Goal: Task Accomplishment & Management: Use online tool/utility

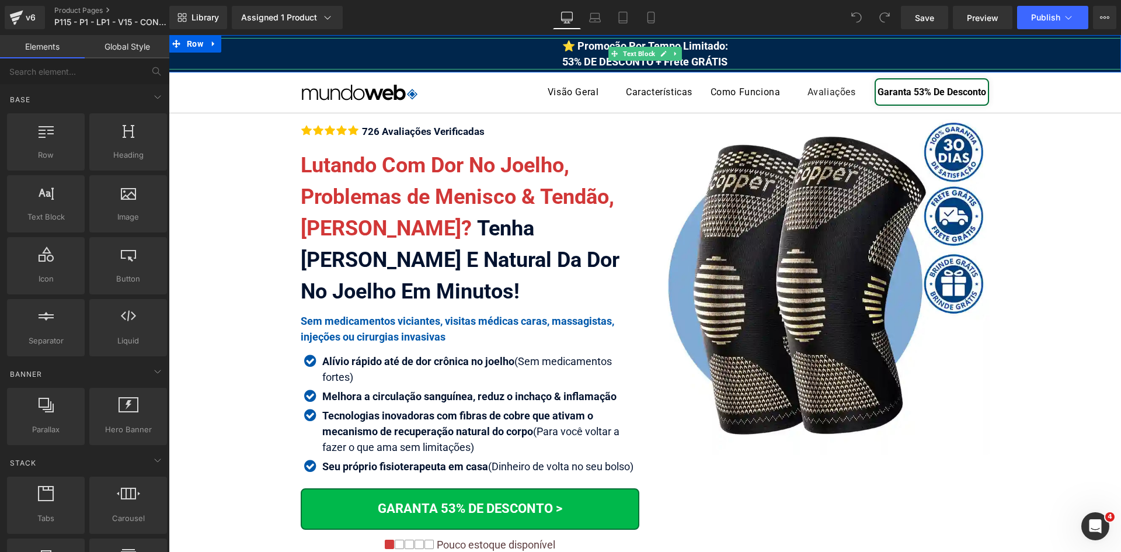
click at [562, 60] on span "⭐ Promoção Por Tempo Limitado: 53% DE DESCONTO + Frete GRÁTIS" at bounding box center [645, 54] width 166 height 28
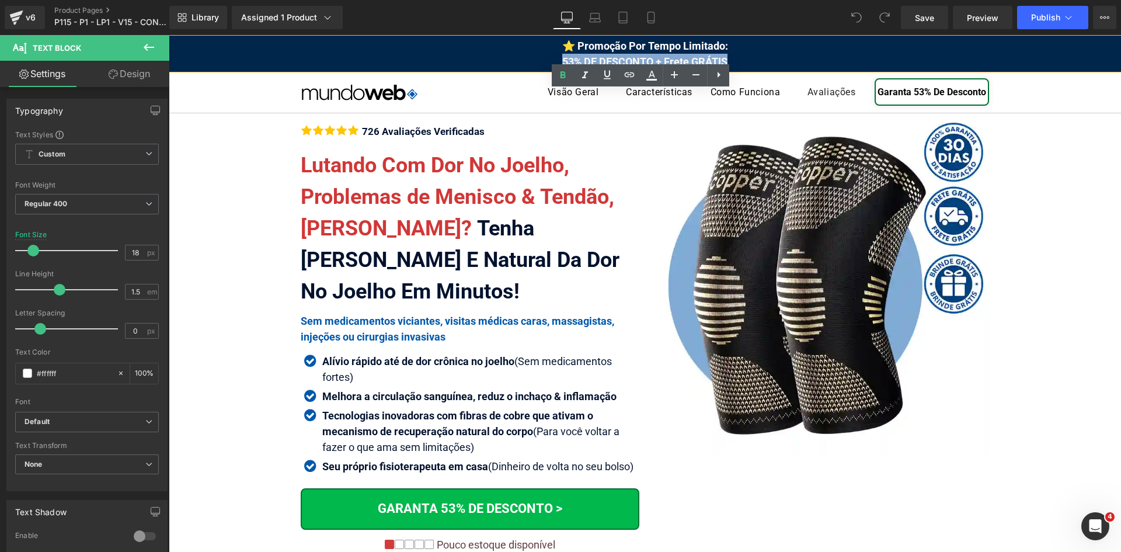
drag, startPoint x: 558, startPoint y: 60, endPoint x: 731, endPoint y: 62, distance: 173.4
click at [731, 62] on div "⭐ Promoção Por Tempo Limitado: 53% DE DESCONTO + Frete GRÁTIS" at bounding box center [645, 54] width 952 height 32
click at [556, 58] on div "⭐ Promoção Por Tempo Limitado: 53% DE DESCONTO + Frete GRÁTIS" at bounding box center [645, 54] width 952 height 32
drag, startPoint x: 556, startPoint y: 58, endPoint x: 728, endPoint y: 64, distance: 171.7
click at [728, 64] on div "⭐ Promoção Por Tempo Limitado: 53% DE DESCONTO + Frete GRÁTIS" at bounding box center [645, 54] width 952 height 32
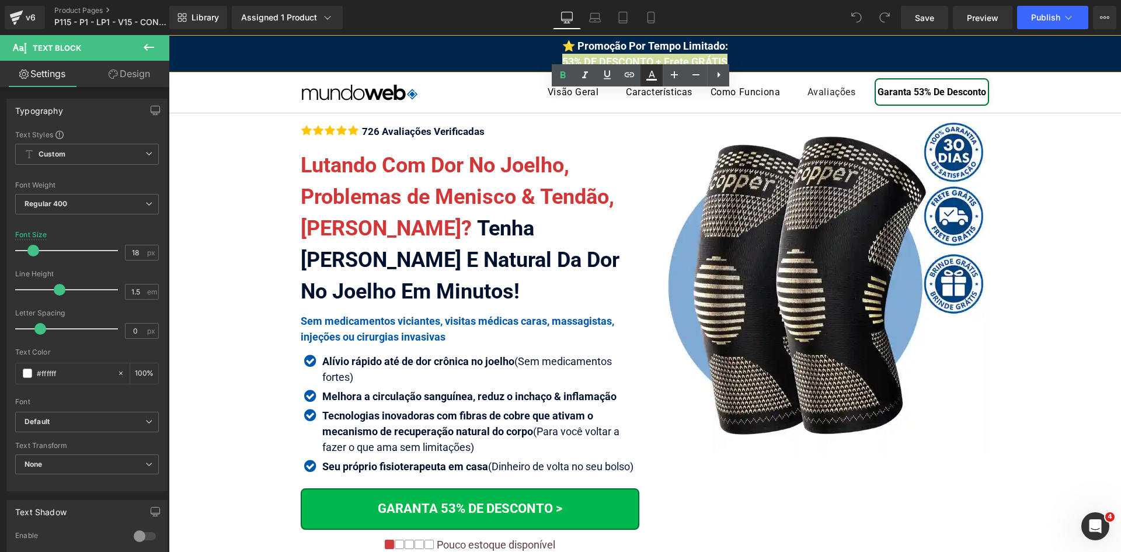
click at [653, 76] on icon at bounding box center [651, 74] width 6 height 7
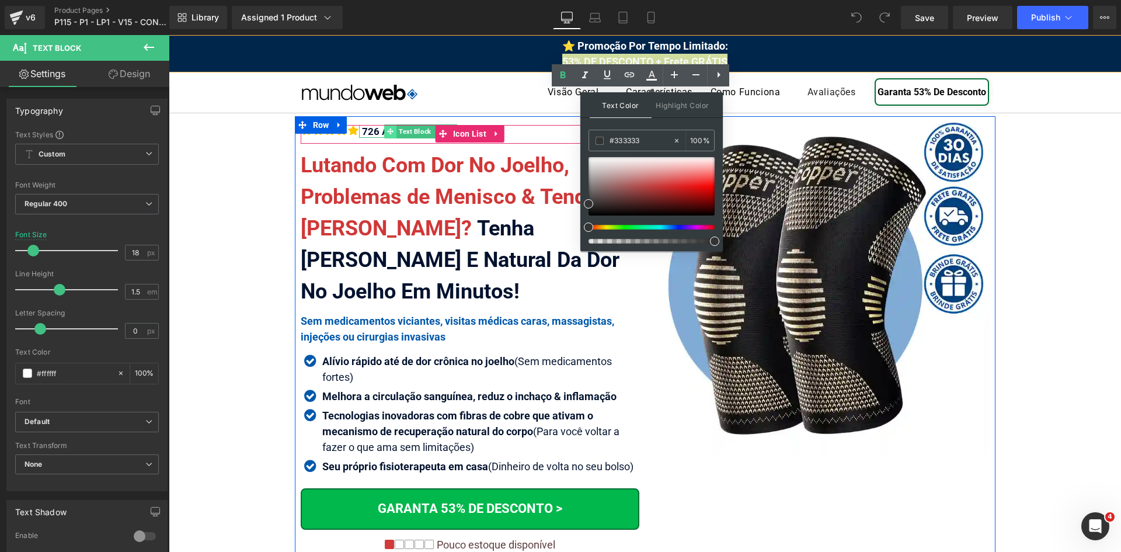
click at [390, 137] on span at bounding box center [390, 131] width 12 height 14
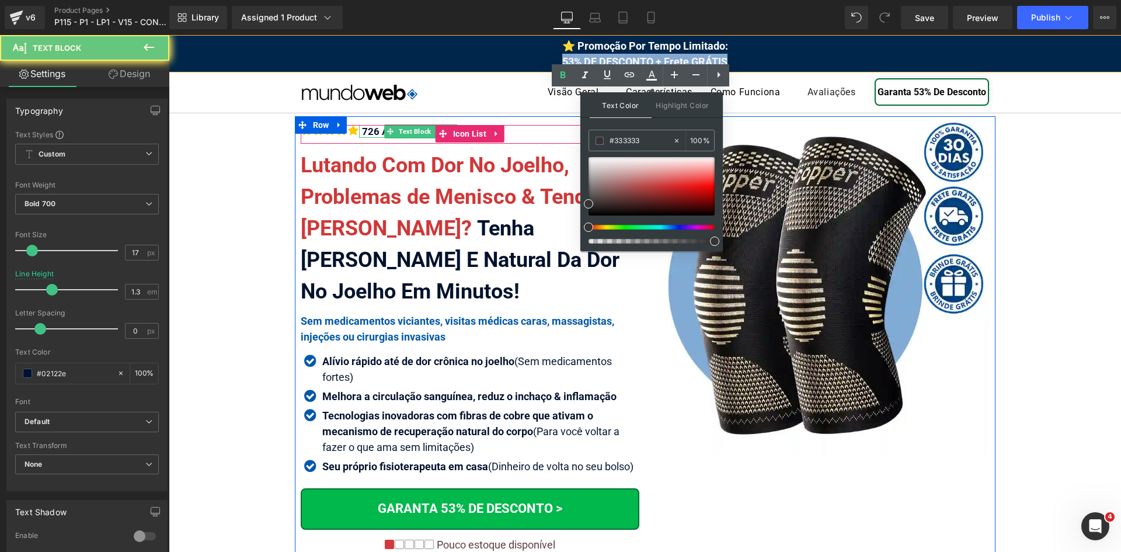
click at [374, 133] on div "726 Avaliações Verificadas" at bounding box center [421, 131] width 125 height 13
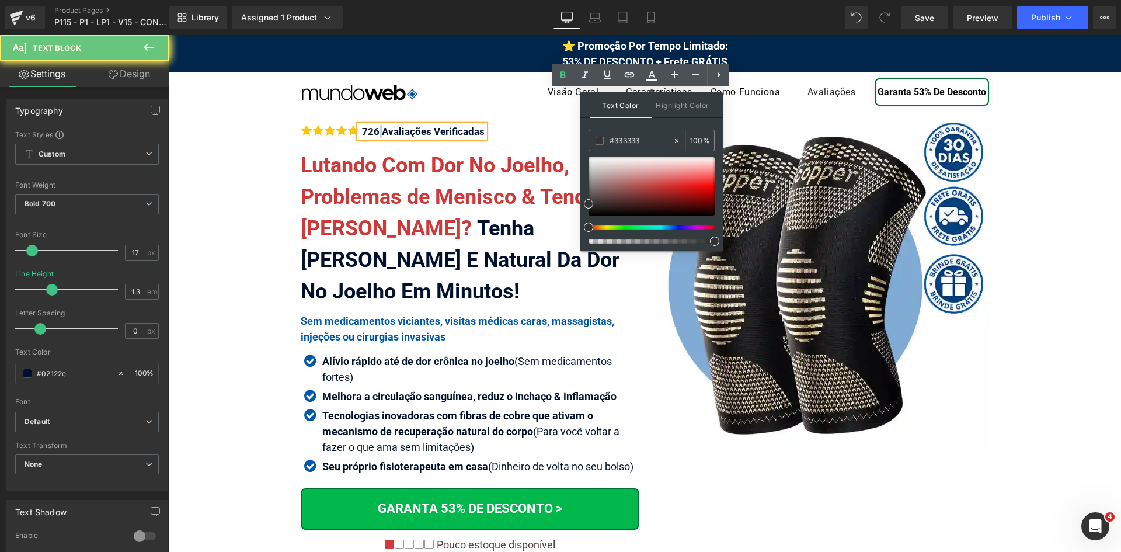
click at [374, 133] on div "726 Avaliações Verificadas" at bounding box center [421, 131] width 125 height 13
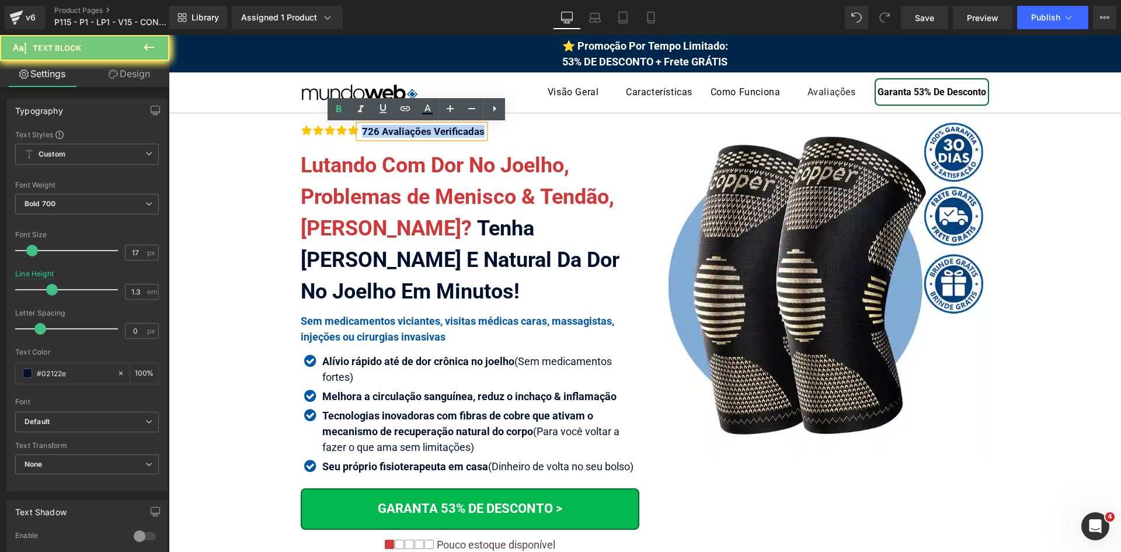
click at [374, 133] on div "726 Avaliações Verificadas" at bounding box center [421, 131] width 125 height 13
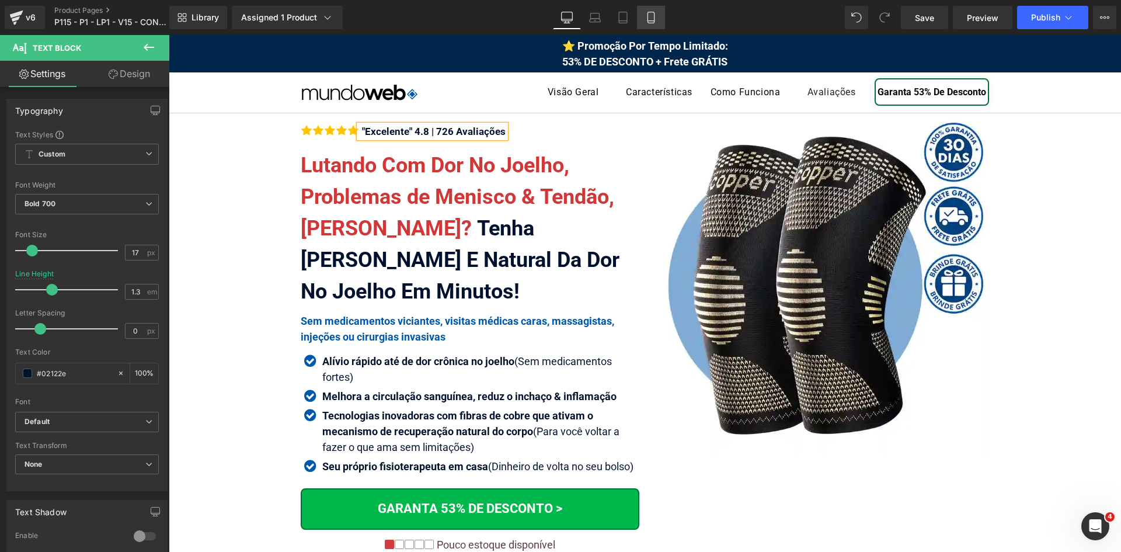
click at [657, 14] on link "Mobile" at bounding box center [651, 17] width 28 height 23
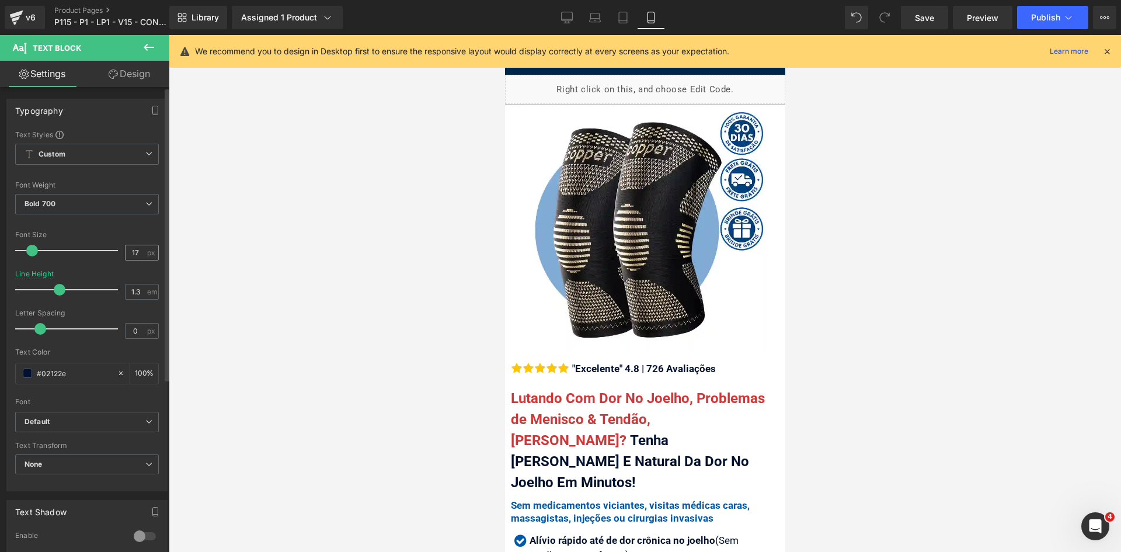
scroll to position [144, 0]
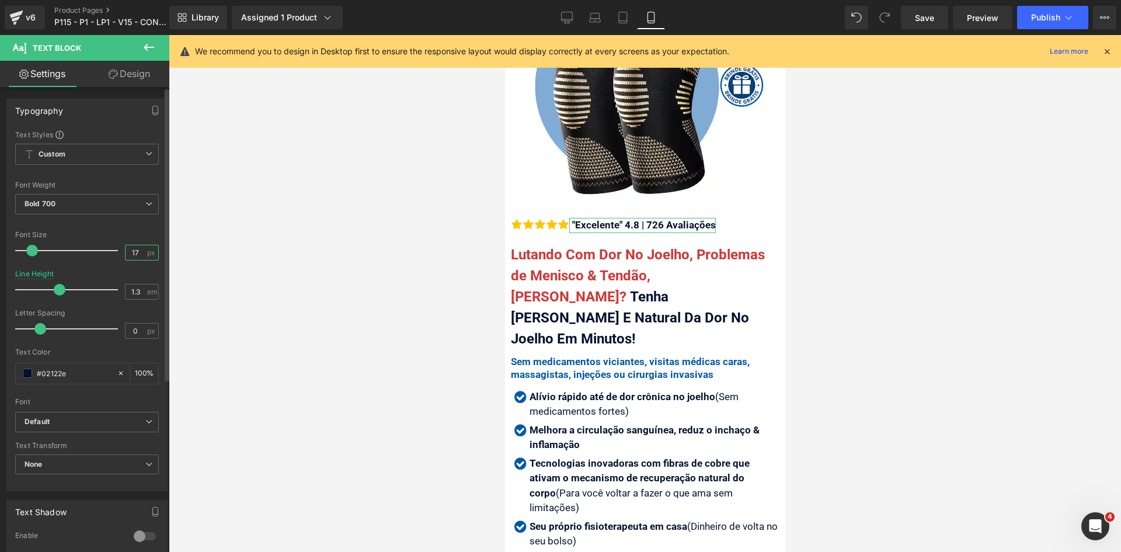
click at [137, 251] on input "17" at bounding box center [135, 252] width 20 height 15
type input "16"
click at [1105, 55] on icon at bounding box center [1106, 51] width 11 height 11
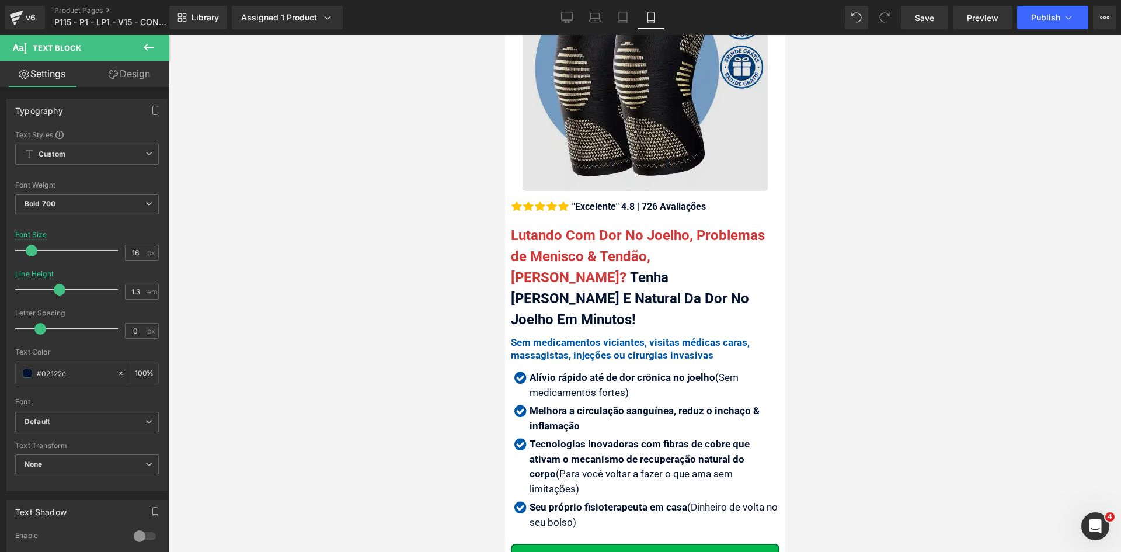
scroll to position [0, 0]
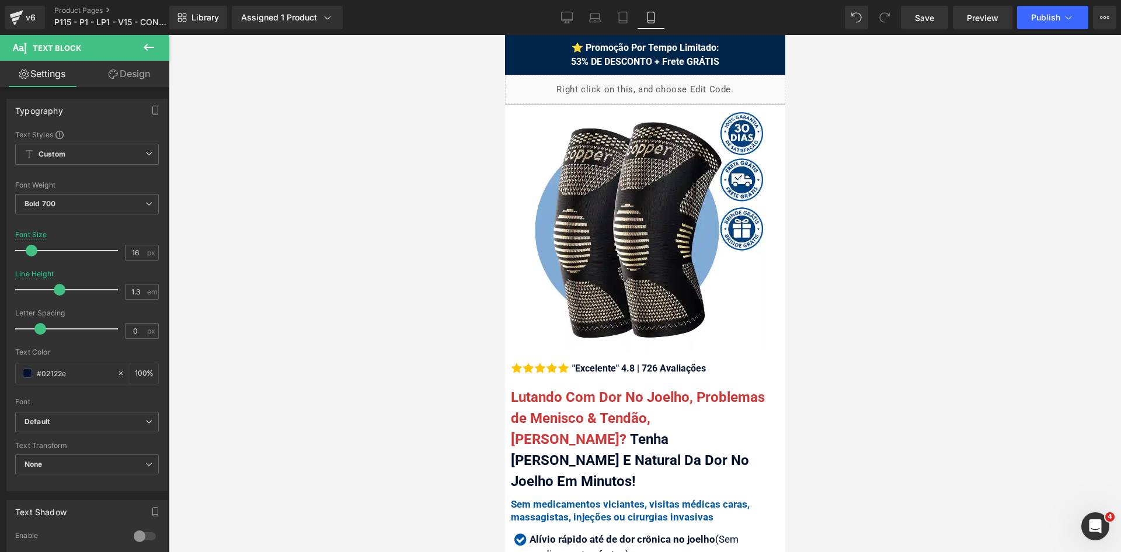
click at [572, 61] on span "⭐ Promoção Por Tempo Limitado: 53% DE DESCONTO + Frete GRÁTIS" at bounding box center [644, 54] width 148 height 25
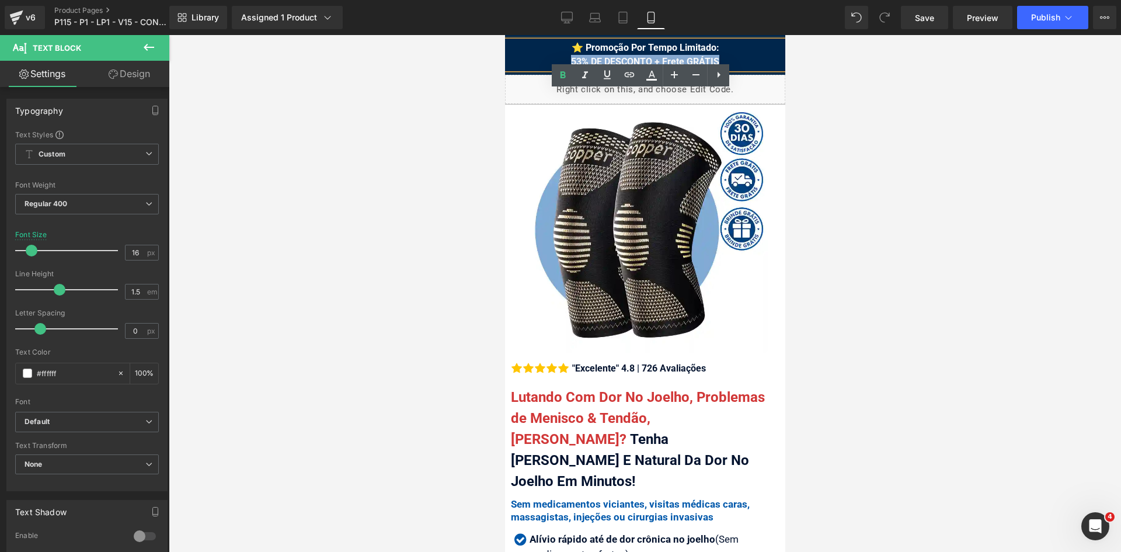
drag, startPoint x: 561, startPoint y: 62, endPoint x: 720, endPoint y: 60, distance: 158.8
click at [720, 60] on div "⭐ Promoção Por Tempo Limitado: 53% DE DESCONTO + Frete GRÁTIS" at bounding box center [644, 55] width 280 height 28
click at [655, 76] on icon at bounding box center [651, 75] width 14 height 14
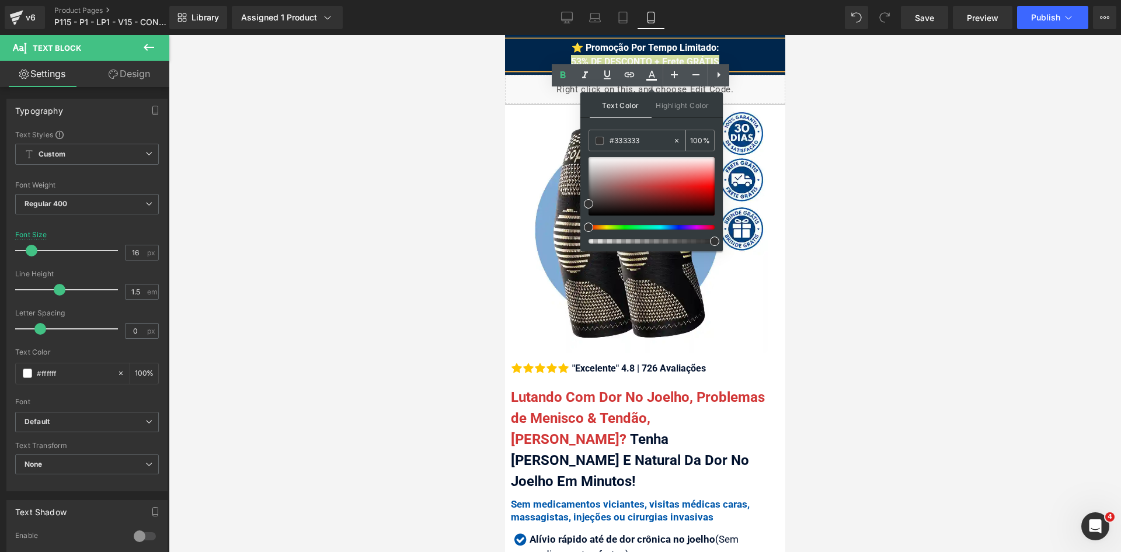
click at [617, 142] on input "#333333" at bounding box center [640, 140] width 63 height 13
paste input "fff000"
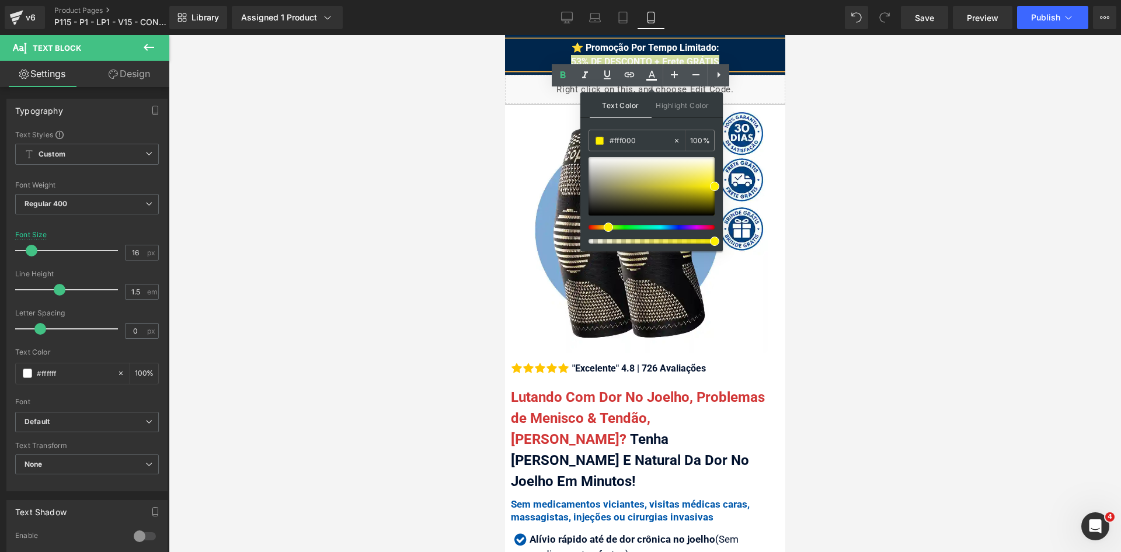
type input "#fff000"
click at [716, 186] on span at bounding box center [714, 186] width 9 height 9
click at [654, 175] on div at bounding box center [651, 186] width 126 height 58
click at [647, 144] on input "#fff000" at bounding box center [640, 140] width 63 height 13
paste input "#fff000"
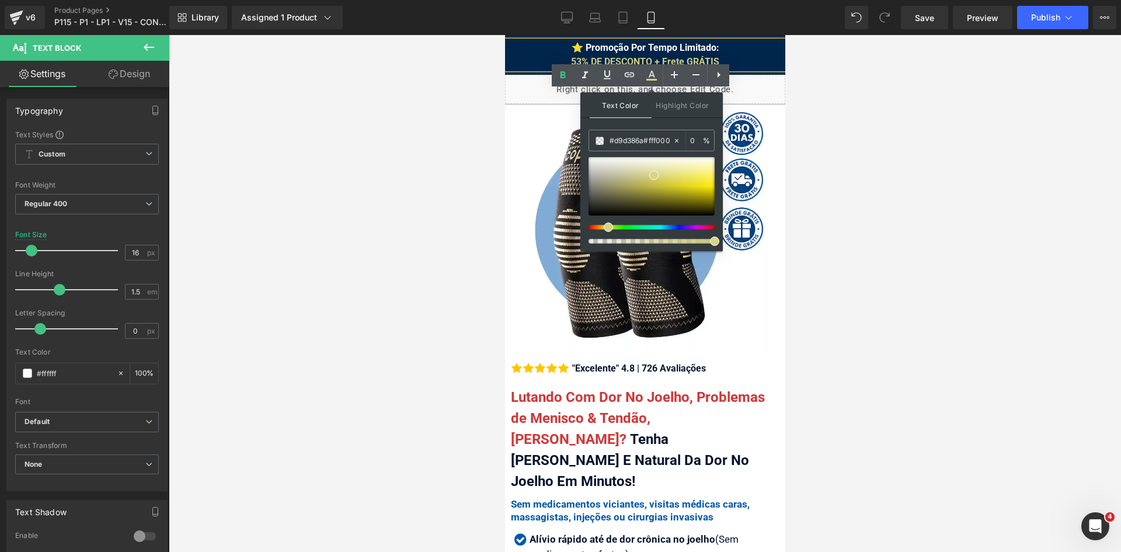
paste input "text"
type input "#fff000"
click at [714, 187] on span at bounding box center [714, 186] width 9 height 9
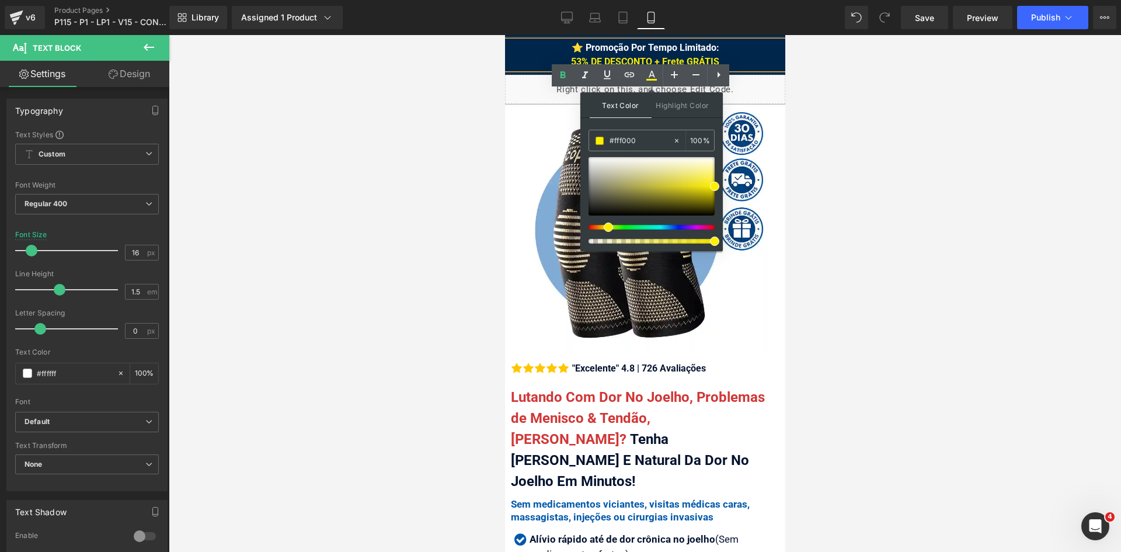
click at [769, 64] on div "⭐ Promoção Por Tempo Limitado: 53% DE DESCONTO + Frete GRÁTIS" at bounding box center [644, 55] width 280 height 28
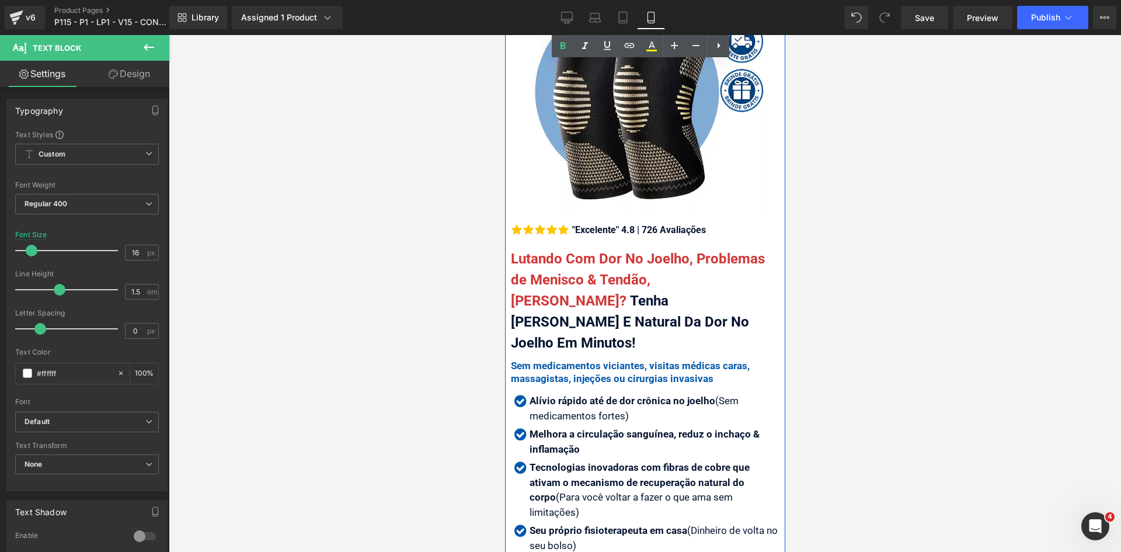
scroll to position [292, 0]
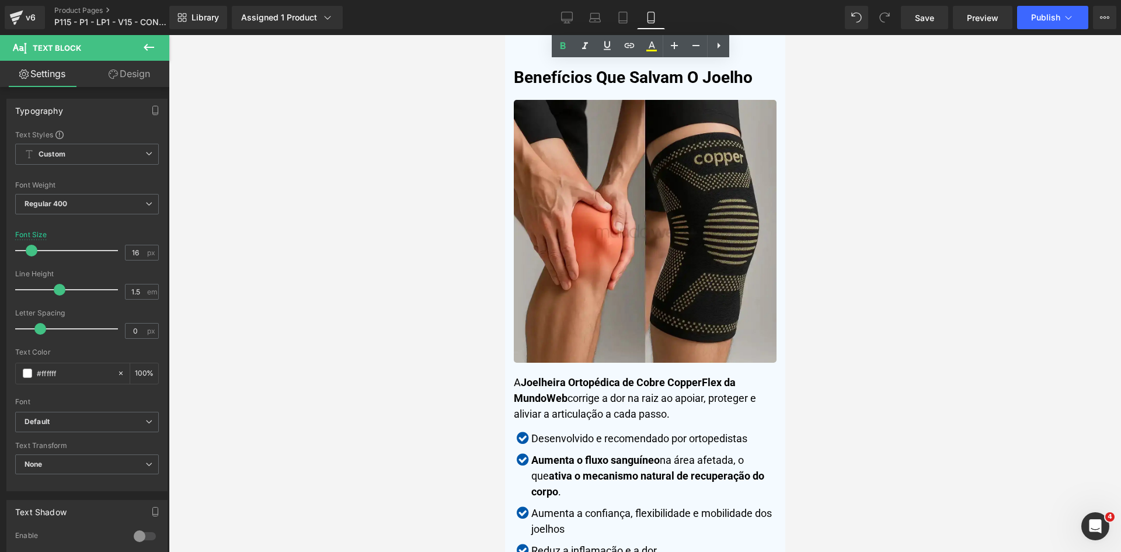
drag, startPoint x: 780, startPoint y: 64, endPoint x: 1306, endPoint y: 200, distance: 543.3
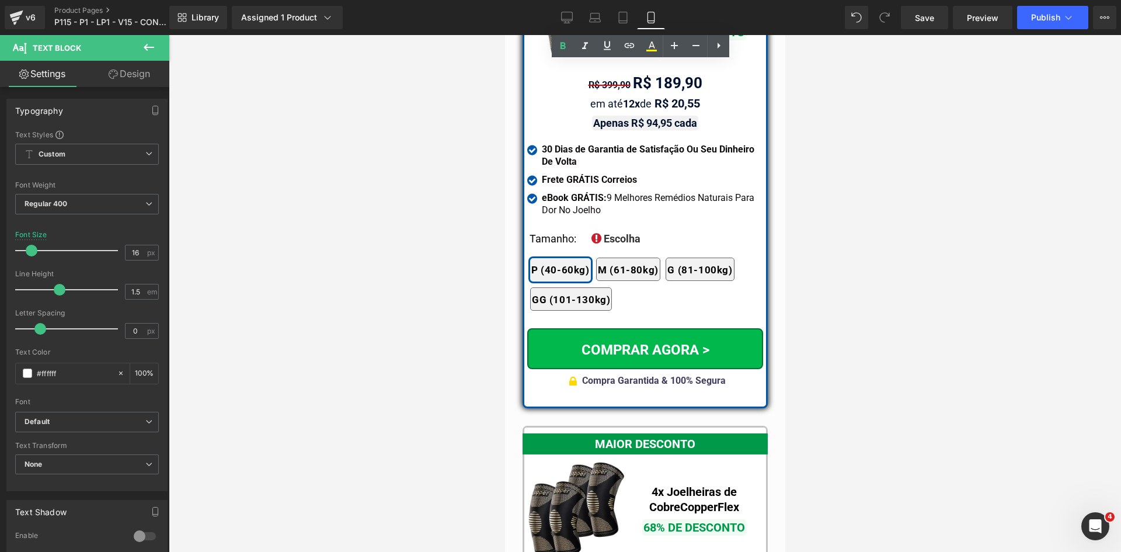
scroll to position [10038, 0]
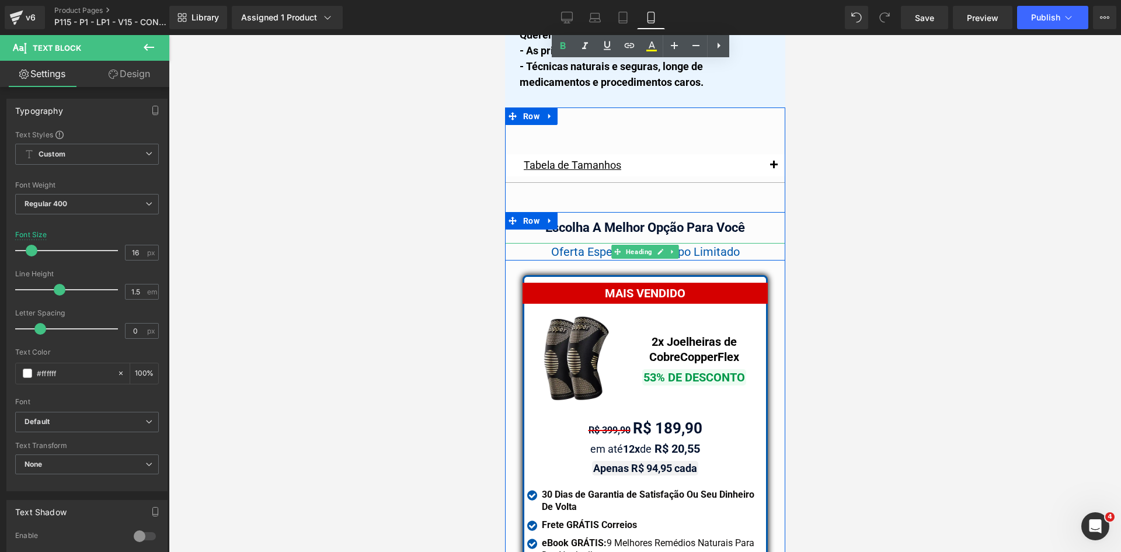
click at [597, 245] on span "Oferta Especial Por Tempo Limitado" at bounding box center [644, 252] width 189 height 14
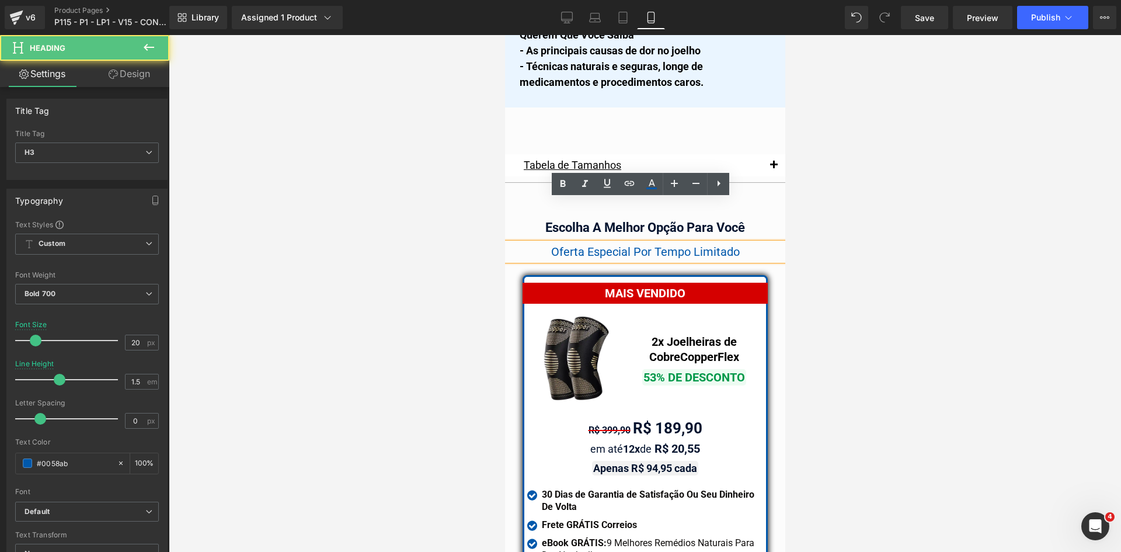
click at [595, 245] on span "Oferta Especial Por Tempo Limitado" at bounding box center [644, 252] width 189 height 14
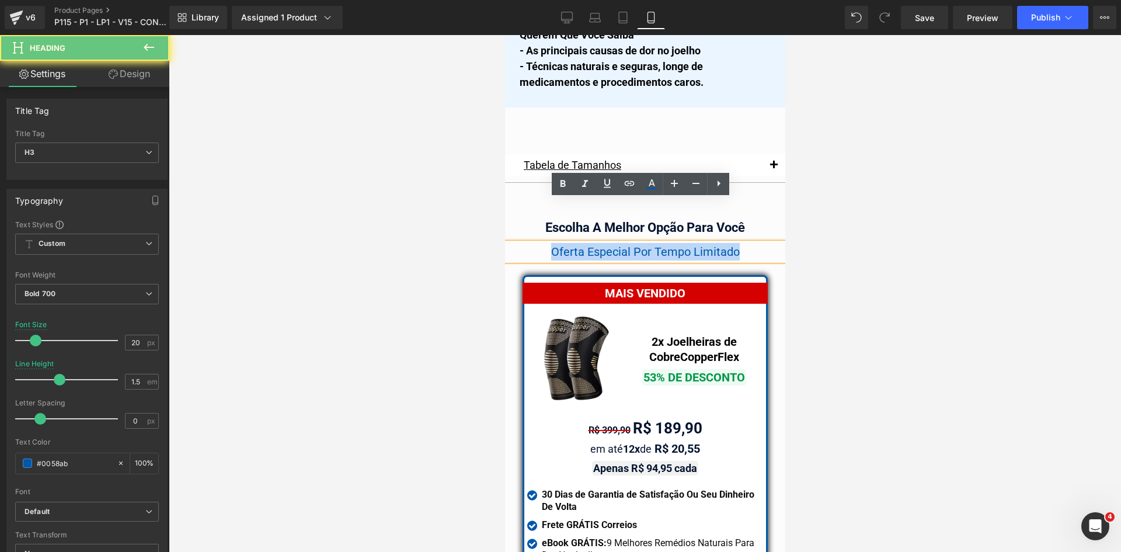
click at [595, 245] on span "Oferta Especial Por Tempo Limitado" at bounding box center [644, 252] width 189 height 14
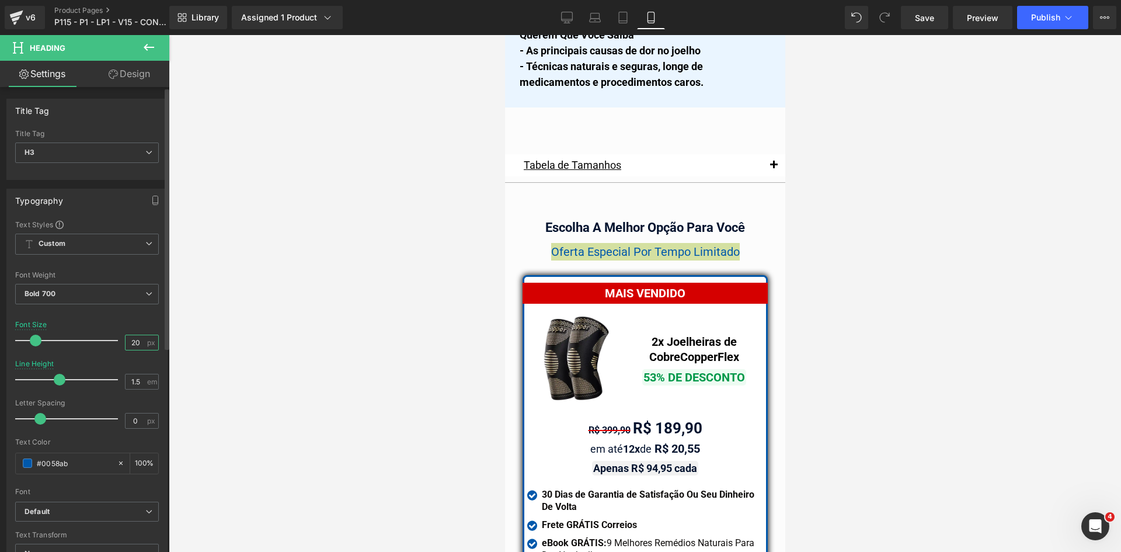
click at [135, 342] on input "20" at bounding box center [135, 342] width 20 height 15
type input "18"
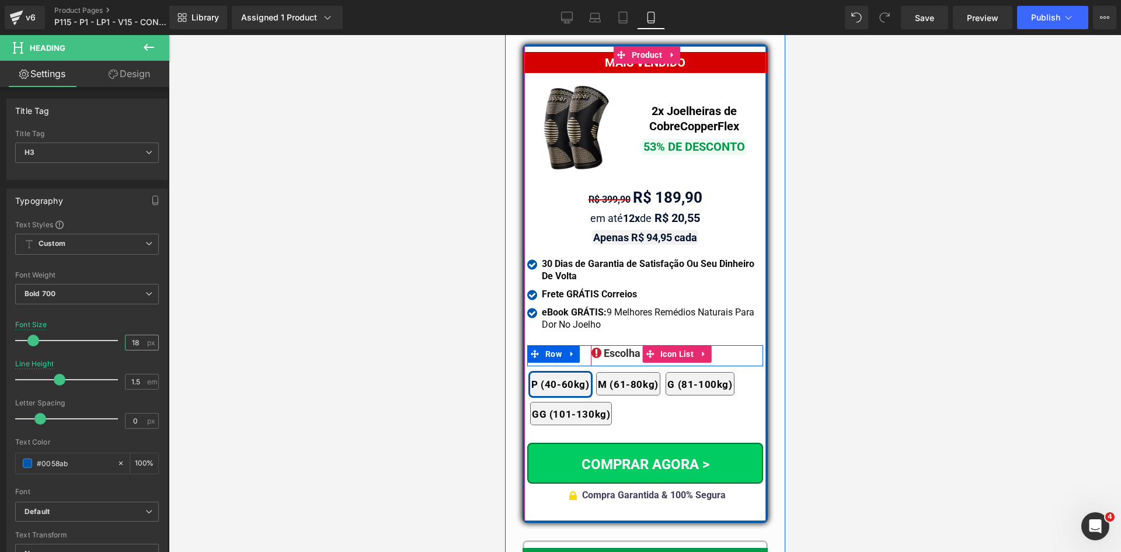
scroll to position [10272, 0]
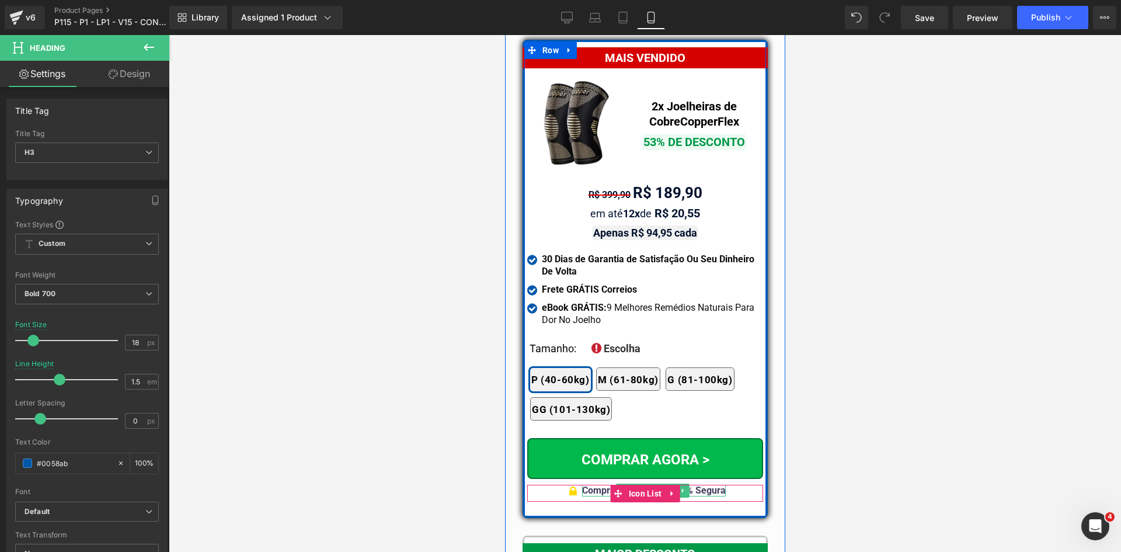
click at [707, 484] on b "Compra Garantida & 100% Segura" at bounding box center [653, 489] width 144 height 11
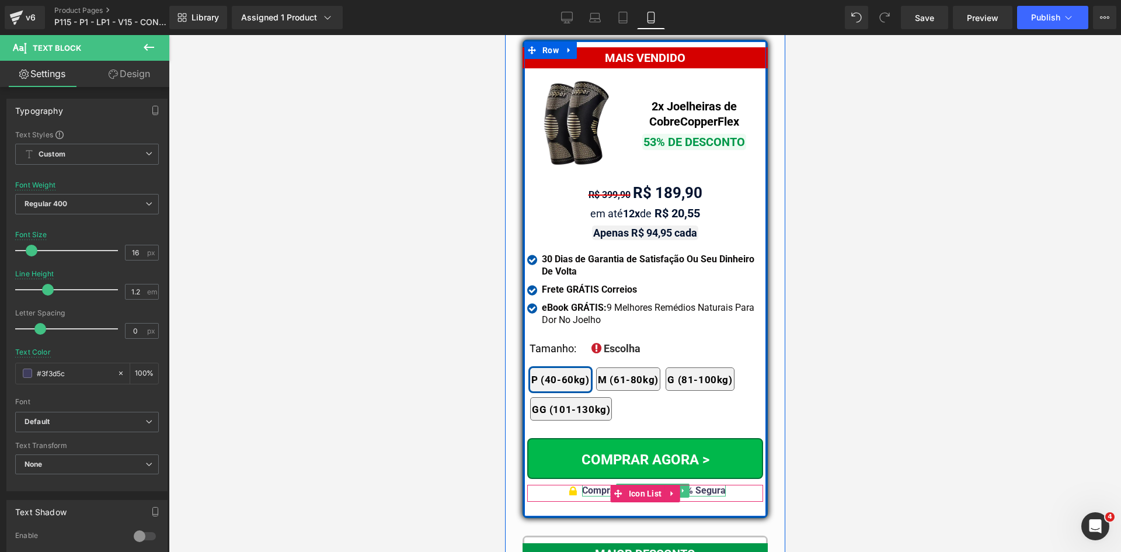
click at [706, 484] on b "Compra Garantida & 100% Segura" at bounding box center [653, 489] width 144 height 11
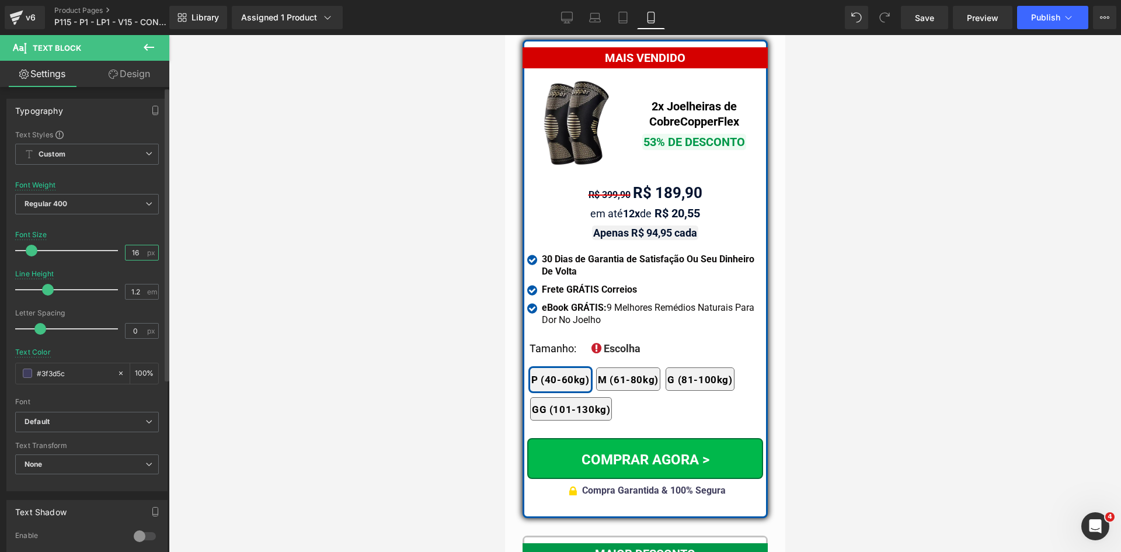
drag, startPoint x: 137, startPoint y: 248, endPoint x: 87, endPoint y: 240, distance: 50.8
click at [87, 240] on div "Font Size 16 px" at bounding box center [87, 250] width 144 height 39
type input "17"
click at [75, 369] on input "#3f3d5c" at bounding box center [74, 373] width 75 height 13
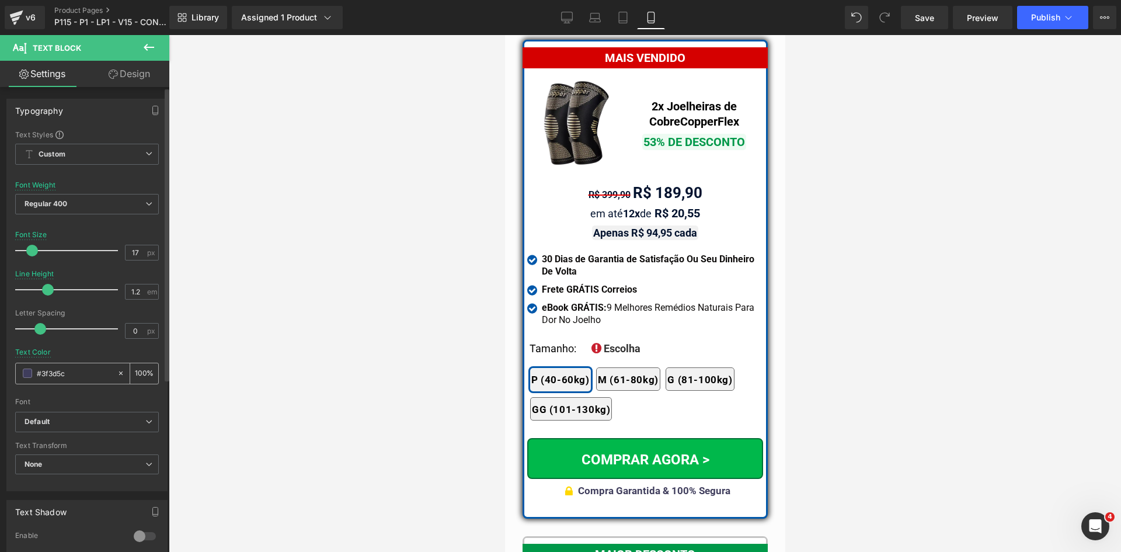
click at [75, 369] on input "#3f3d5c" at bounding box center [74, 373] width 75 height 13
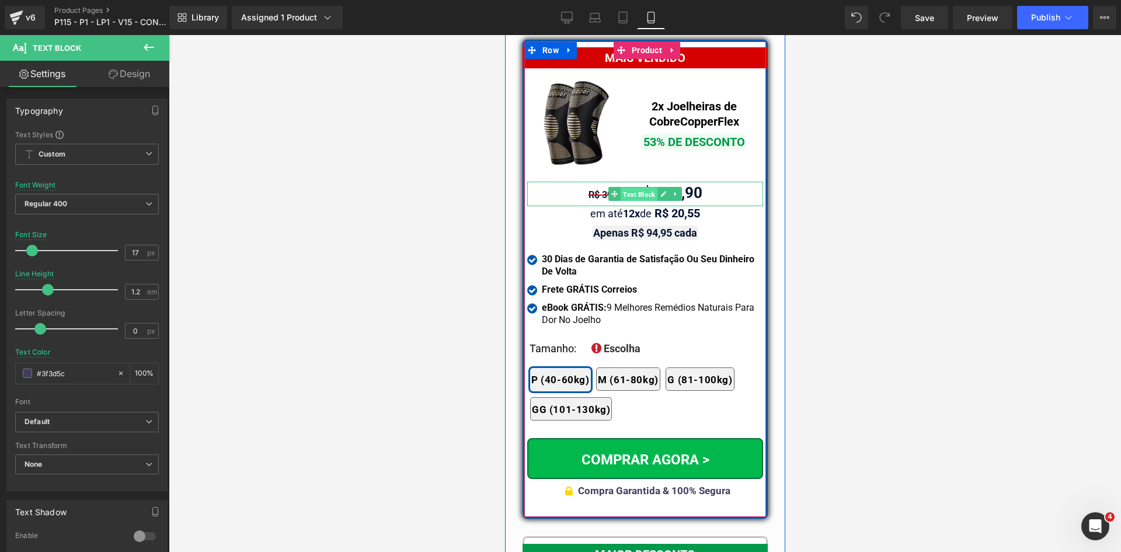
click at [636, 187] on span "Text Block" at bounding box center [638, 194] width 37 height 14
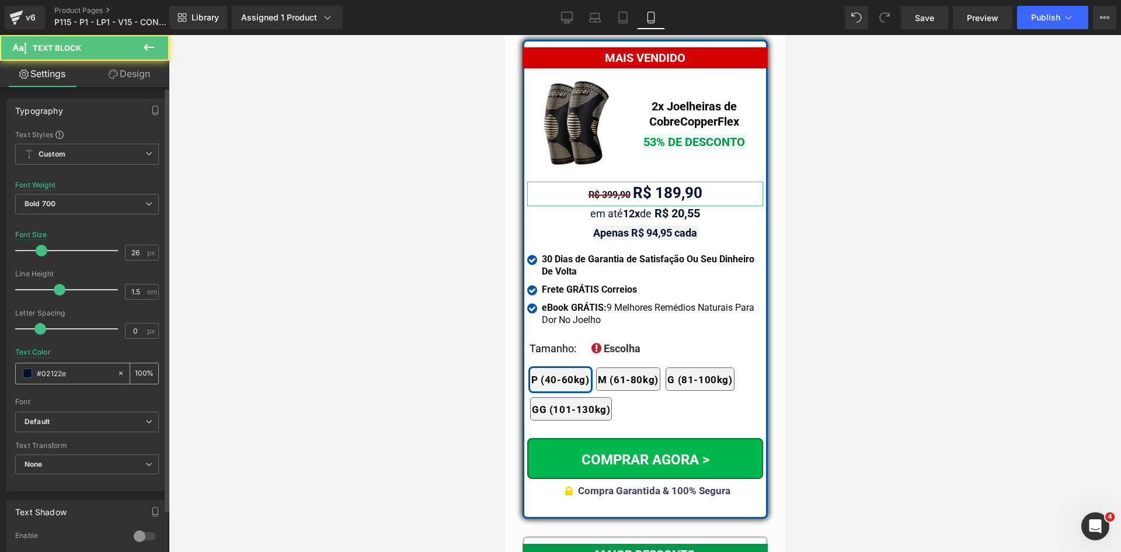
click at [72, 371] on input "#02122e" at bounding box center [74, 373] width 75 height 13
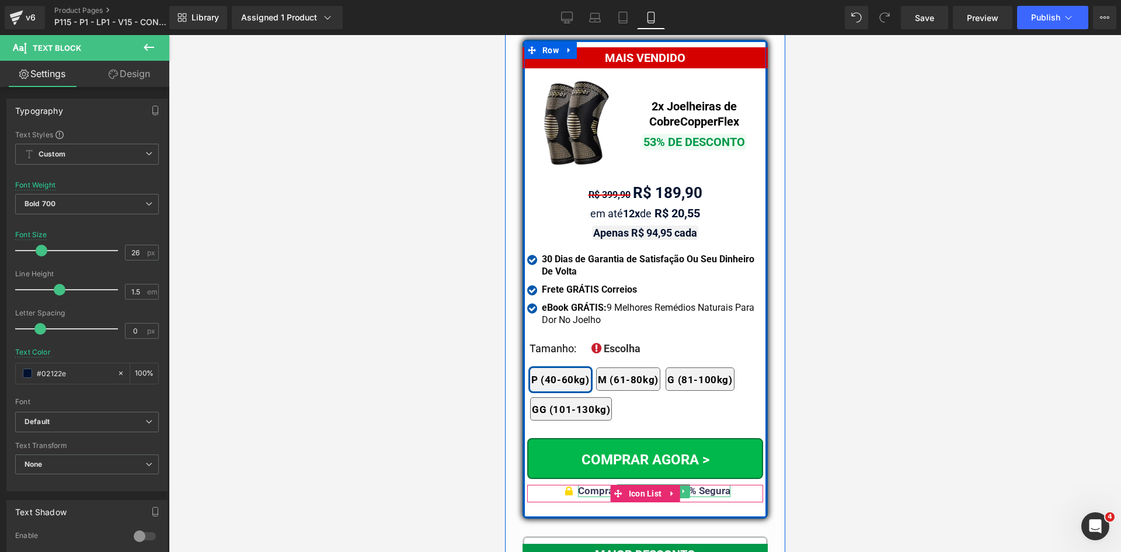
click at [703, 484] on b "Compra Garantida & 100% Segura" at bounding box center [653, 490] width 152 height 12
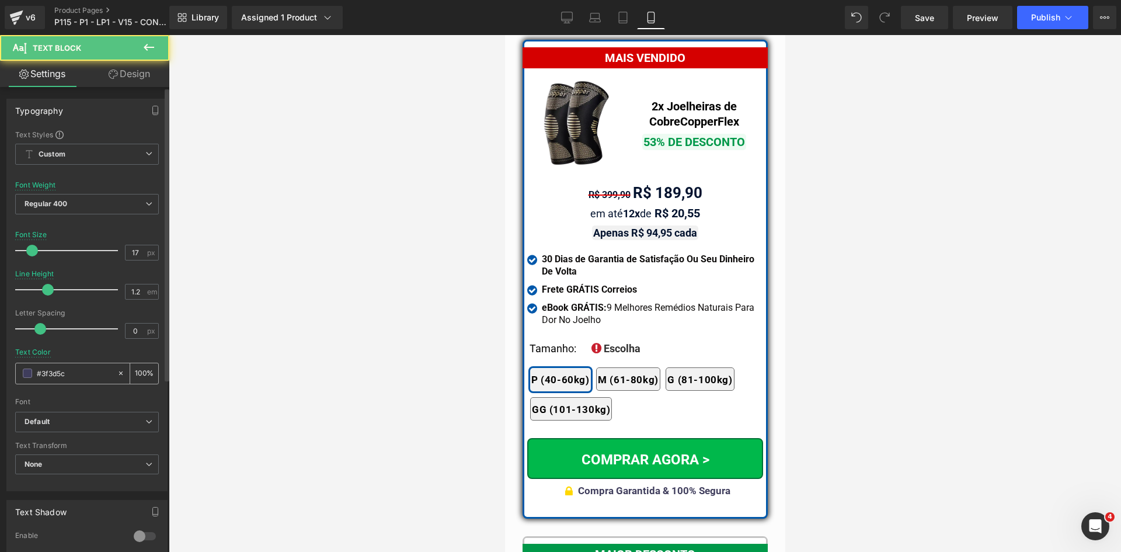
click at [63, 365] on div "#3f3d5c" at bounding box center [66, 373] width 101 height 20
click at [65, 371] on input "#3f3d5c" at bounding box center [74, 373] width 75 height 13
paste input "02122e"
type input "#02122e"
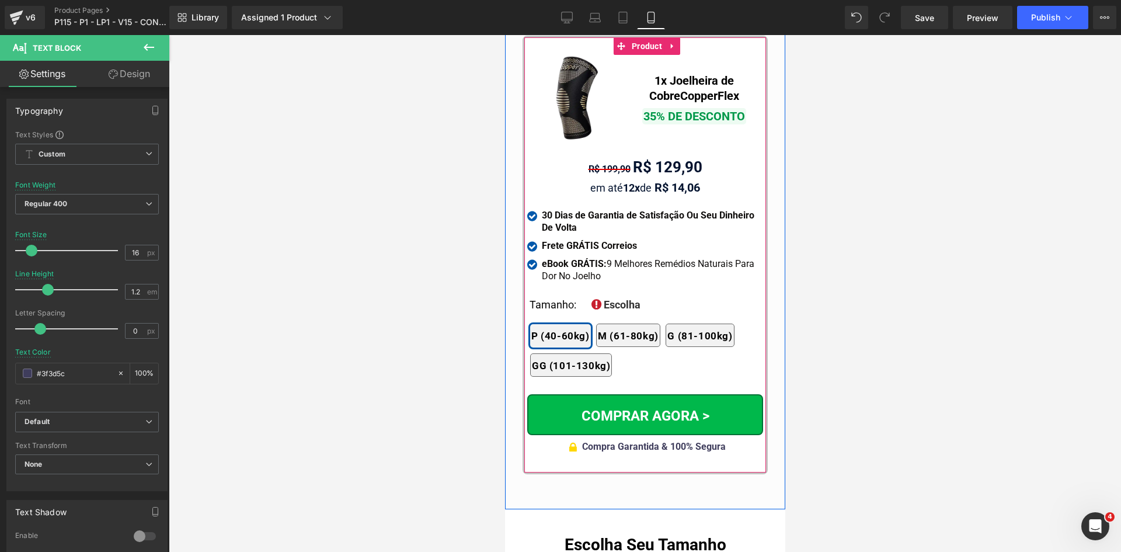
scroll to position [11381, 0]
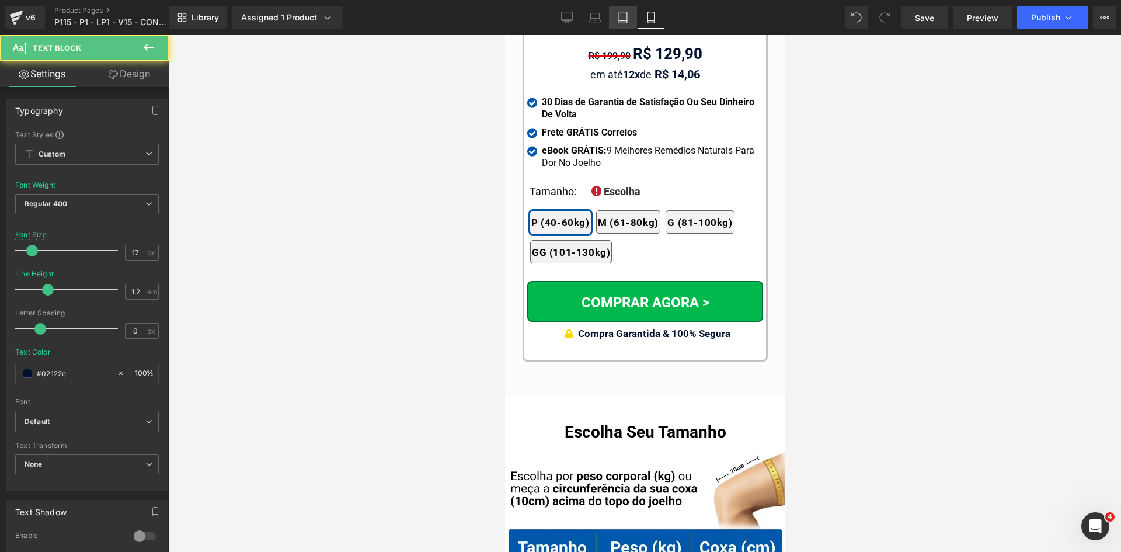
click at [623, 18] on icon at bounding box center [623, 18] width 12 height 12
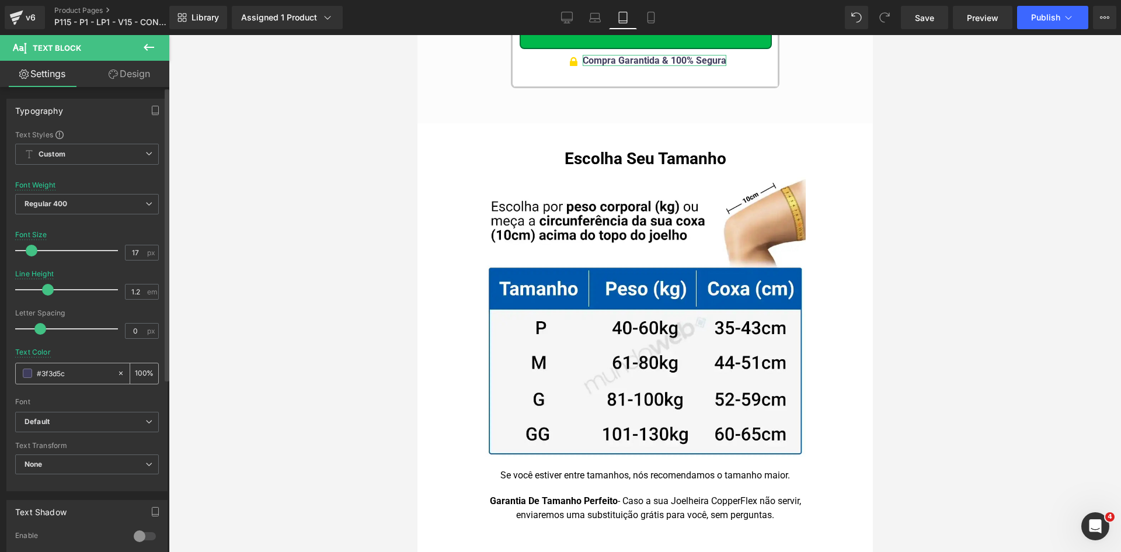
scroll to position [11104, 0]
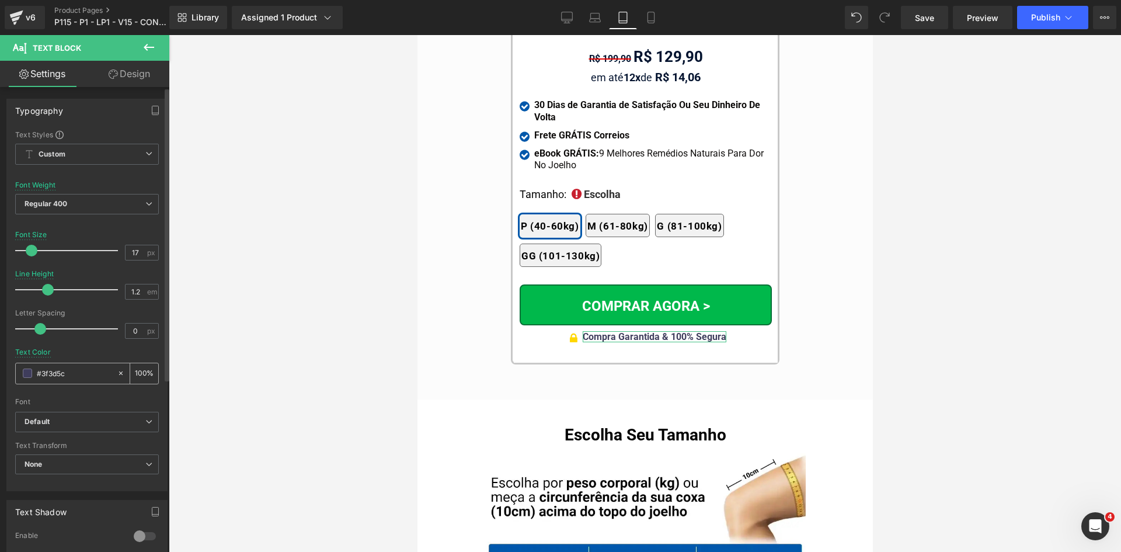
click at [76, 372] on input "#02122e" at bounding box center [74, 373] width 75 height 13
paste input "02122e"
type input "#02122e"
drag, startPoint x: 127, startPoint y: 250, endPoint x: 158, endPoint y: 251, distance: 30.4
click at [158, 251] on div "Text Styles Custom Custom Setup Global Style Custom Setup Global Style Thin 100…" at bounding box center [87, 310] width 160 height 361
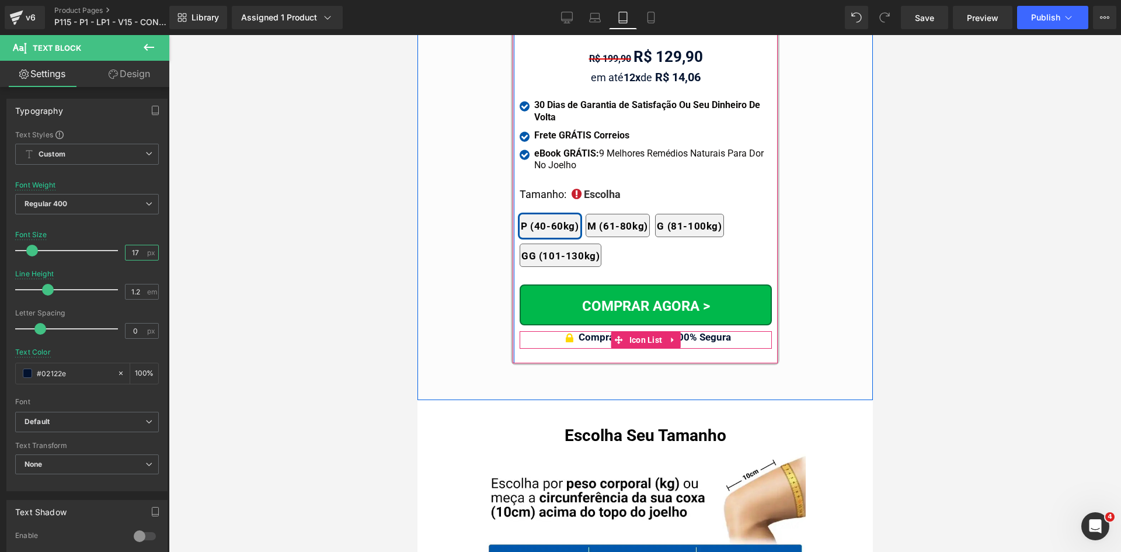
type input "17"
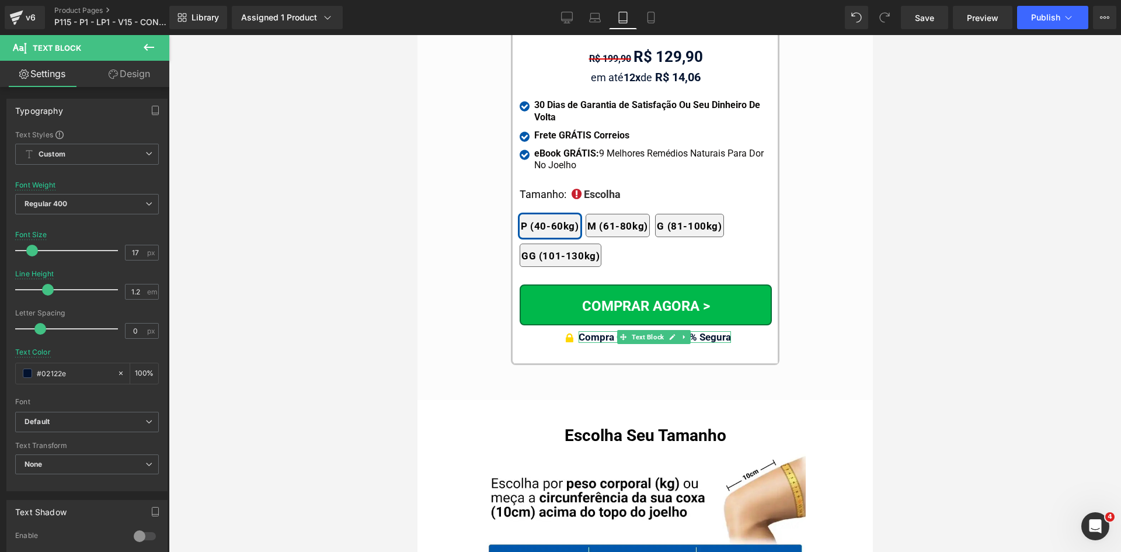
drag, startPoint x: 1115, startPoint y: 400, endPoint x: 697, endPoint y: 365, distance: 419.4
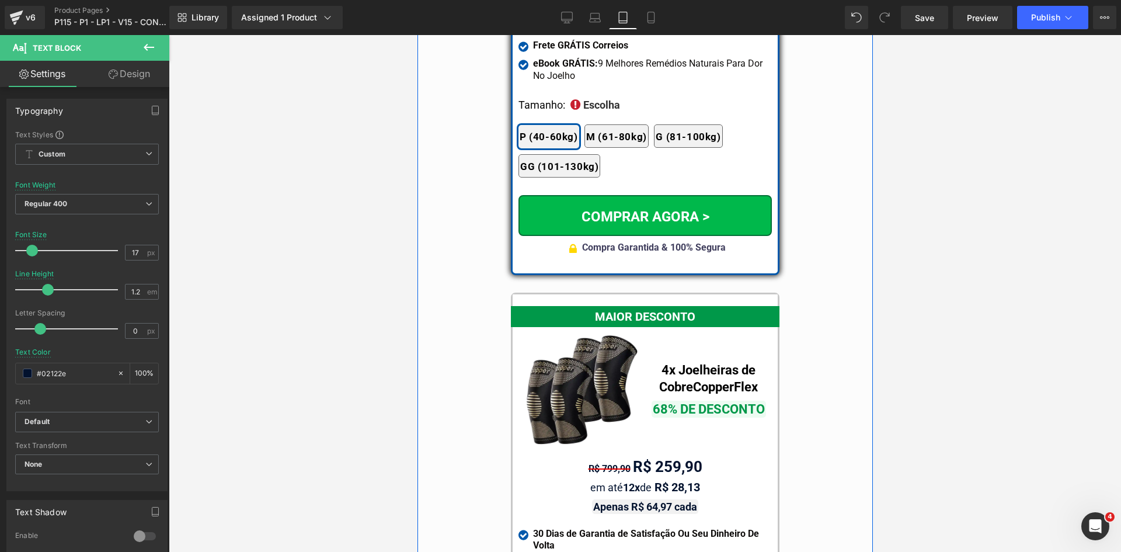
scroll to position [10112, 0]
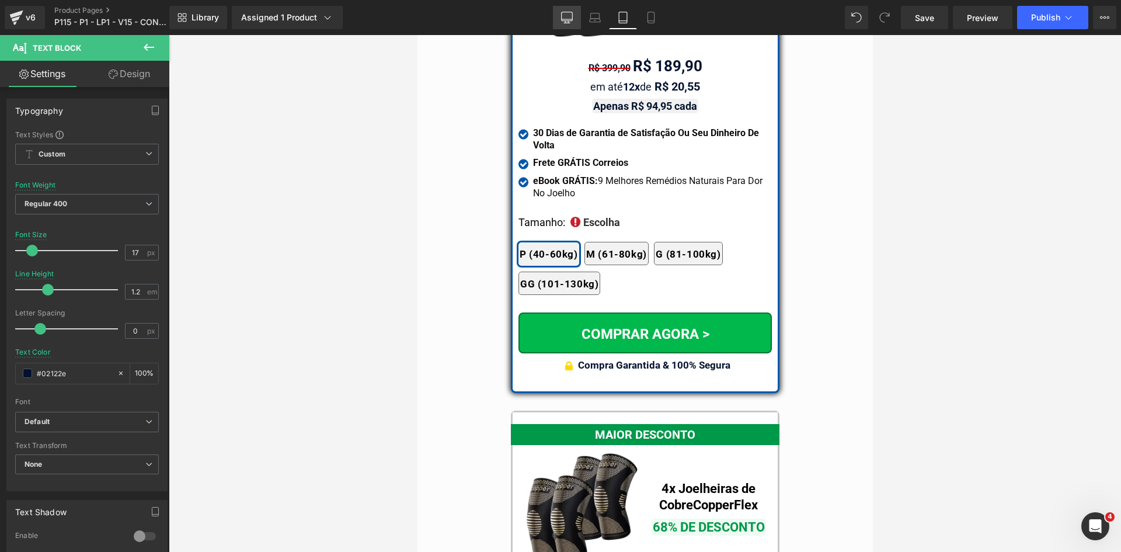
click at [563, 20] on icon at bounding box center [567, 18] width 12 height 12
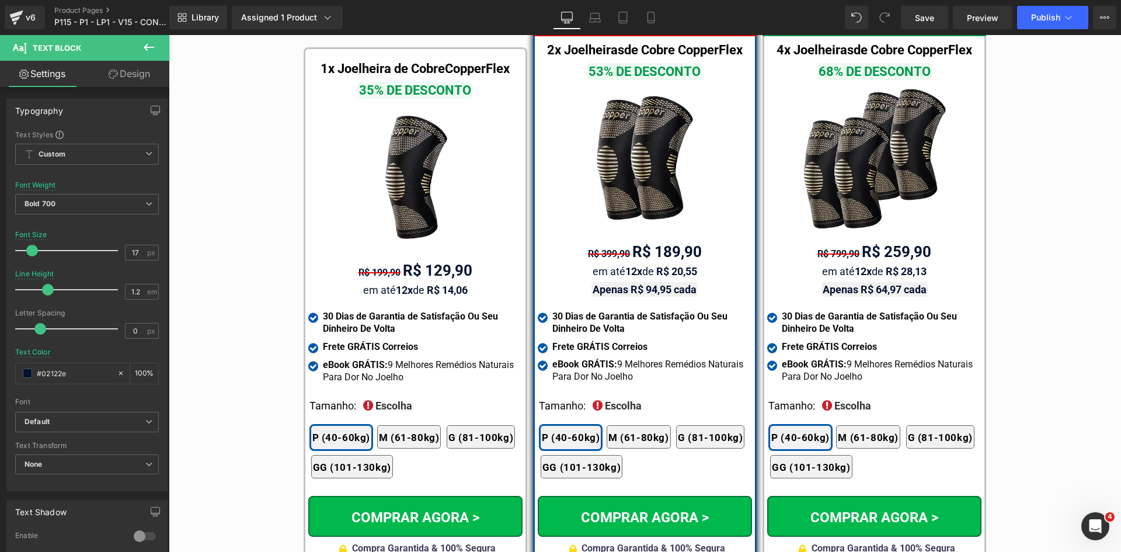
scroll to position [6888, 0]
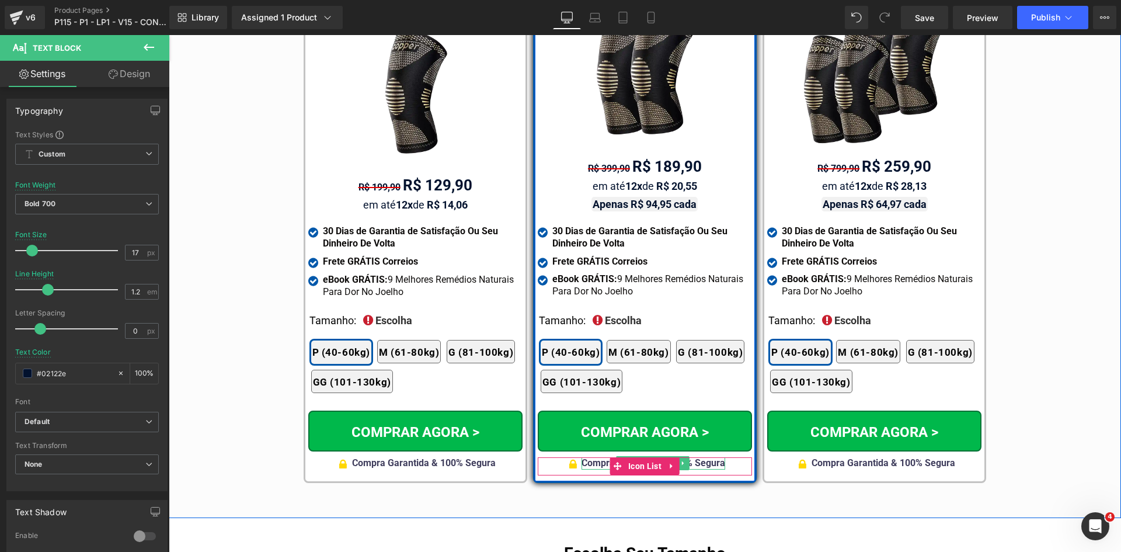
click at [707, 457] on span "Compra Garantida & 100% Segura" at bounding box center [653, 462] width 144 height 11
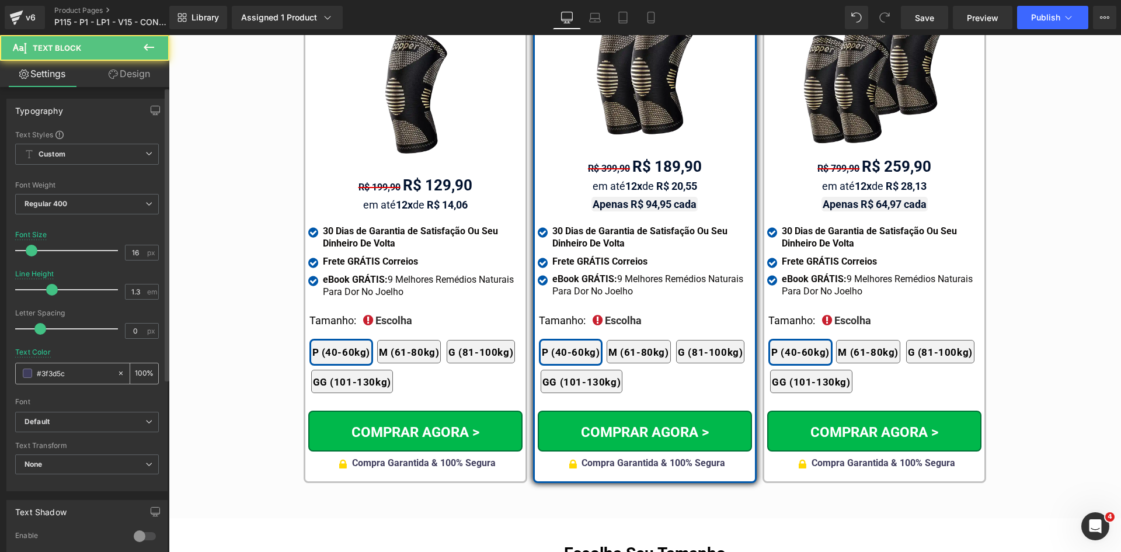
click at [83, 369] on input "#3f3d5c" at bounding box center [74, 373] width 75 height 13
paste input "02122e"
type input "#02122e"
drag, startPoint x: 138, startPoint y: 253, endPoint x: 79, endPoint y: 245, distance: 59.5
click at [79, 245] on div "Font Size 16 px" at bounding box center [87, 250] width 144 height 39
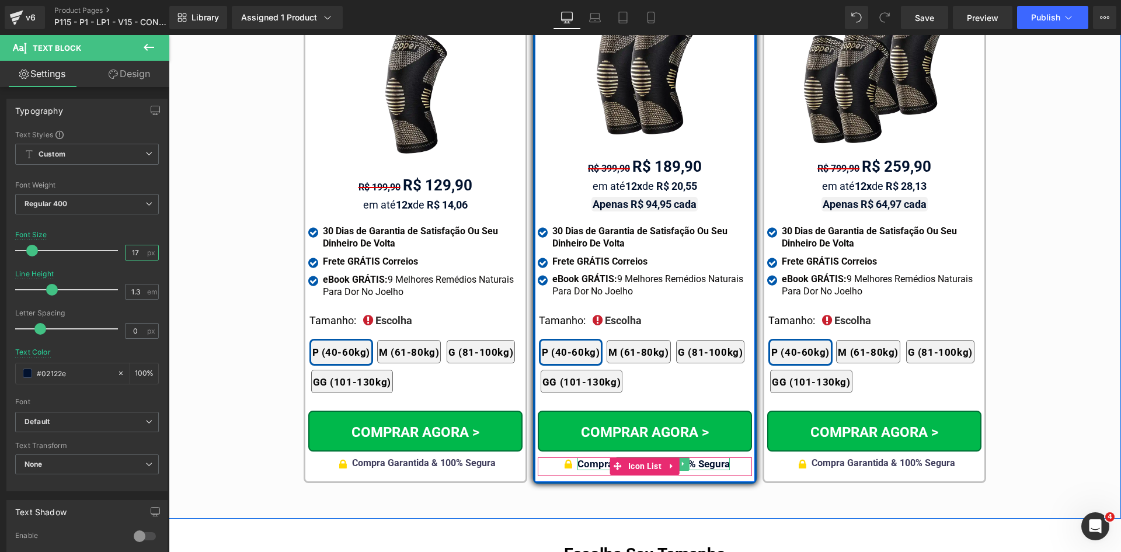
type input "17"
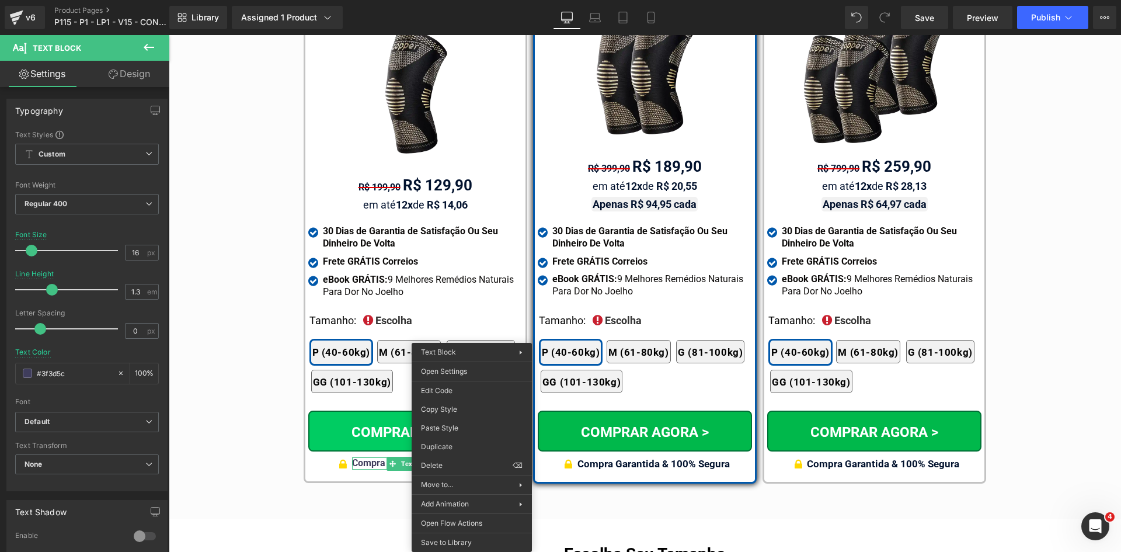
drag, startPoint x: 629, startPoint y: 462, endPoint x: 459, endPoint y: 427, distance: 172.8
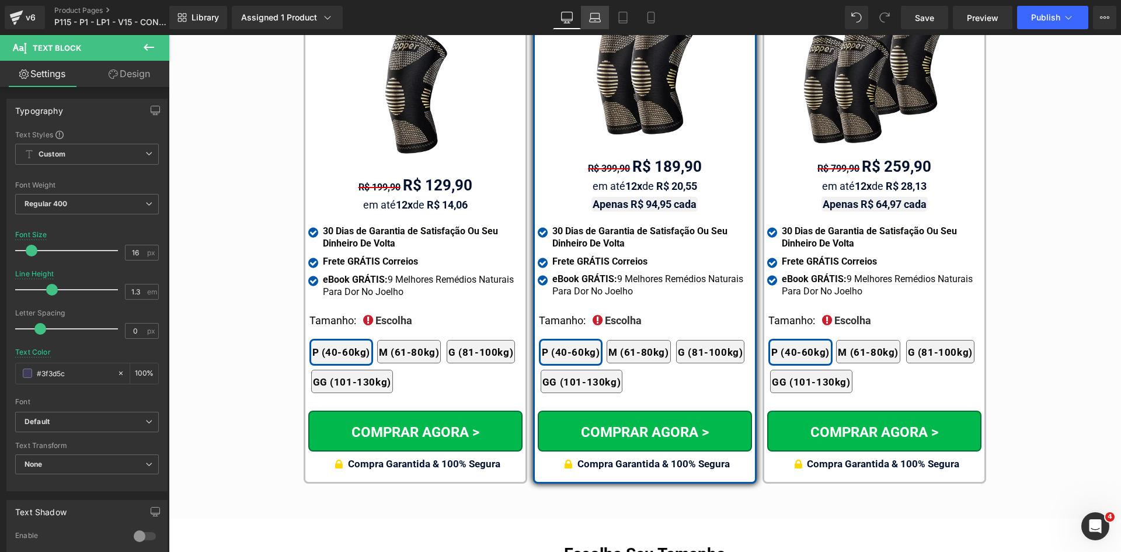
click at [588, 14] on link "Laptop" at bounding box center [595, 17] width 28 height 23
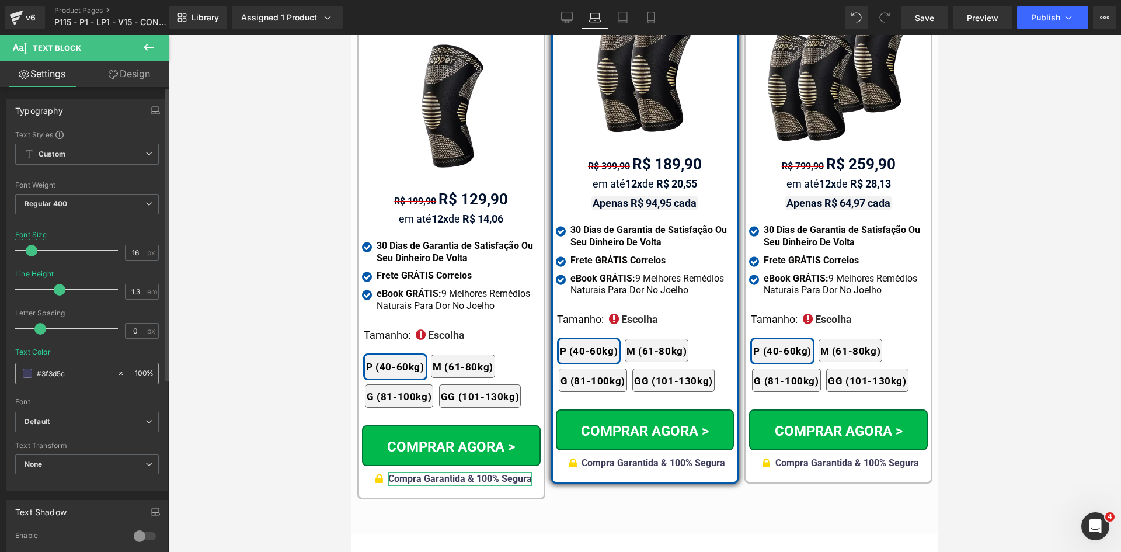
scroll to position [7369, 0]
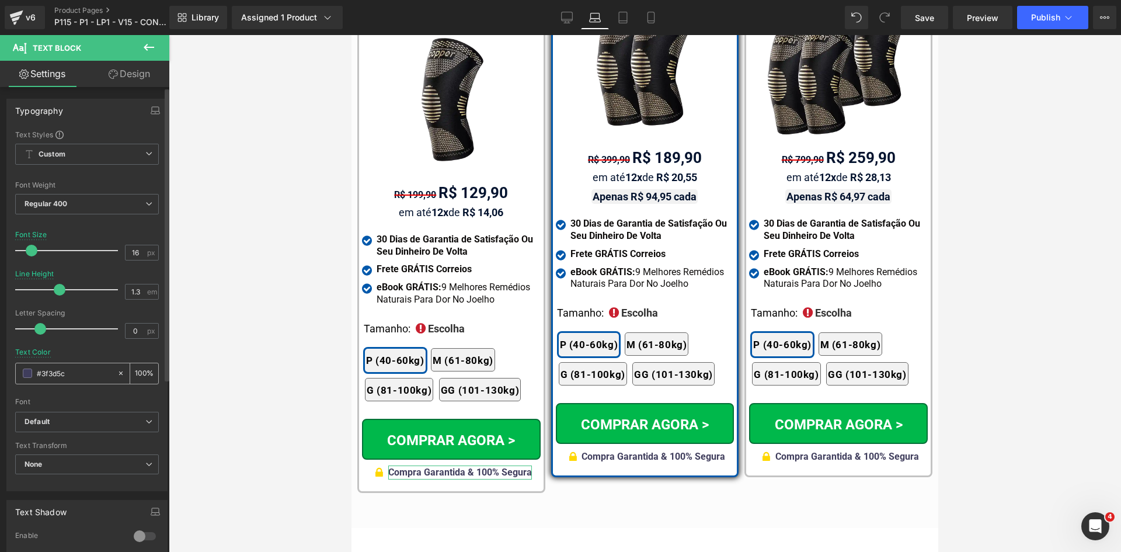
click at [90, 371] on input "#3f3d5c" at bounding box center [74, 373] width 75 height 13
paste input "02122e"
type input "#02122e"
drag, startPoint x: 135, startPoint y: 254, endPoint x: 118, endPoint y: 253, distance: 17.5
click at [118, 253] on div "Font Size 16 px" at bounding box center [87, 250] width 144 height 39
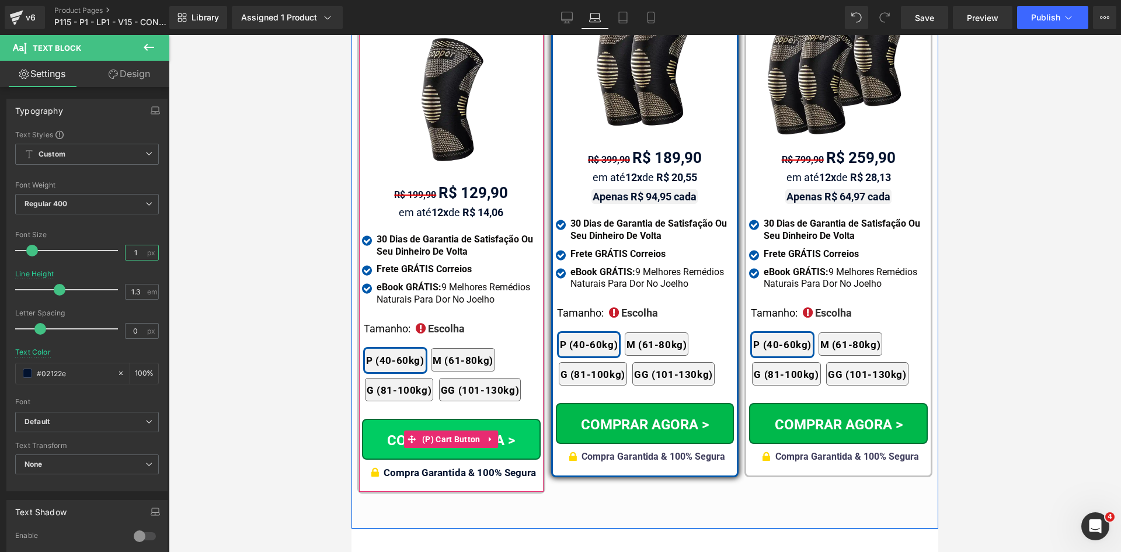
type input "16"
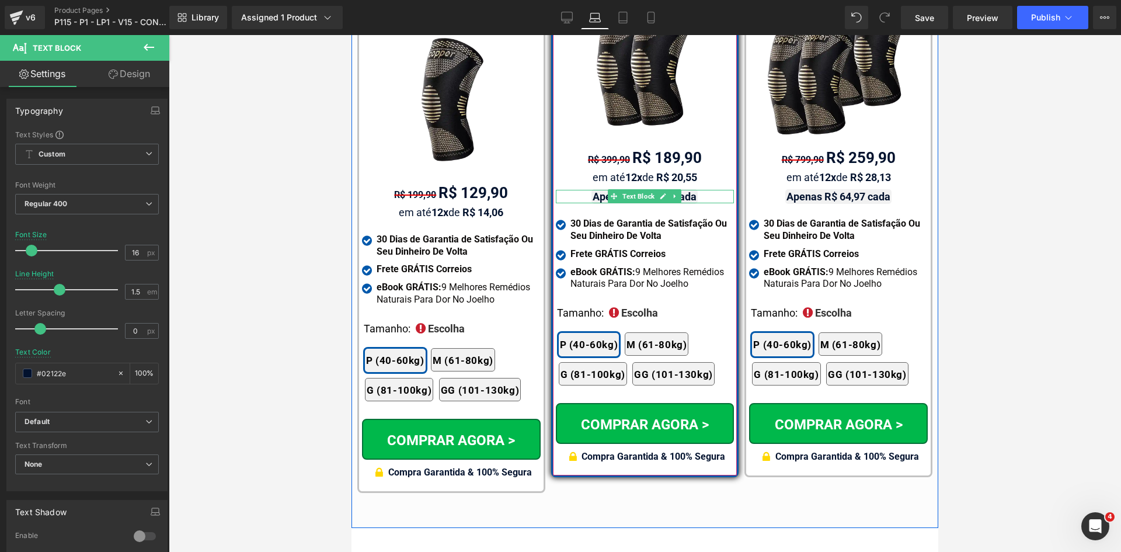
scroll to position [7135, 0]
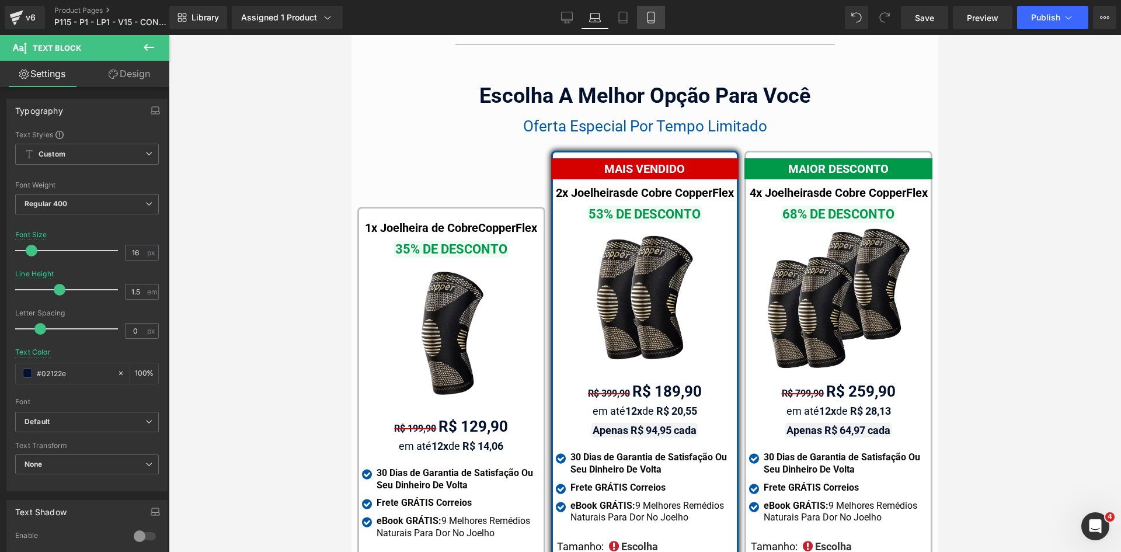
click at [641, 10] on link "Mobile" at bounding box center [651, 17] width 28 height 23
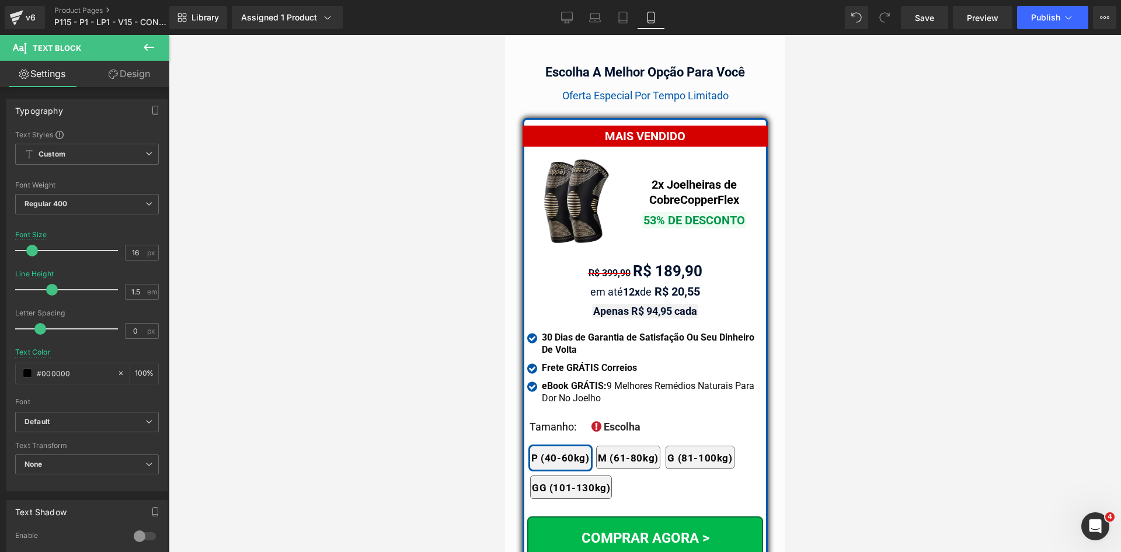
scroll to position [10071, 0]
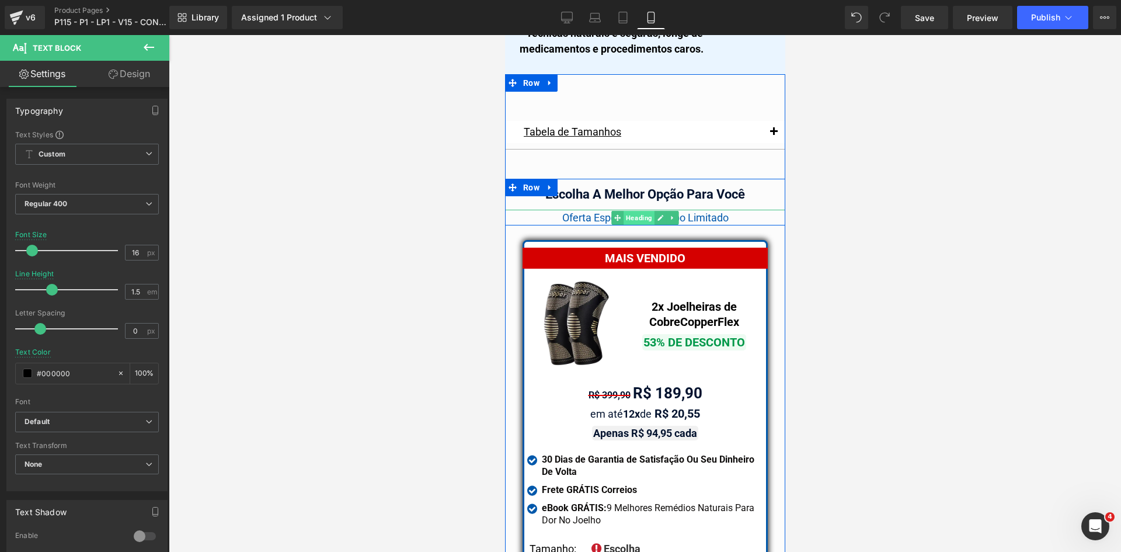
click at [629, 211] on span "Heading" at bounding box center [638, 218] width 31 height 14
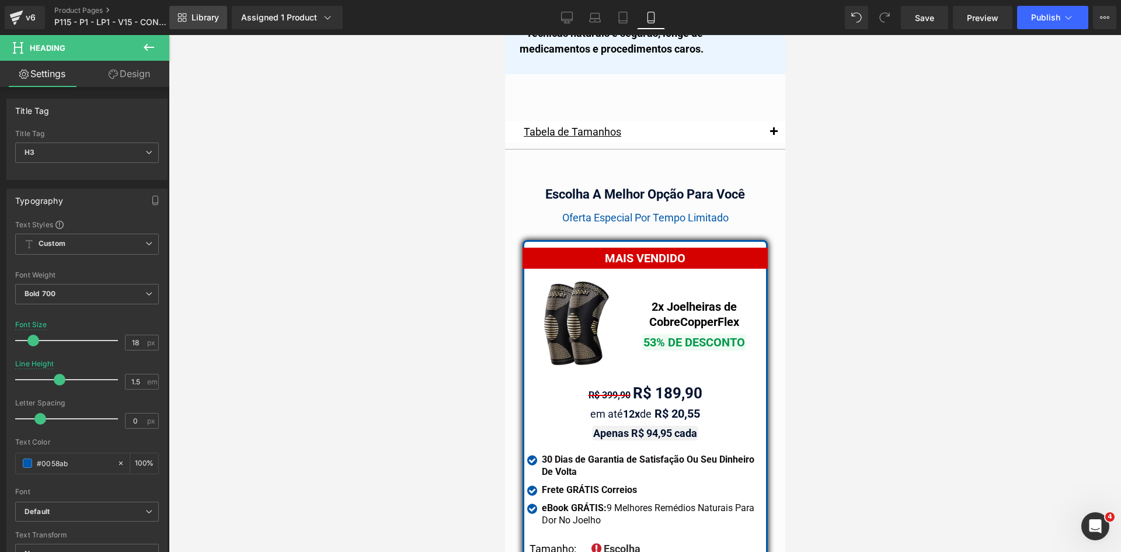
click at [203, 14] on span "Library" at bounding box center [204, 17] width 27 height 11
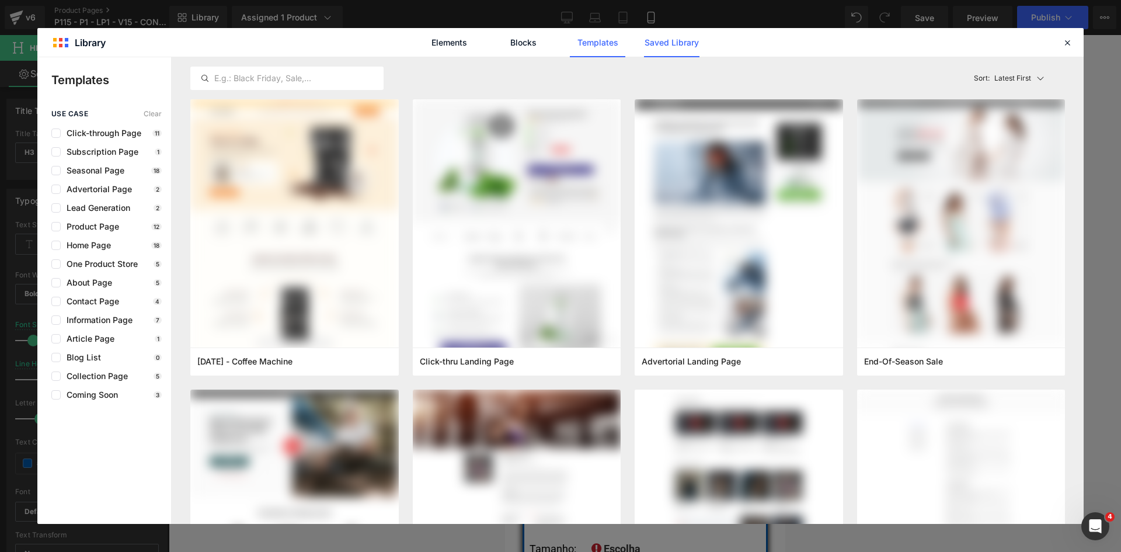
click at [658, 35] on link "Saved Library" at bounding box center [671, 42] width 55 height 29
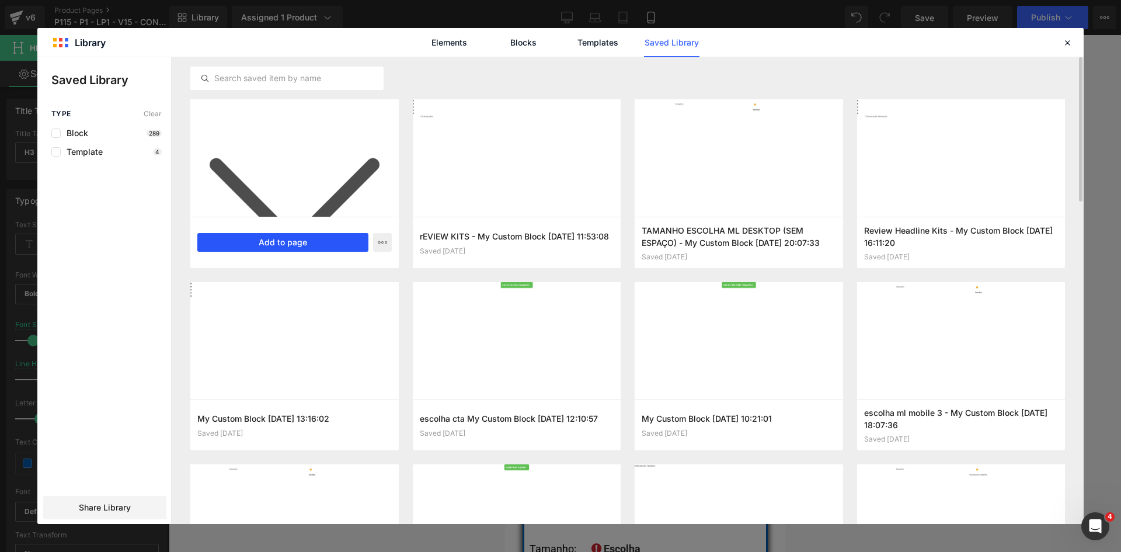
click at [257, 249] on button "Add to page" at bounding box center [282, 242] width 171 height 19
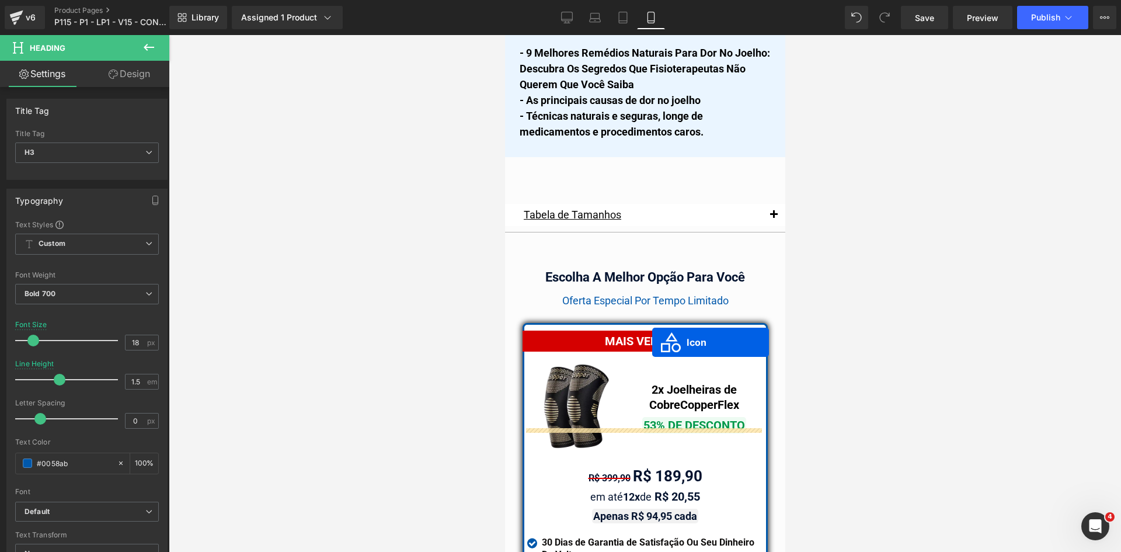
scroll to position [9973, 0]
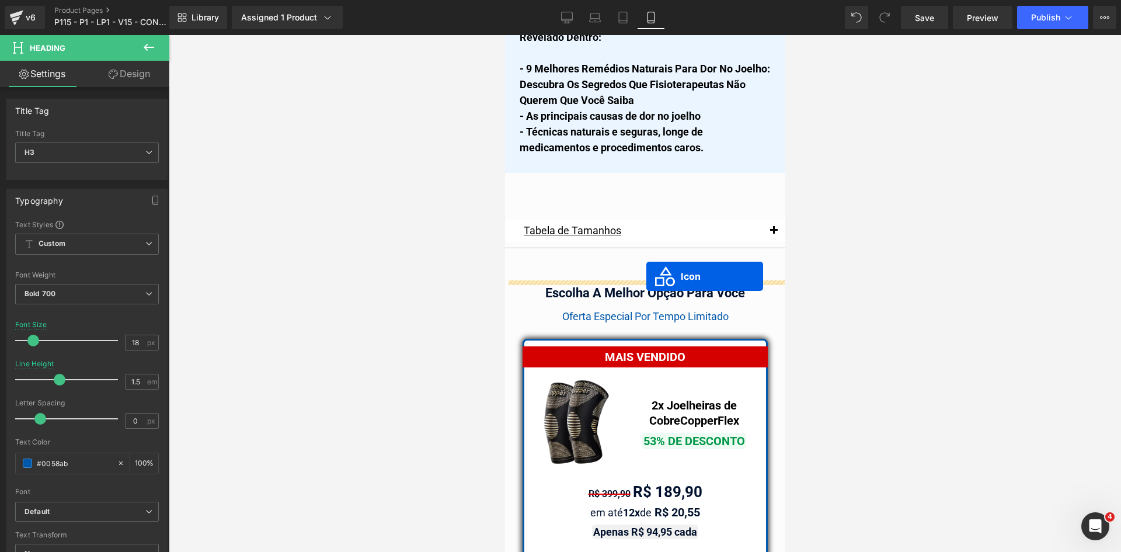
drag, startPoint x: 639, startPoint y: 345, endPoint x: 646, endPoint y: 276, distance: 69.2
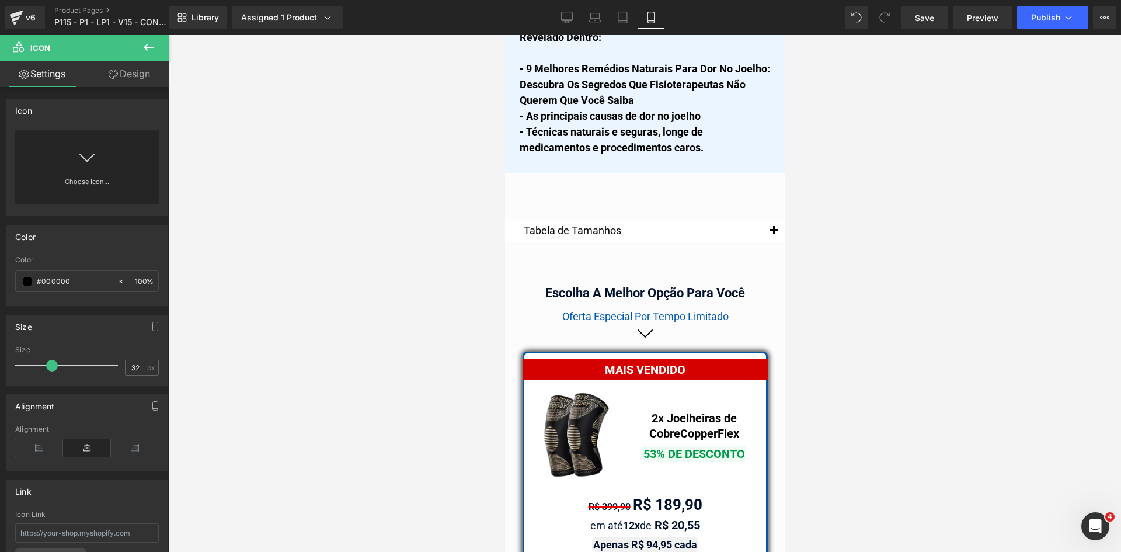
click at [925, 350] on div at bounding box center [645, 293] width 952 height 517
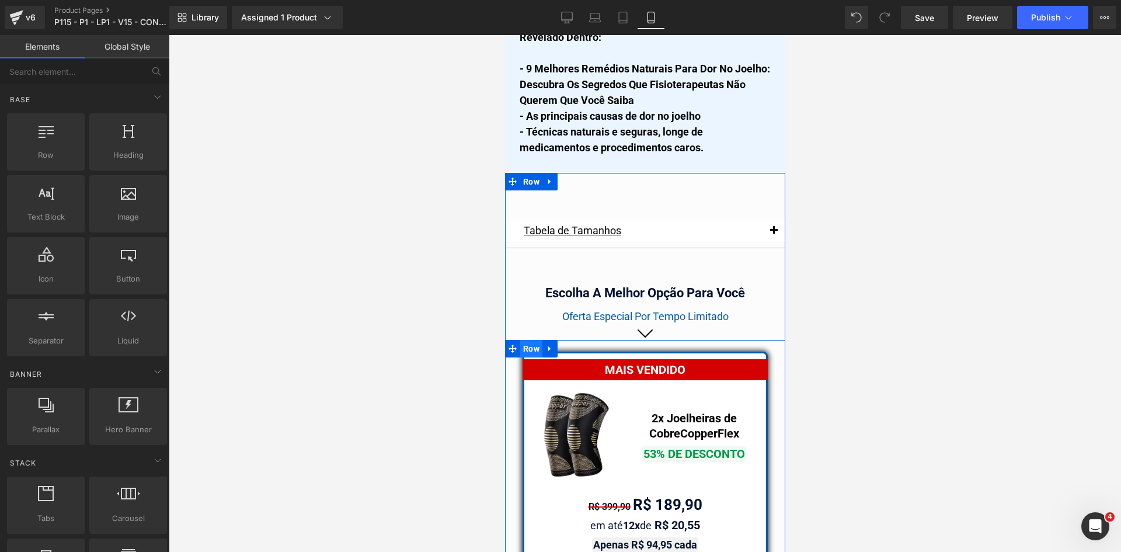
click at [525, 340] on span "Row" at bounding box center [530, 349] width 22 height 18
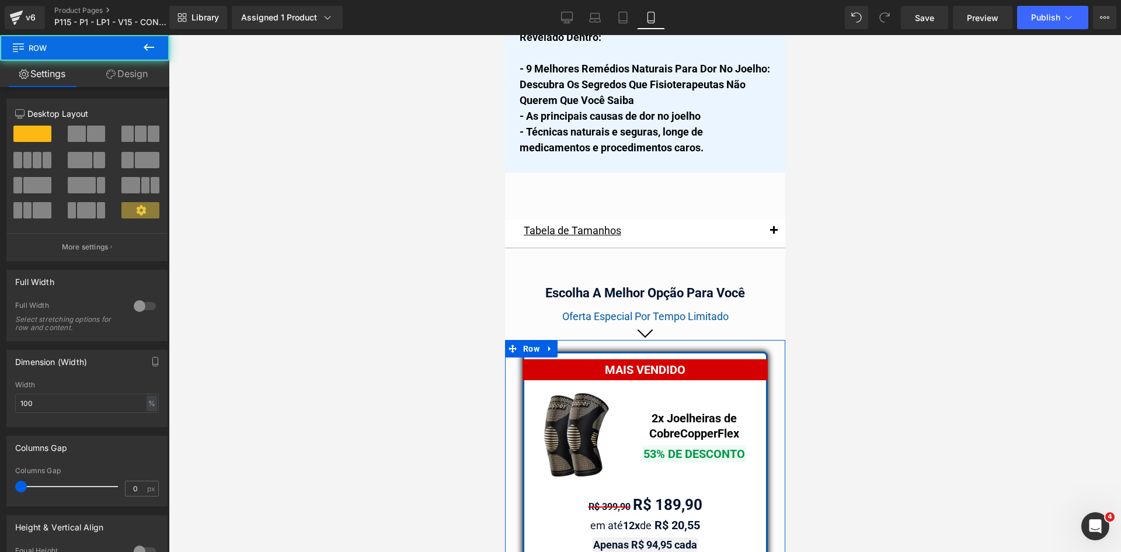
click at [122, 68] on link "Design" at bounding box center [127, 74] width 85 height 26
click at [0, 0] on div "Spacing" at bounding box center [0, 0] width 0 height 0
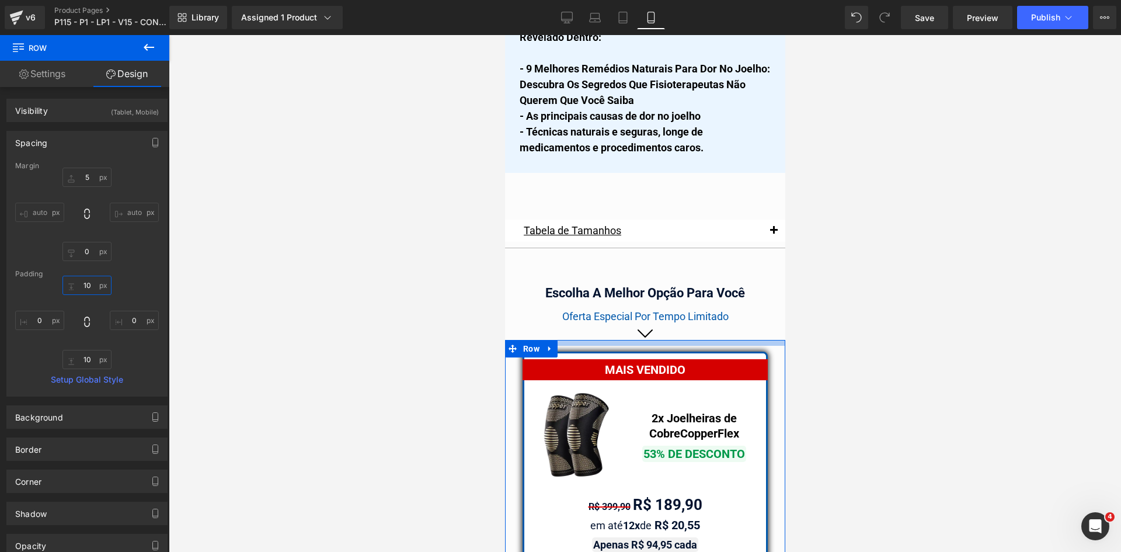
click at [86, 285] on input "text" at bounding box center [86, 284] width 49 height 19
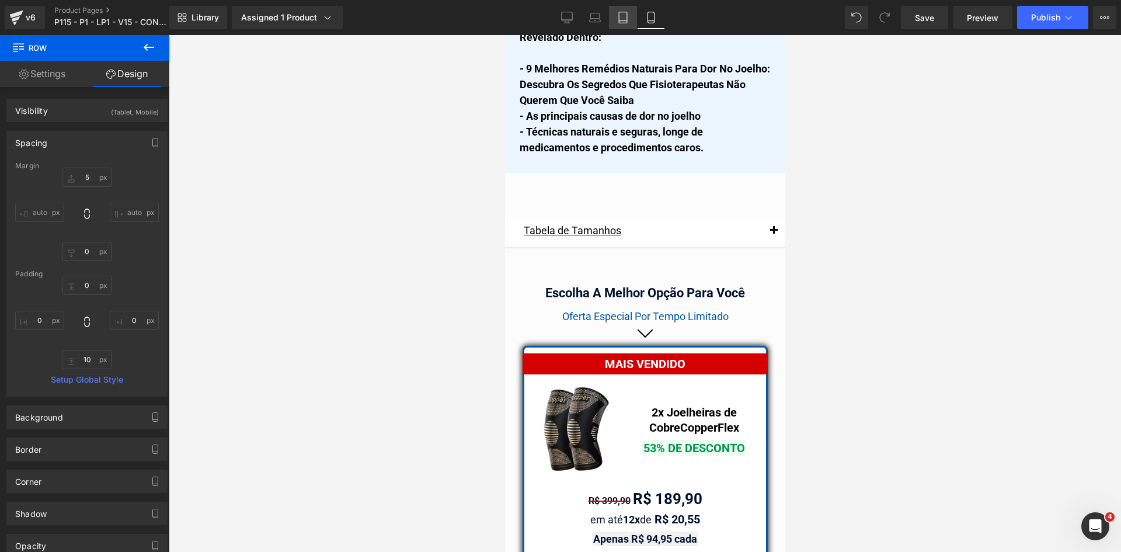
click at [625, 22] on icon at bounding box center [623, 18] width 12 height 12
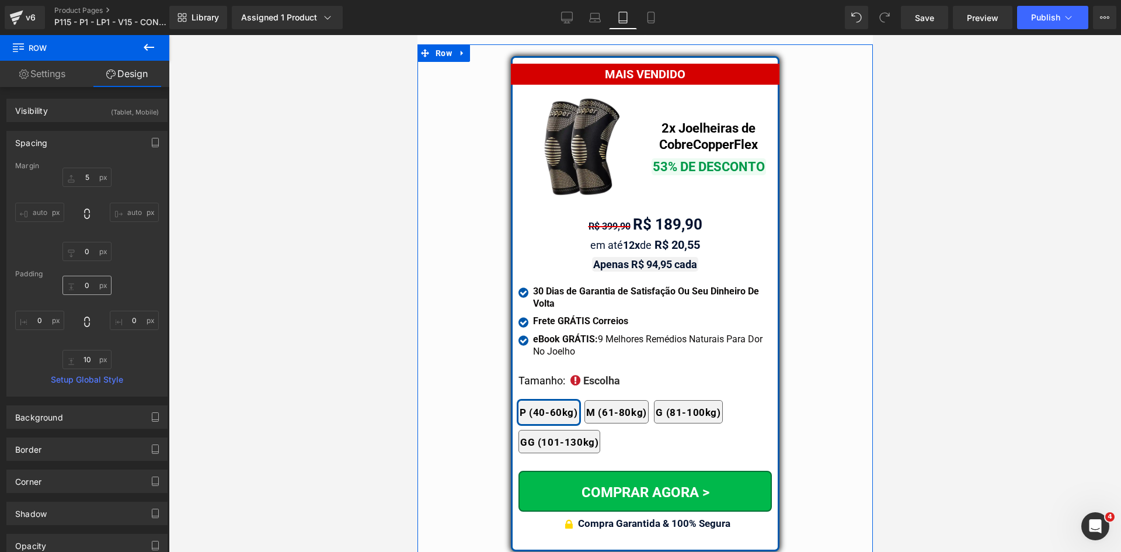
scroll to position [9674, 0]
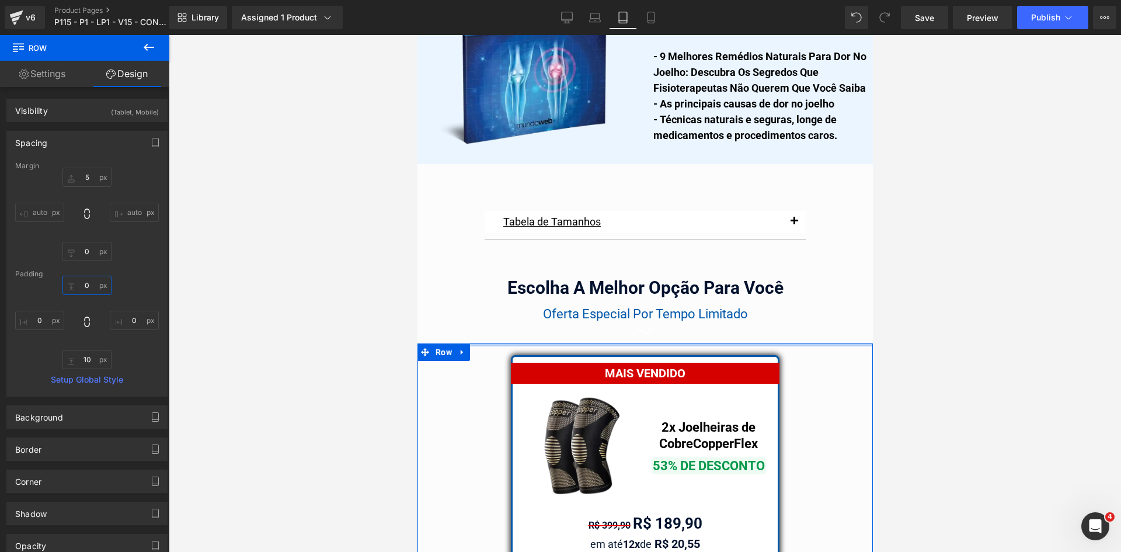
click at [88, 285] on input "0" at bounding box center [86, 284] width 49 height 19
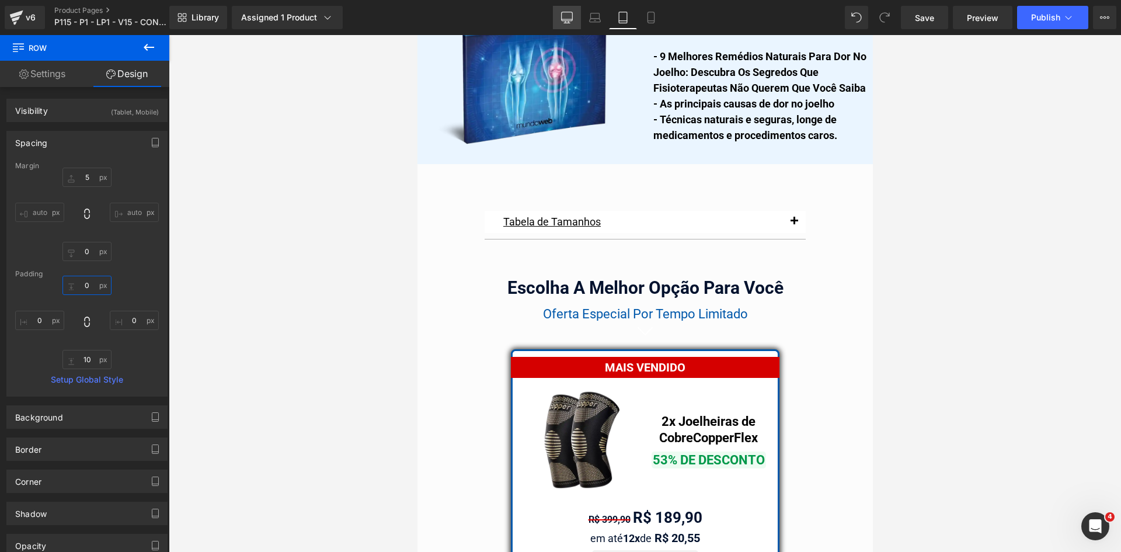
type input "0"
click at [571, 13] on icon at bounding box center [567, 18] width 12 height 12
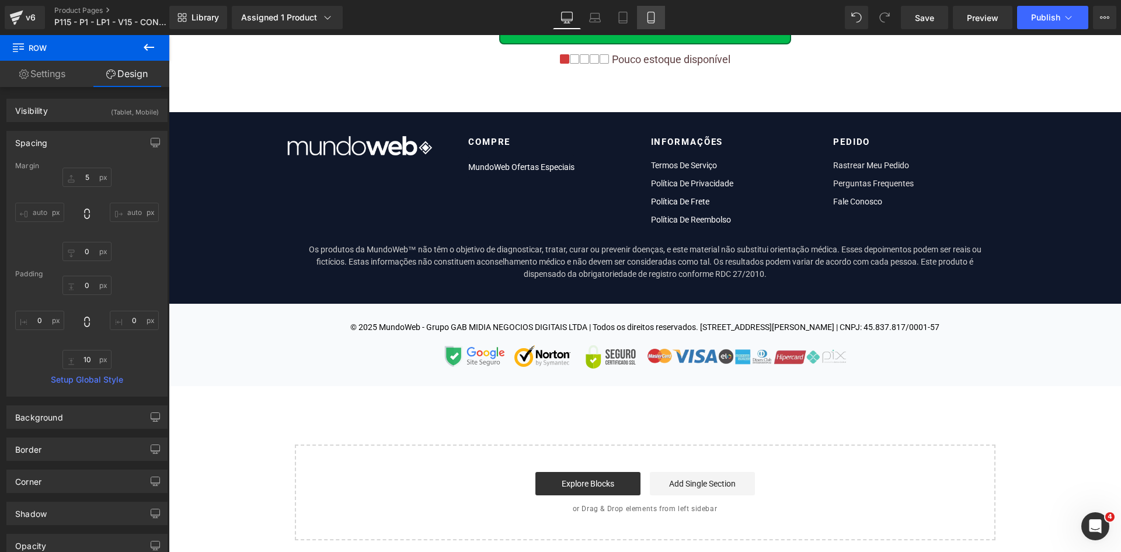
scroll to position [0, 0]
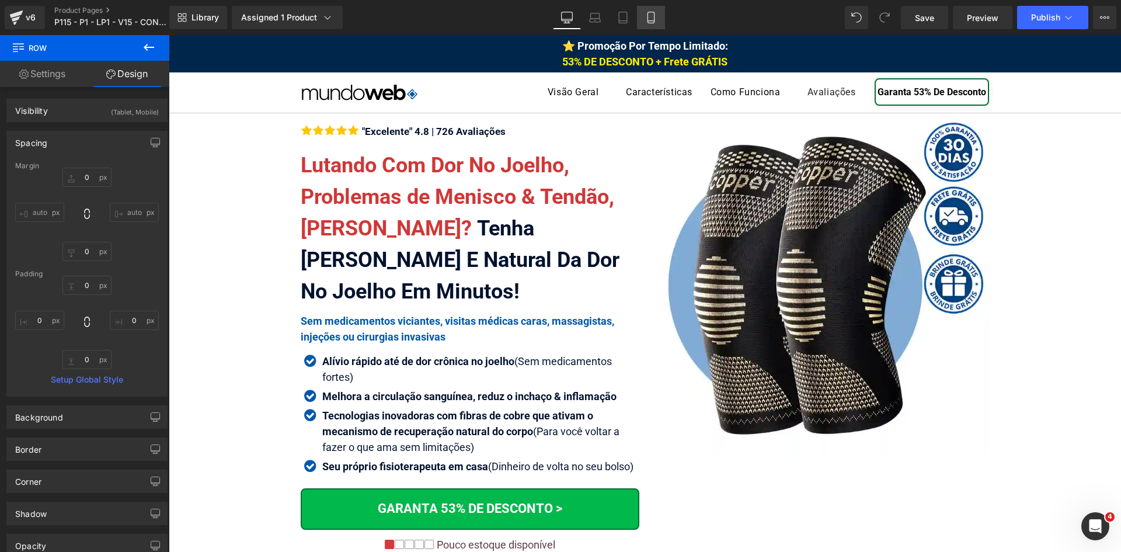
click at [654, 18] on icon at bounding box center [651, 18] width 12 height 12
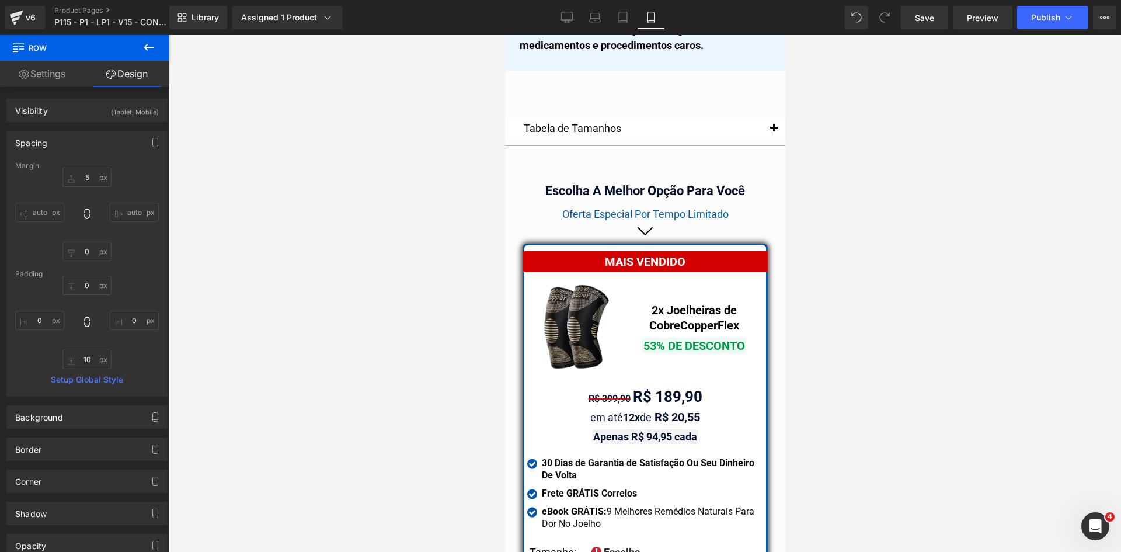
scroll to position [10061, 0]
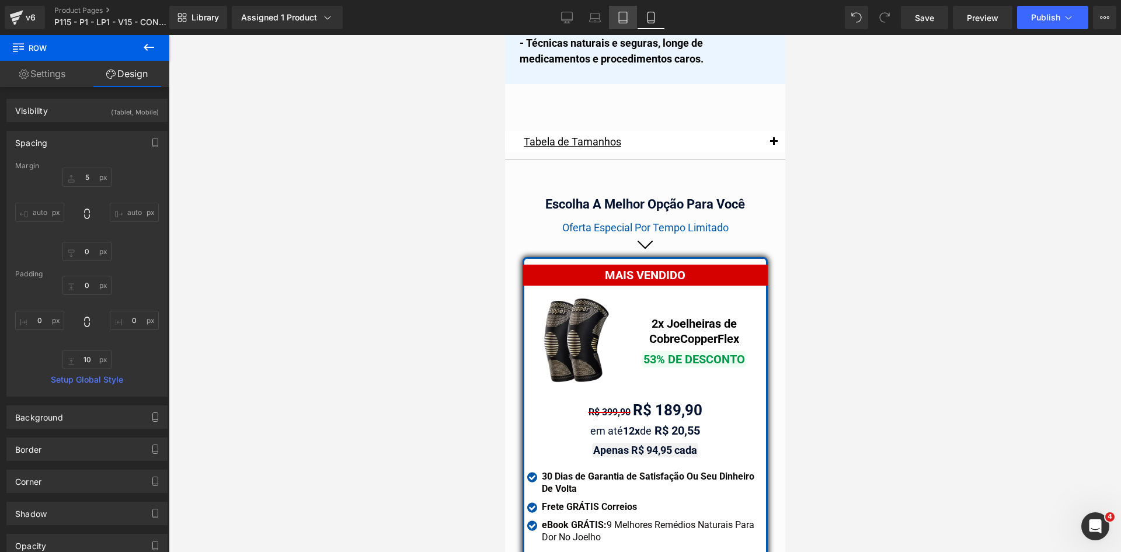
click at [628, 11] on link "Tablet" at bounding box center [623, 17] width 28 height 23
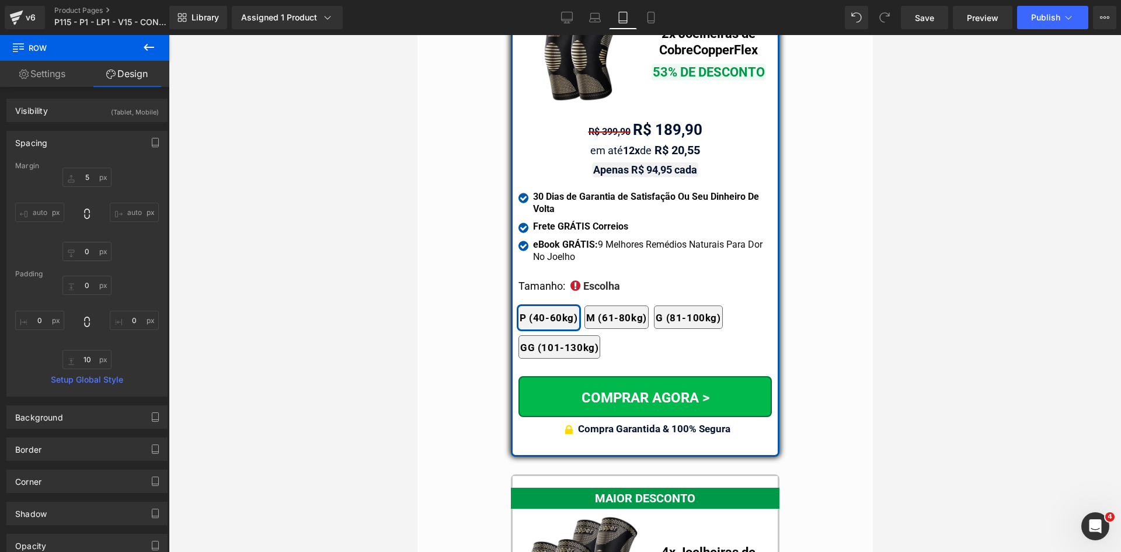
scroll to position [9763, 0]
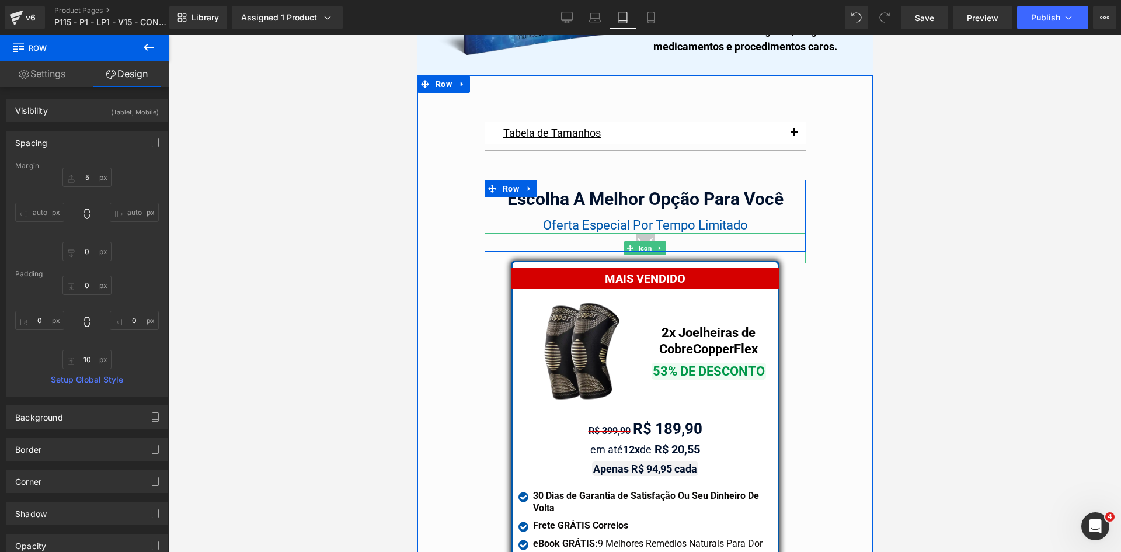
click at [640, 233] on icon at bounding box center [644, 242] width 19 height 19
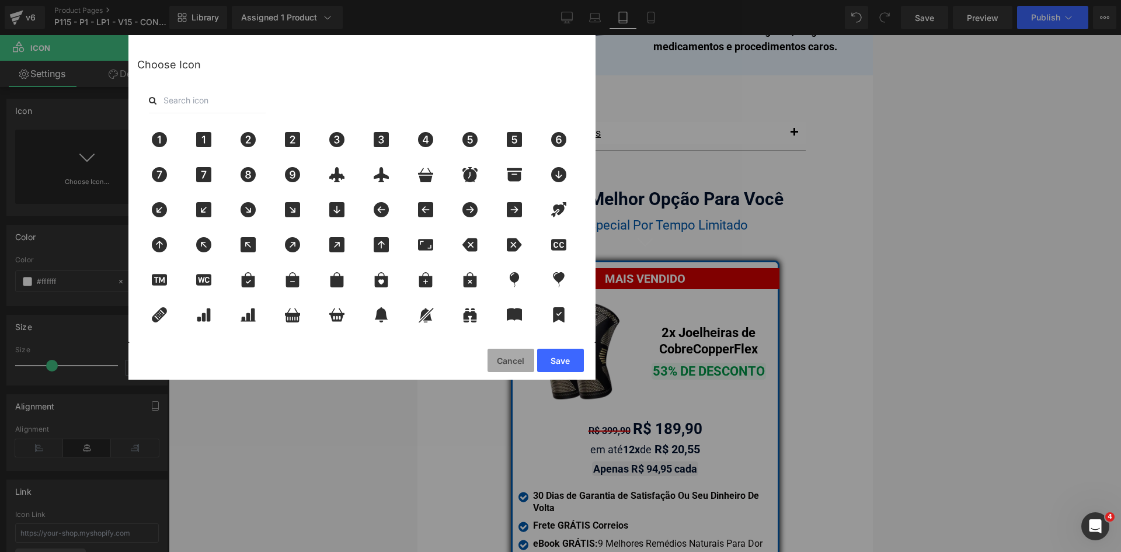
click at [509, 362] on button "Cancel" at bounding box center [510, 359] width 47 height 23
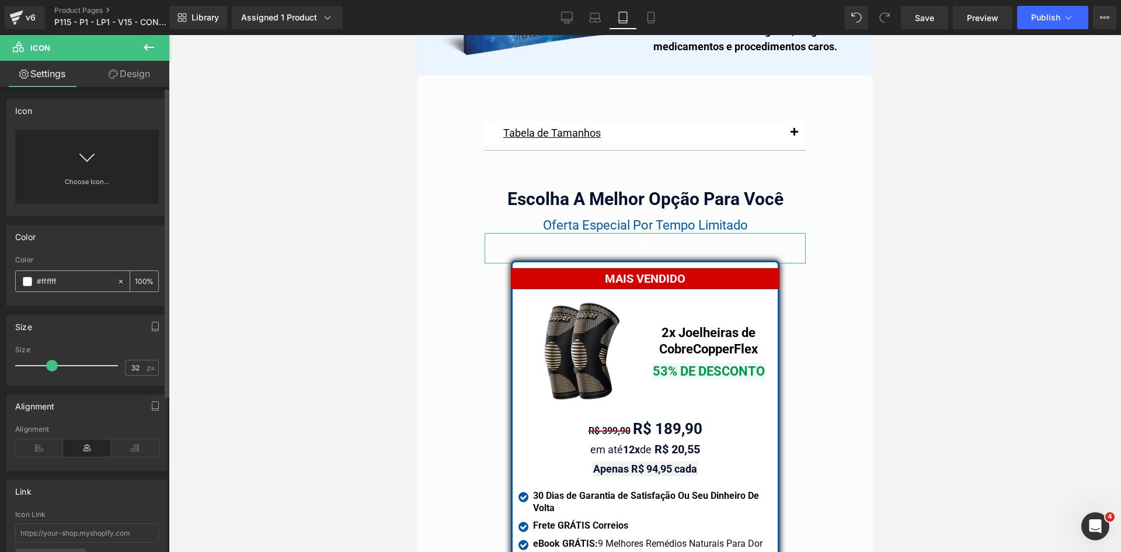
drag, startPoint x: 76, startPoint y: 281, endPoint x: 39, endPoint y: 280, distance: 36.8
click at [39, 280] on input "#ffffff" at bounding box center [74, 281] width 75 height 13
click at [74, 281] on input "#ff0000" at bounding box center [74, 281] width 75 height 13
type input "#ff0000"
click at [654, 17] on icon at bounding box center [651, 18] width 12 height 12
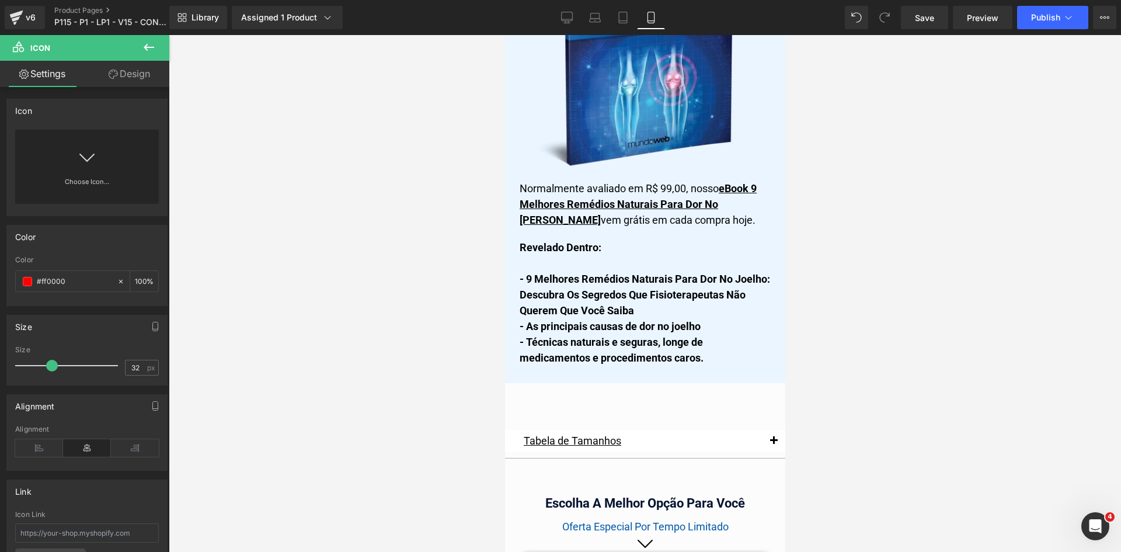
scroll to position [10067, 0]
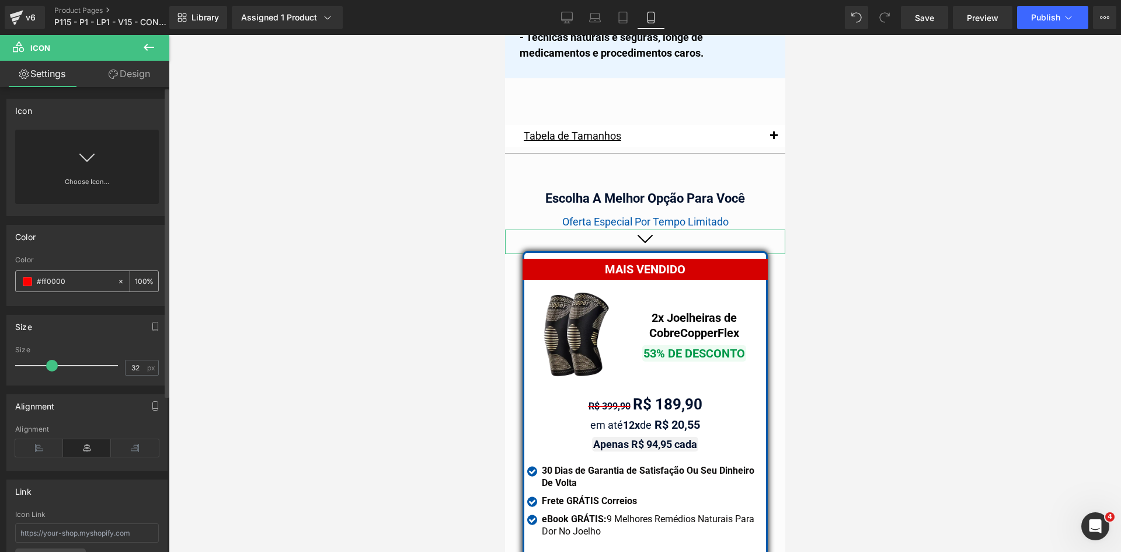
click at [91, 283] on input "#ff0000" at bounding box center [74, 281] width 75 height 13
click at [622, 19] on icon at bounding box center [623, 18] width 12 height 12
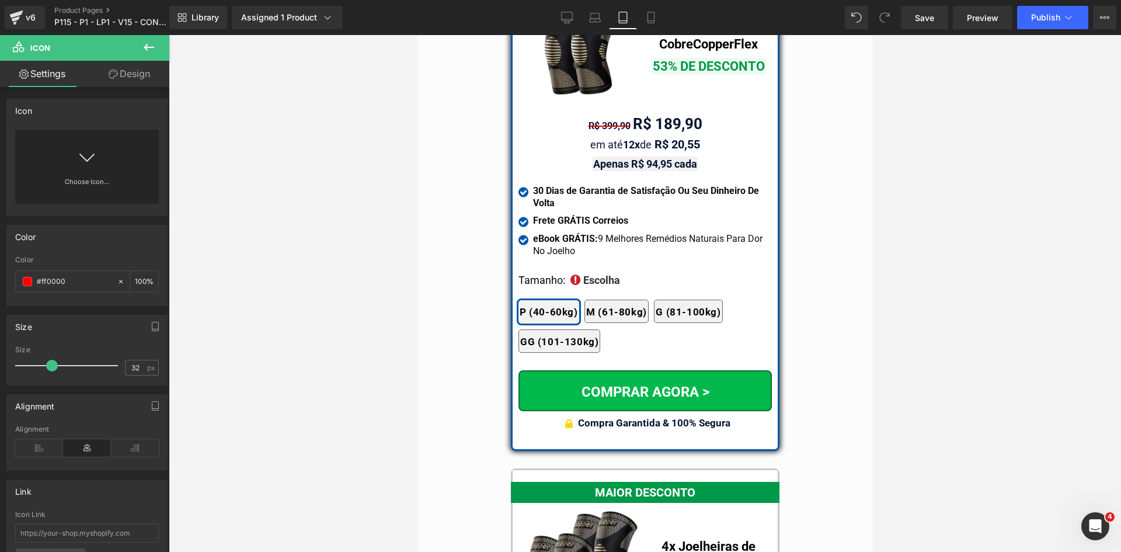
scroll to position [9763, 0]
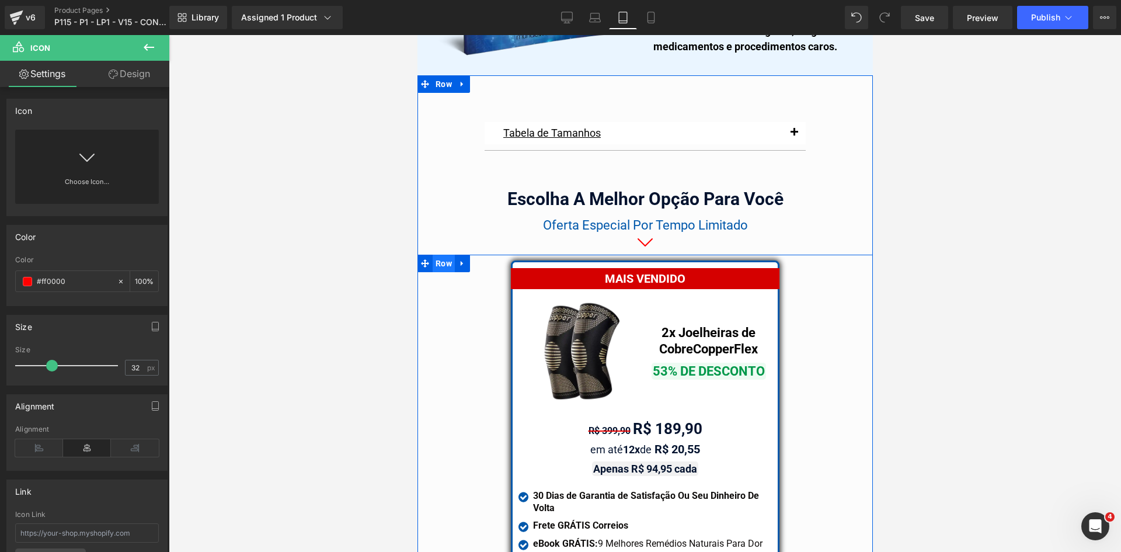
click at [447, 254] on span "Row" at bounding box center [443, 263] width 22 height 18
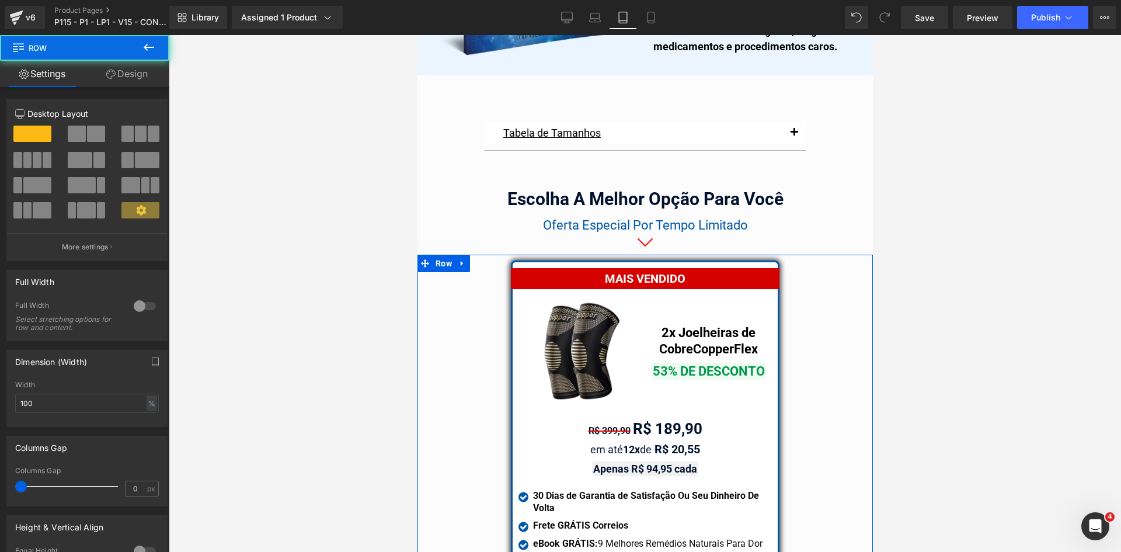
click at [130, 64] on link "Design" at bounding box center [127, 74] width 85 height 26
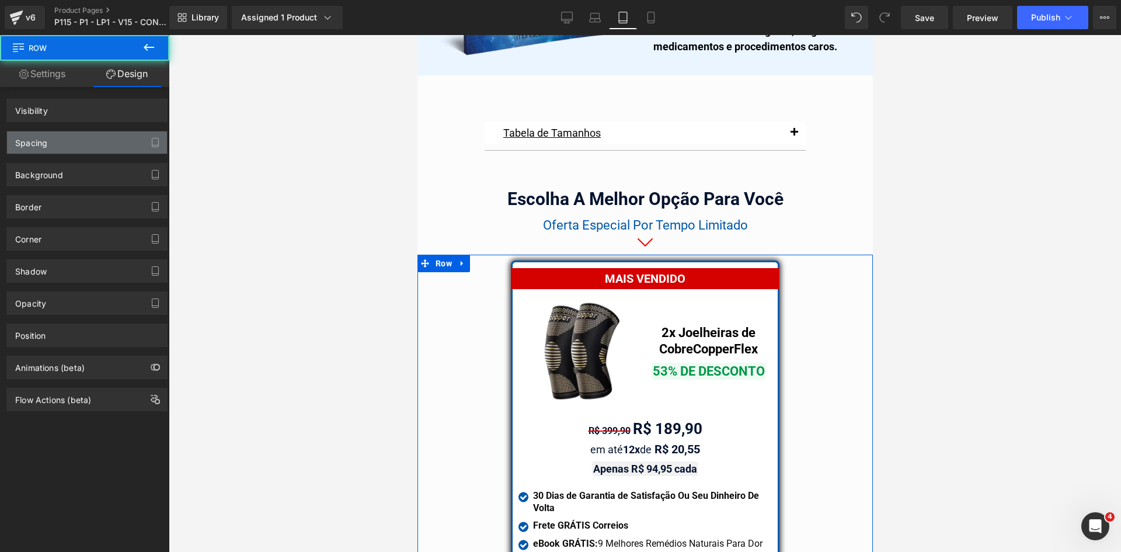
click at [36, 146] on div "Spacing" at bounding box center [31, 139] width 32 height 16
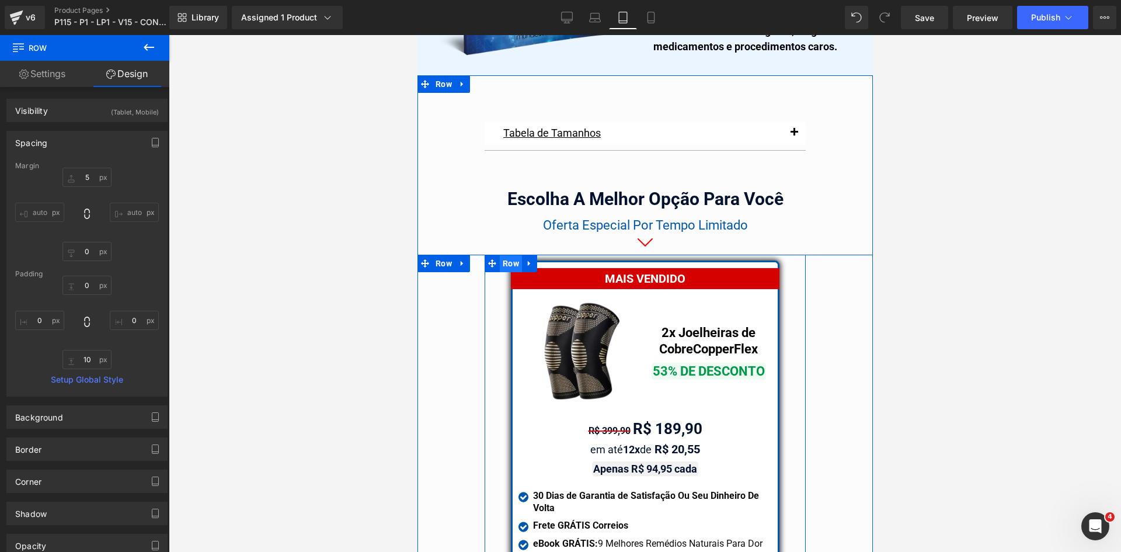
click at [508, 254] on span "Row" at bounding box center [510, 263] width 22 height 18
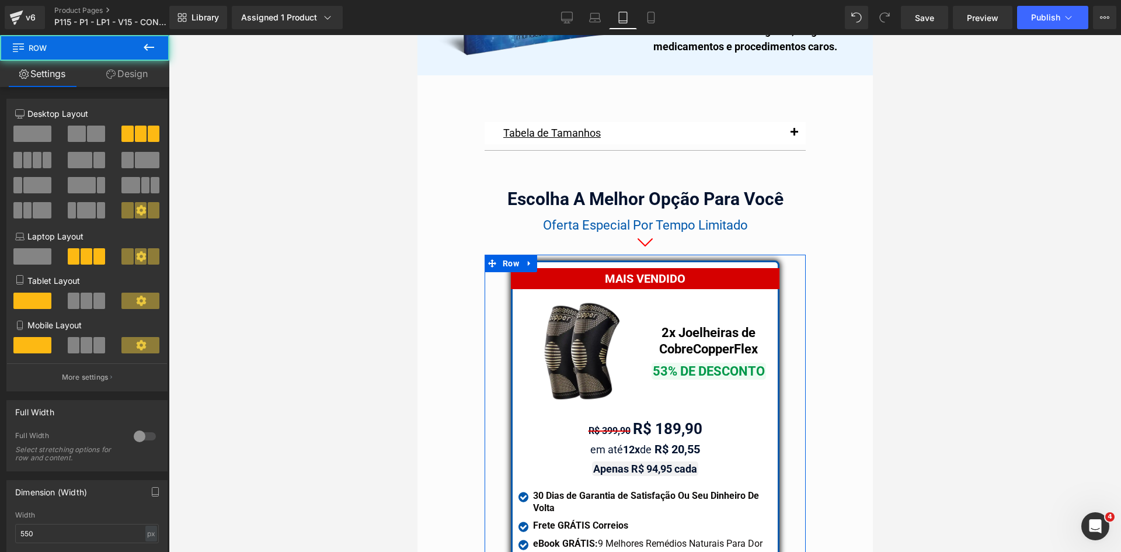
click at [137, 74] on link "Design" at bounding box center [127, 74] width 85 height 26
click at [0, 0] on div "Spacing" at bounding box center [0, 0] width 0 height 0
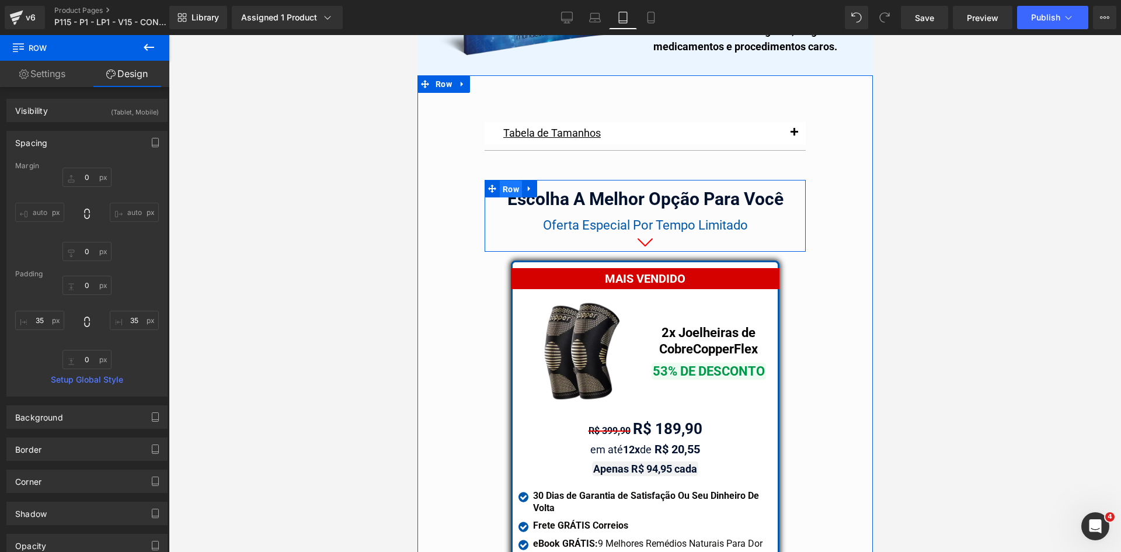
click at [501, 180] on span "Row" at bounding box center [510, 189] width 22 height 18
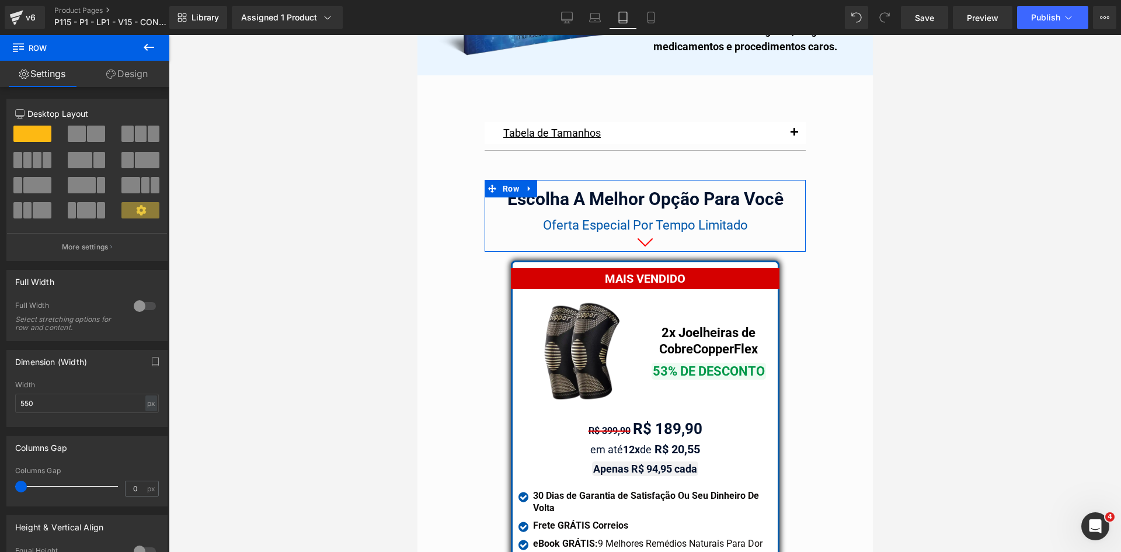
click at [129, 71] on link "Design" at bounding box center [127, 74] width 85 height 26
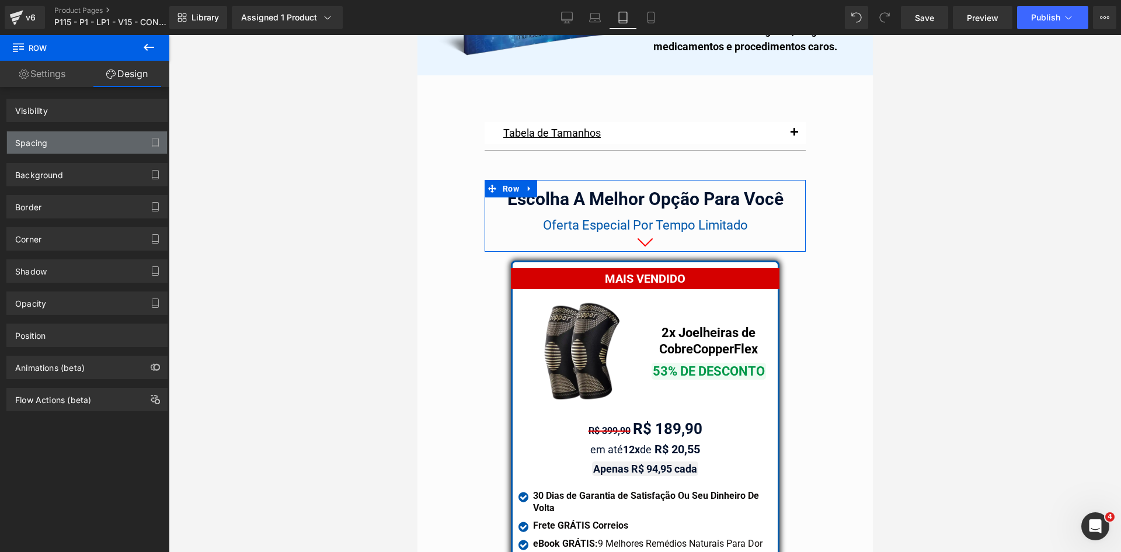
click at [34, 144] on div "Spacing" at bounding box center [31, 139] width 32 height 16
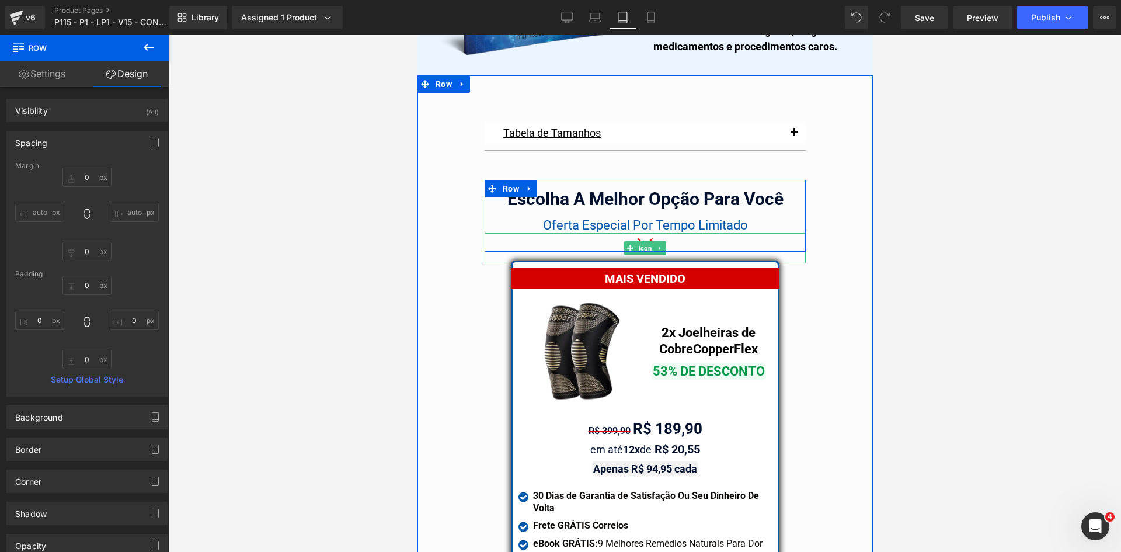
click at [525, 233] on div at bounding box center [644, 248] width 321 height 30
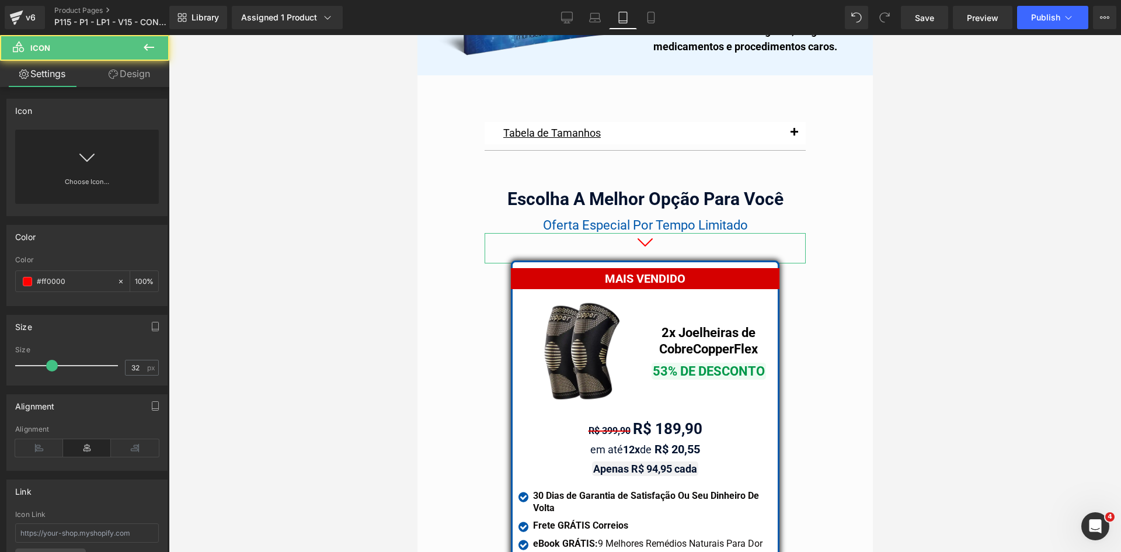
click at [125, 64] on link "Design" at bounding box center [129, 74] width 85 height 26
click at [0, 0] on div "Spacing" at bounding box center [0, 0] width 0 height 0
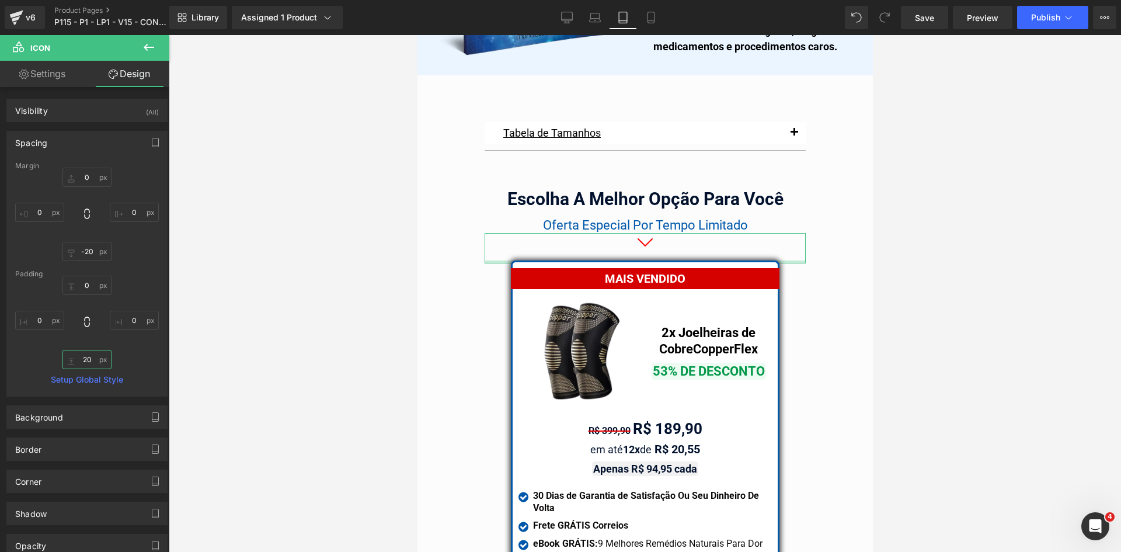
click at [75, 357] on input "text" at bounding box center [86, 359] width 49 height 19
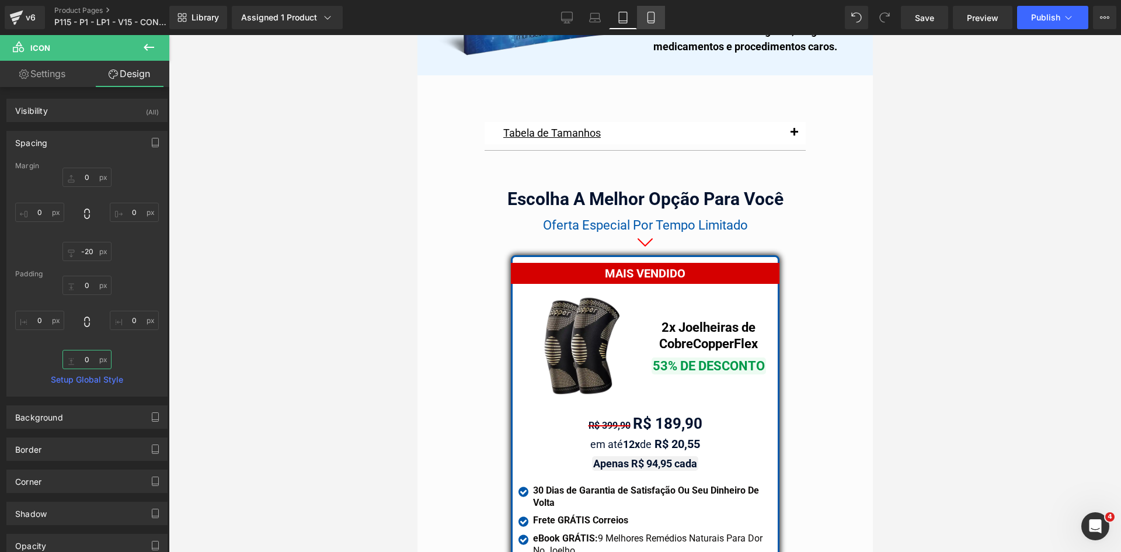
type input "0"
click at [650, 19] on icon at bounding box center [651, 18] width 12 height 12
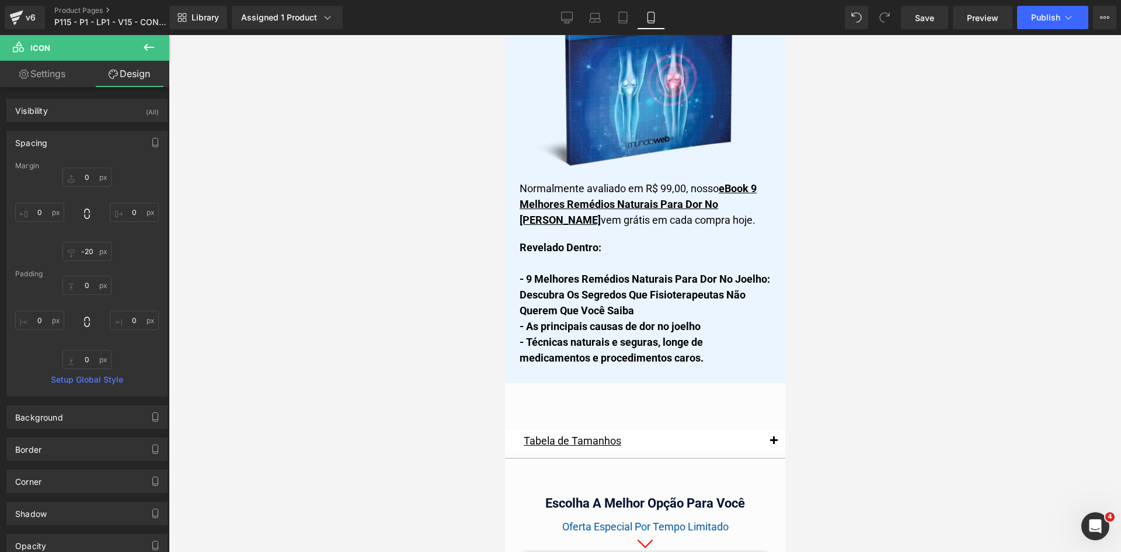
scroll to position [10067, 0]
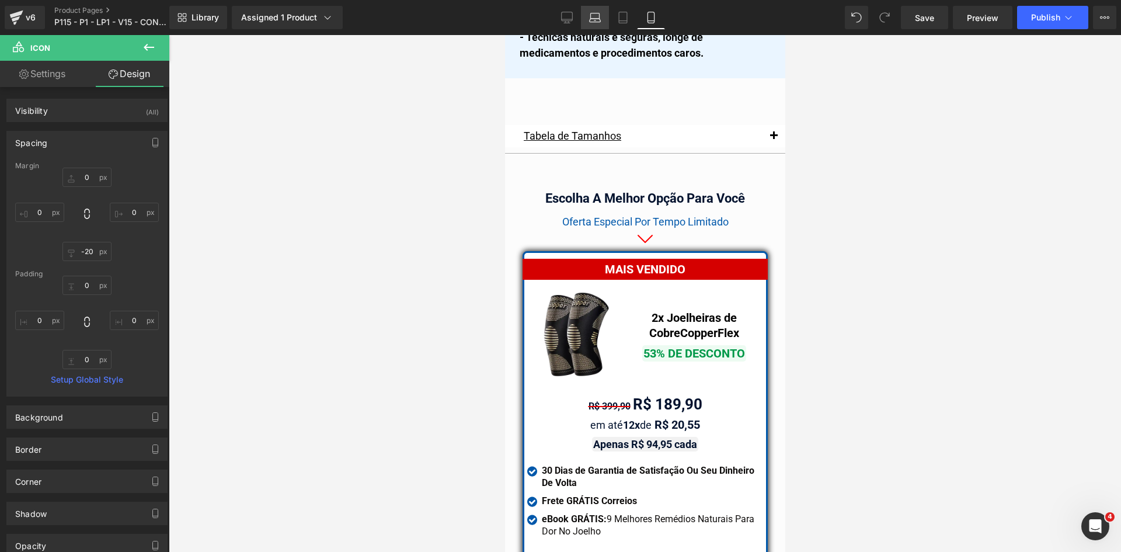
click at [595, 18] on icon at bounding box center [595, 18] width 12 height 12
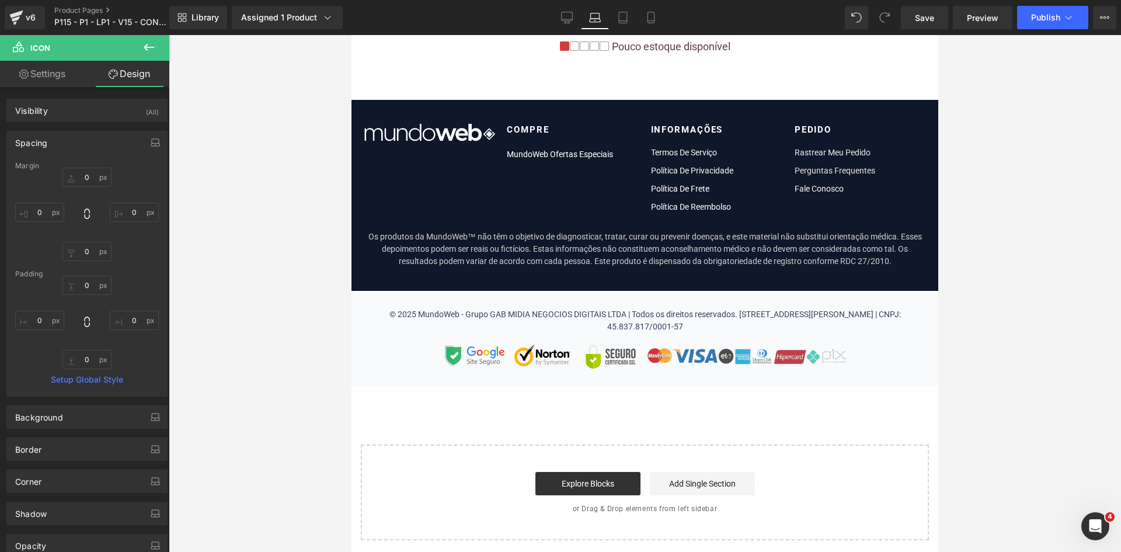
scroll to position [7064, 0]
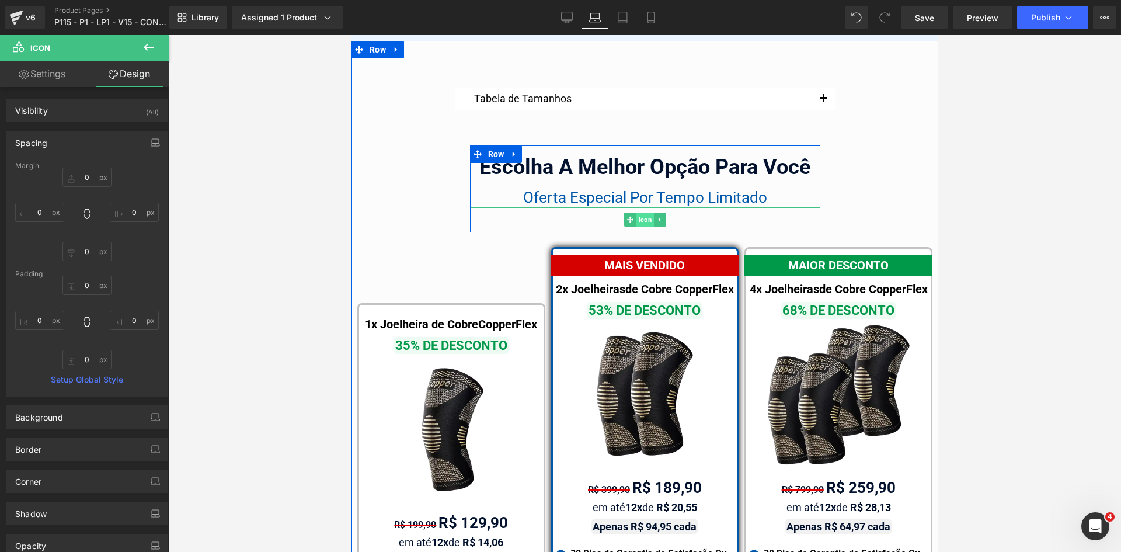
click at [636, 212] on span "Icon" at bounding box center [645, 219] width 18 height 14
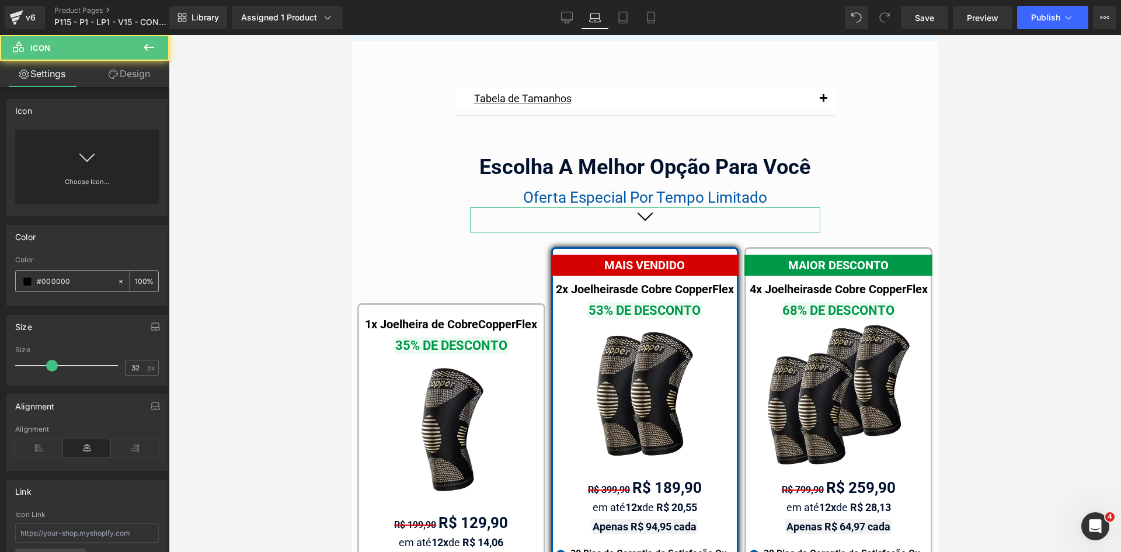
click at [68, 281] on input "#000000" at bounding box center [74, 281] width 75 height 13
click at [71, 280] on input "#000000" at bounding box center [74, 281] width 75 height 13
click at [73, 279] on input "#000000" at bounding box center [74, 281] width 75 height 13
paste input "ff"
type input "#ff0000"
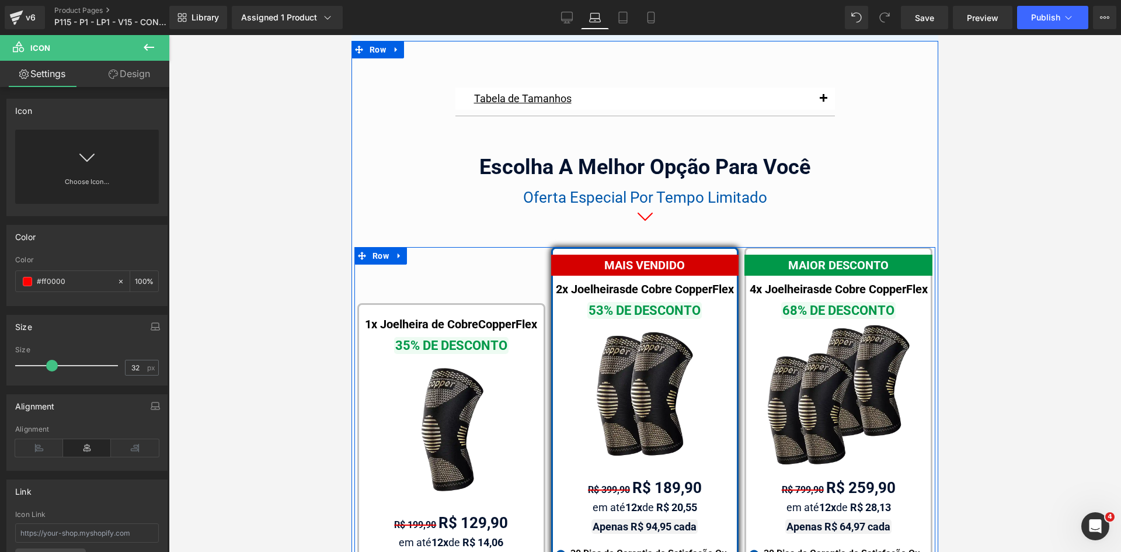
click at [479, 247] on div "1x Joelheira de Cobre CopperFlex Text Block 35% DE DESCONTO Text Block Image R$…" at bounding box center [451, 534] width 194 height 575
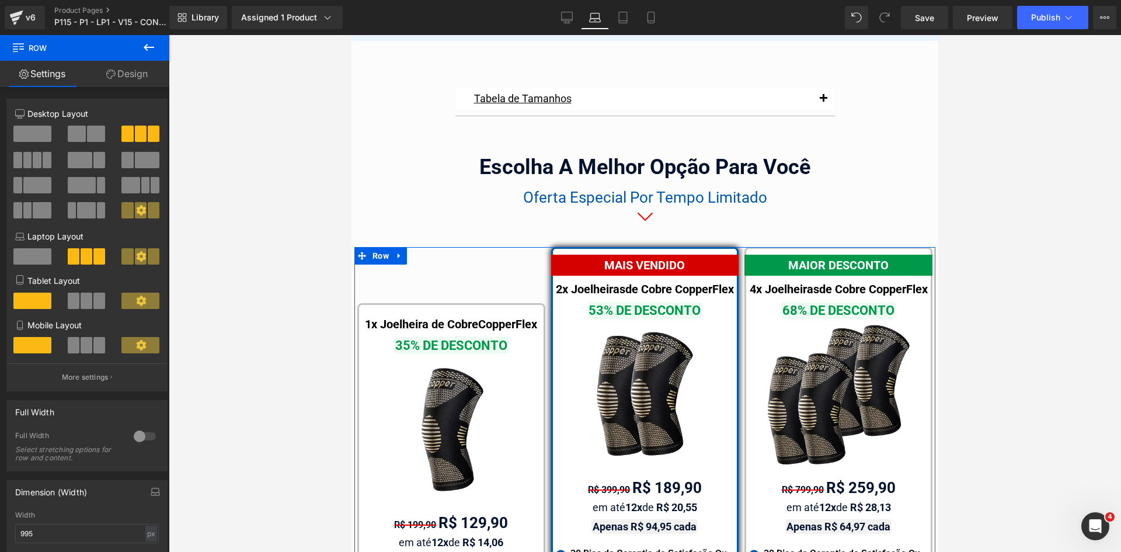
drag, startPoint x: 126, startPoint y: 72, endPoint x: 55, endPoint y: 142, distance: 99.5
click at [125, 72] on link "Design" at bounding box center [127, 74] width 85 height 26
click at [0, 0] on div "Spacing" at bounding box center [0, 0] width 0 height 0
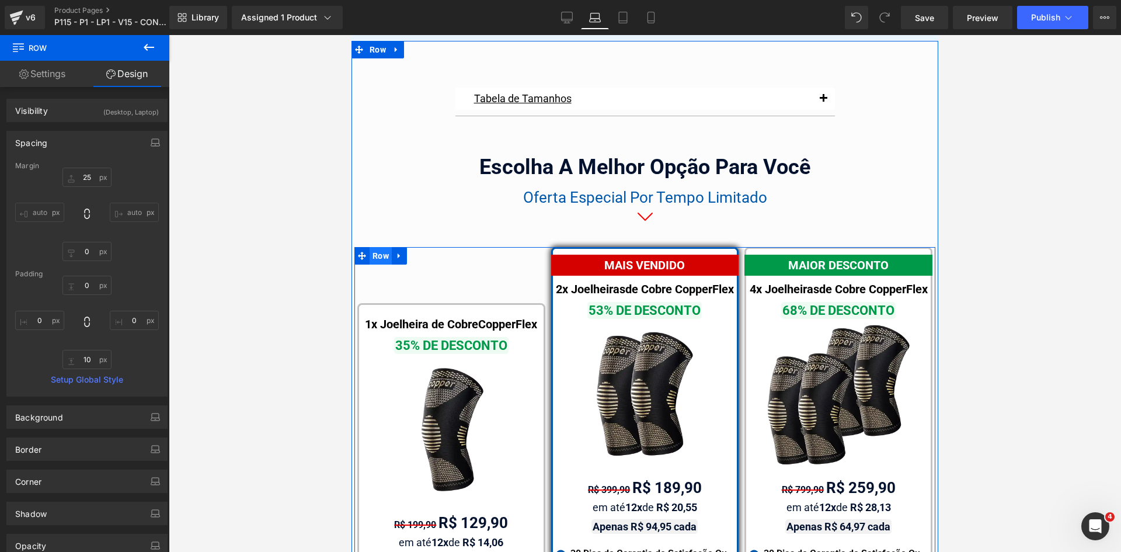
click at [376, 247] on span "Row" at bounding box center [380, 256] width 22 height 18
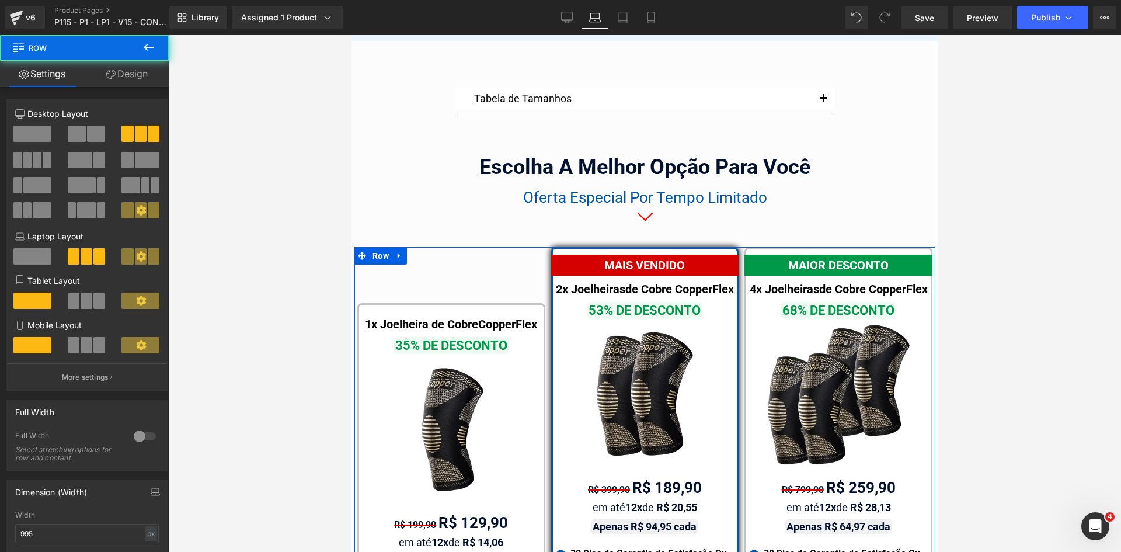
click at [118, 75] on link "Design" at bounding box center [127, 74] width 85 height 26
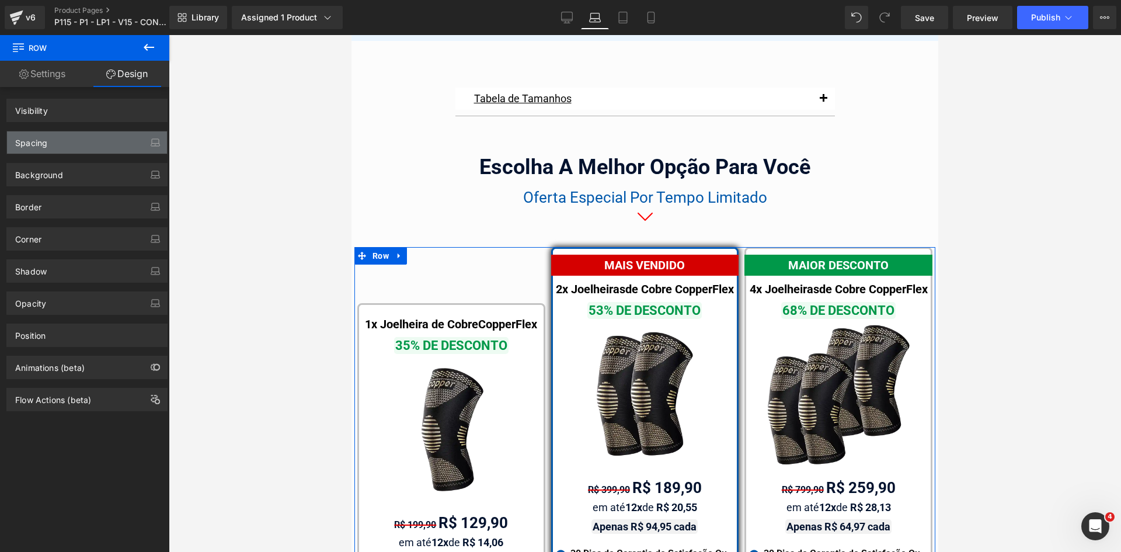
click at [37, 141] on div "Spacing" at bounding box center [31, 139] width 32 height 16
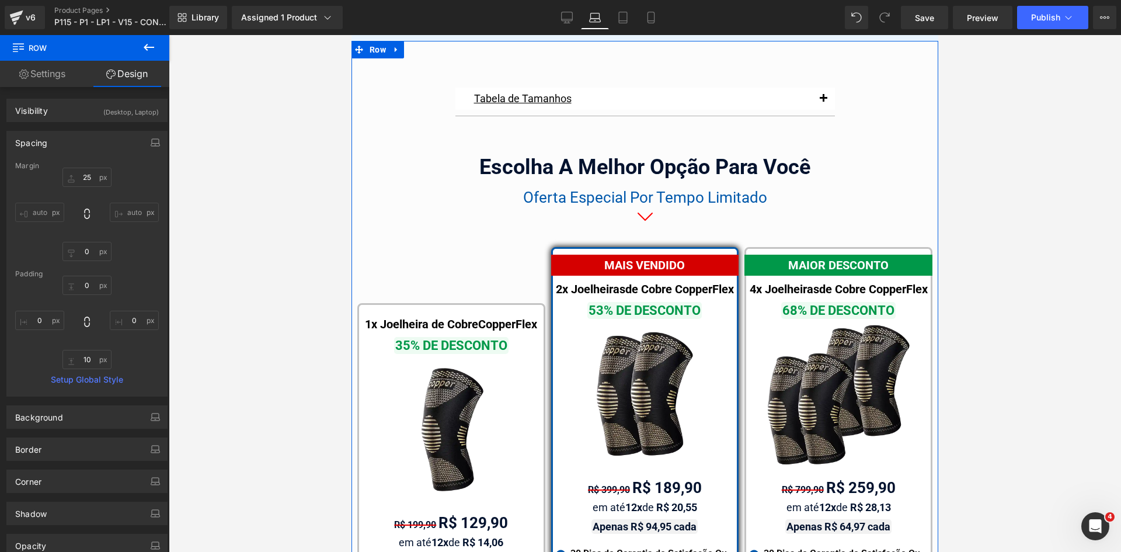
click at [396, 212] on div "Tabela de Tamanhos Text Block Image Se você estiver entre tamanhos, recomendamo…" at bounding box center [644, 449] width 587 height 758
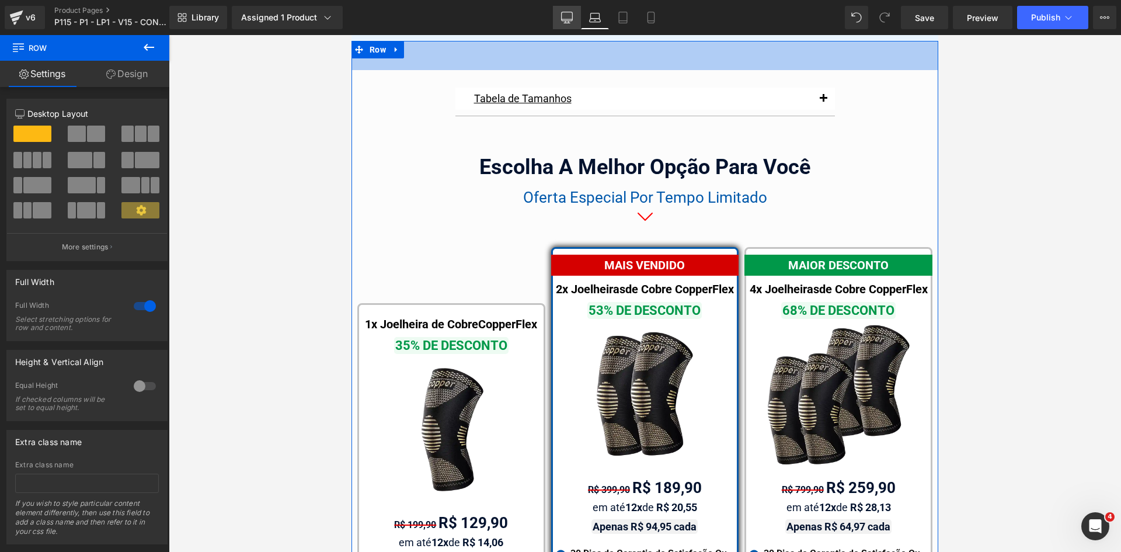
drag, startPoint x: 570, startPoint y: 26, endPoint x: 270, endPoint y: 145, distance: 322.0
click at [570, 26] on link "Desktop" at bounding box center [567, 17] width 28 height 23
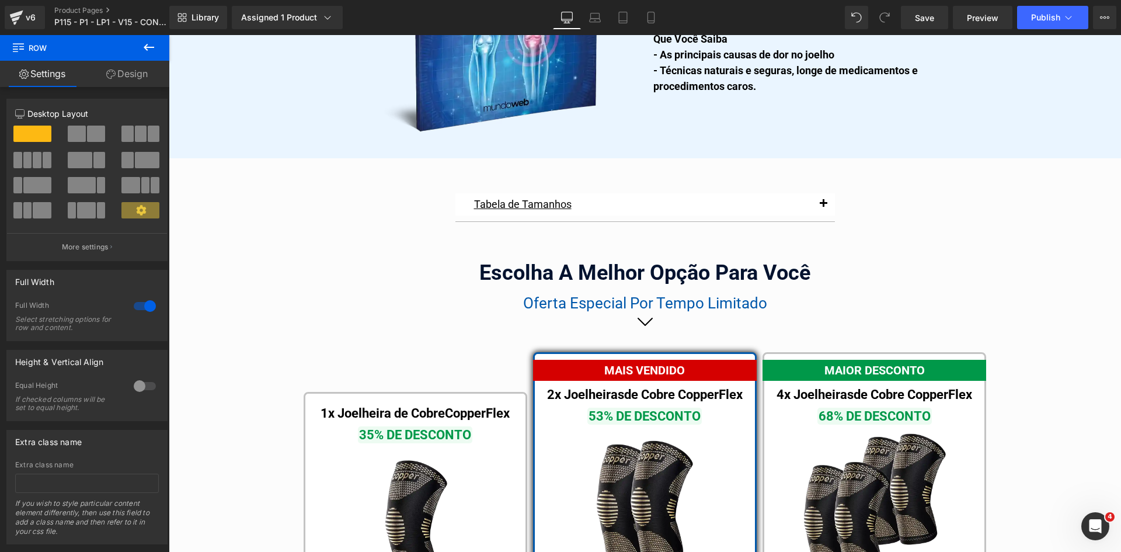
scroll to position [6537, 0]
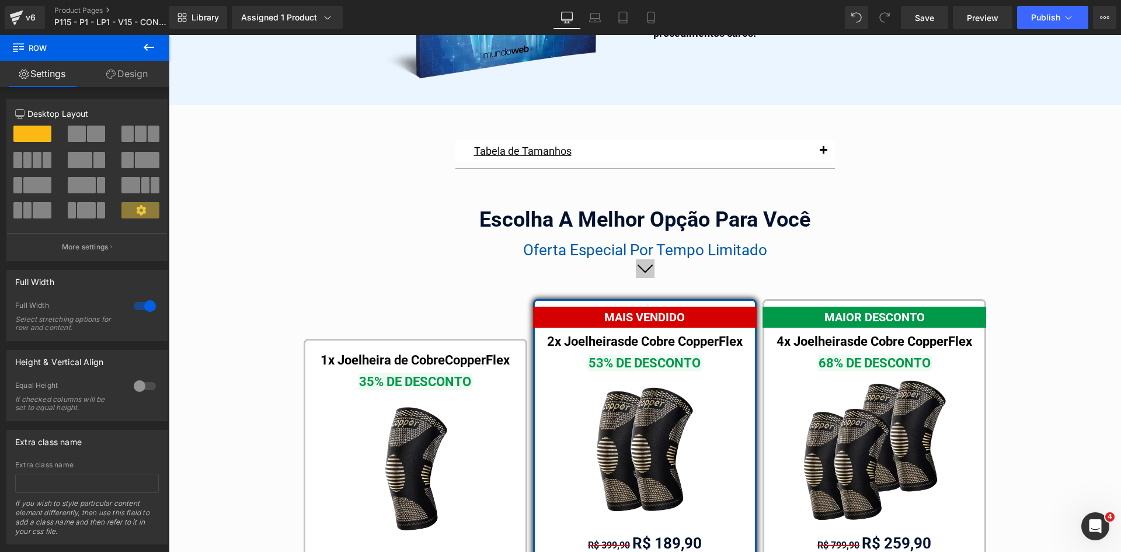
click at [647, 264] on span "Icon" at bounding box center [645, 271] width 18 height 14
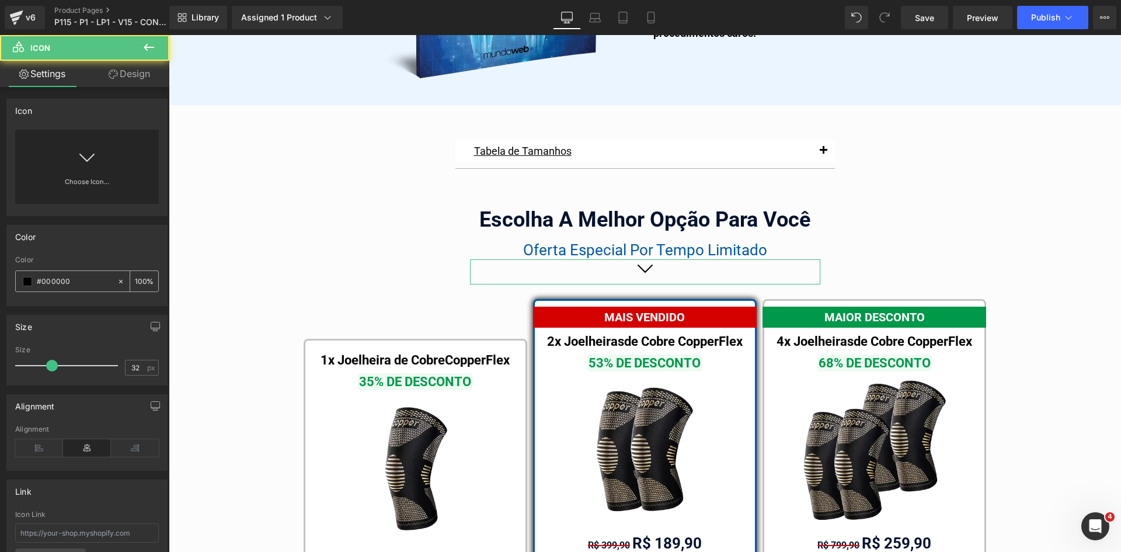
click at [59, 277] on input "#000000" at bounding box center [74, 281] width 75 height 13
paste input "ff"
type input "#ff0000"
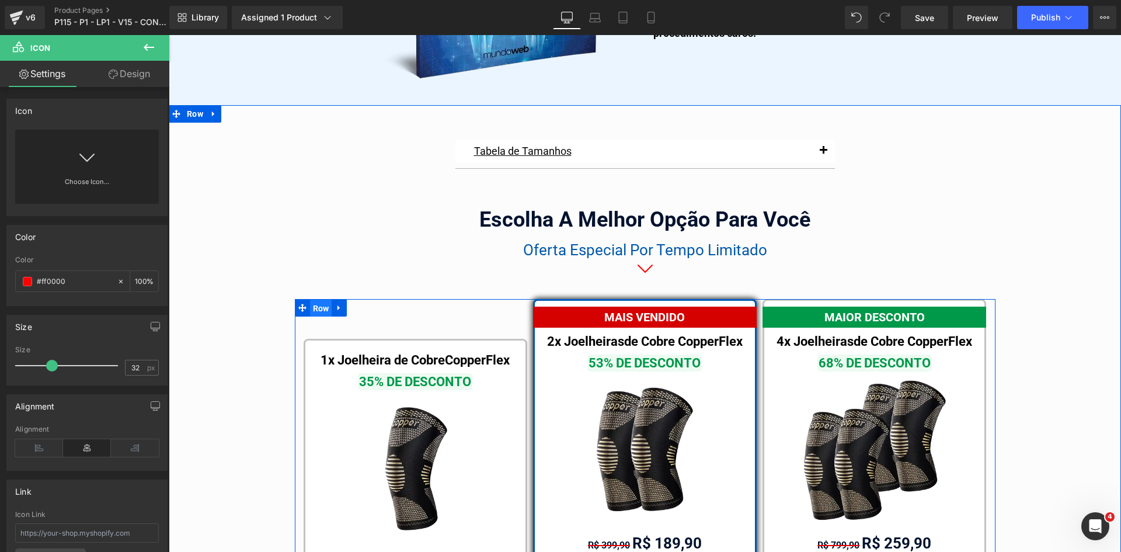
click at [312, 299] on span "Row" at bounding box center [321, 308] width 22 height 18
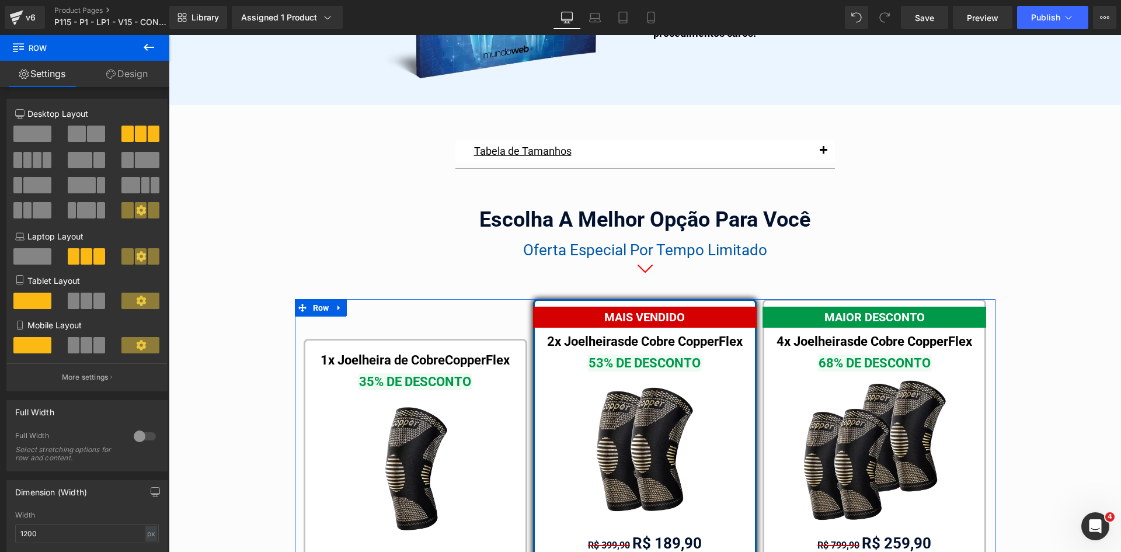
click at [125, 80] on link "Design" at bounding box center [127, 74] width 85 height 26
click at [0, 0] on div "Spacing" at bounding box center [0, 0] width 0 height 0
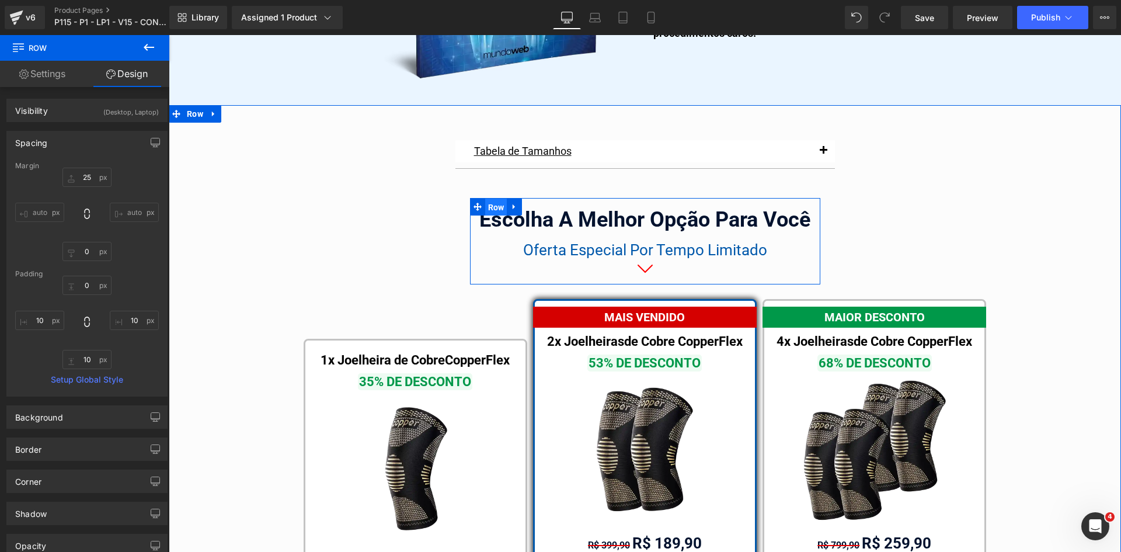
click at [487, 198] on span "Row" at bounding box center [496, 207] width 22 height 18
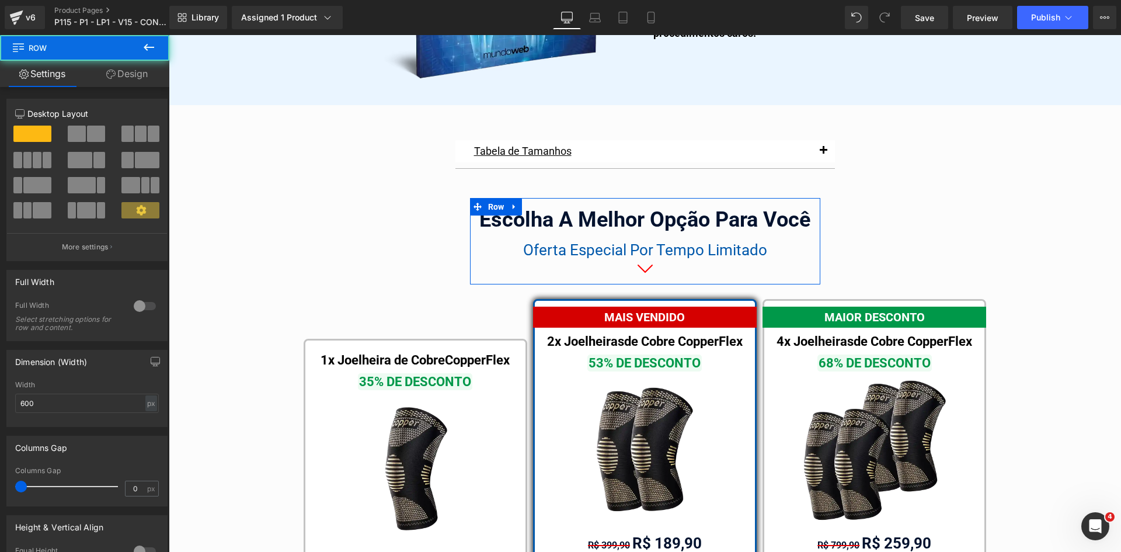
click at [135, 72] on link "Design" at bounding box center [127, 74] width 85 height 26
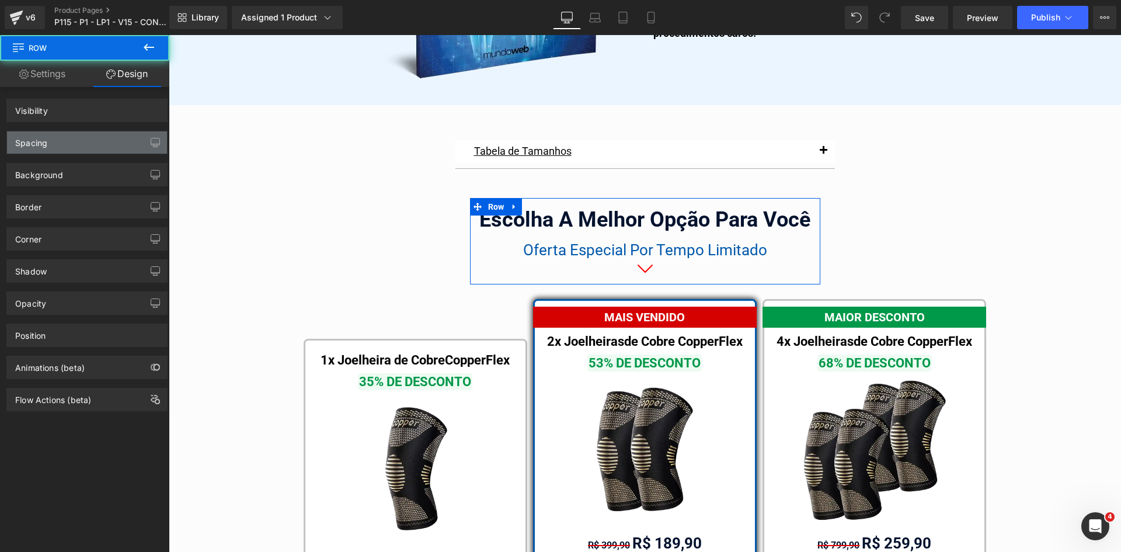
click at [26, 141] on div "Spacing" at bounding box center [31, 139] width 32 height 16
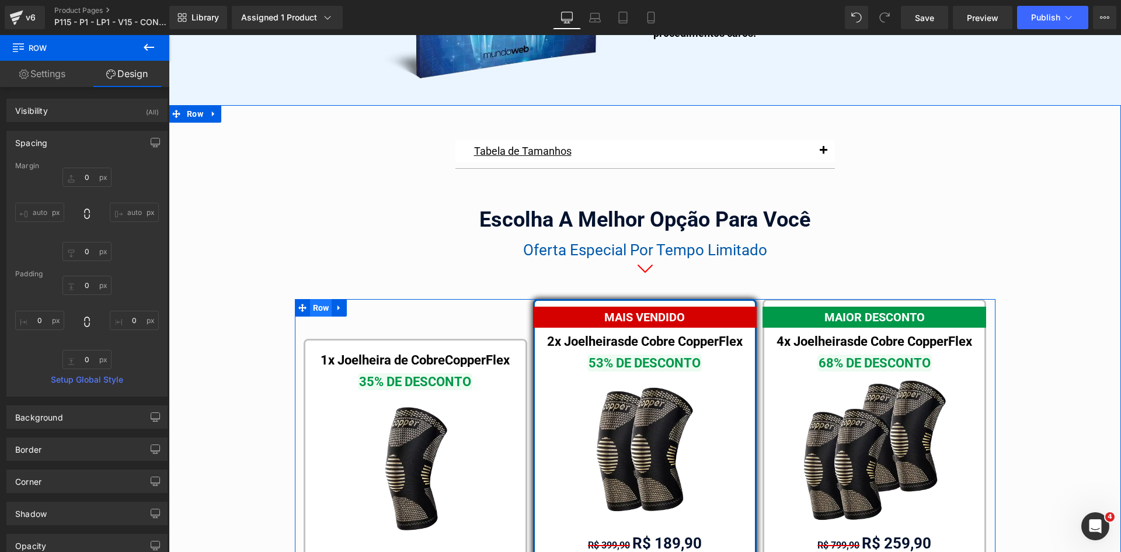
click at [326, 299] on span "Row" at bounding box center [321, 308] width 22 height 18
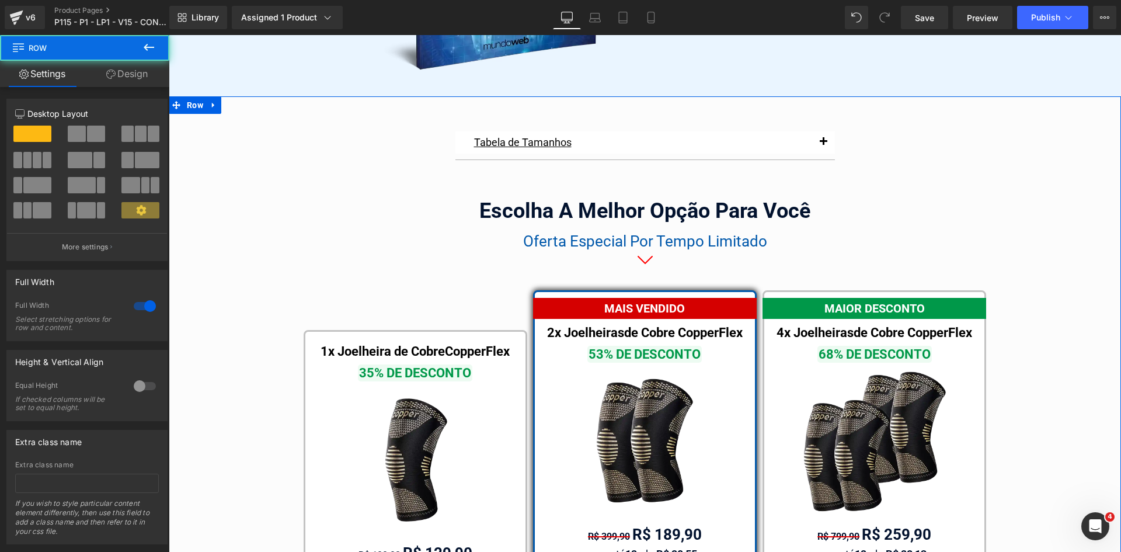
scroll to position [6547, 0]
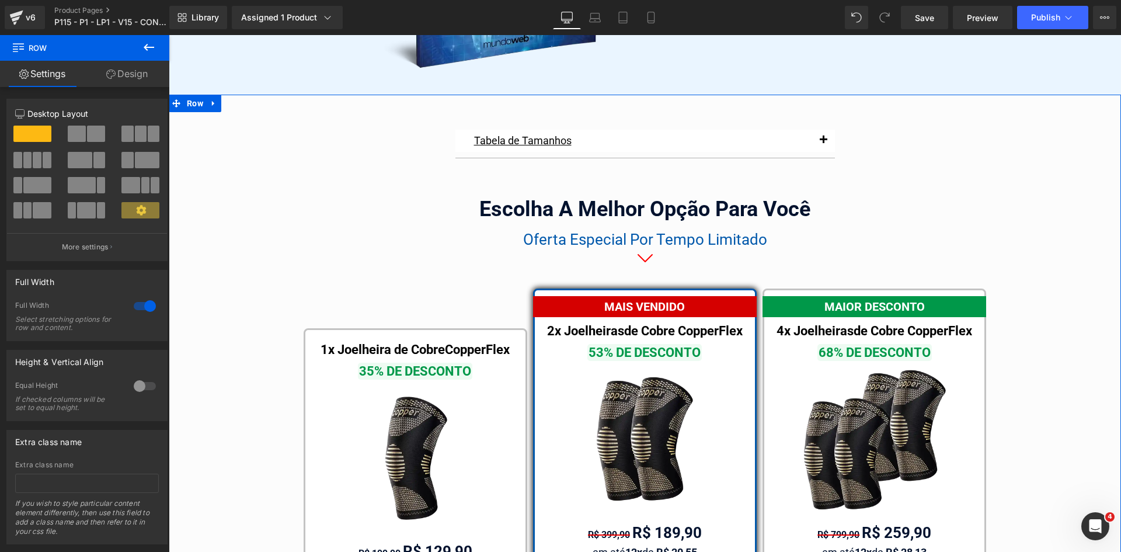
click at [123, 74] on link "Design" at bounding box center [127, 74] width 85 height 26
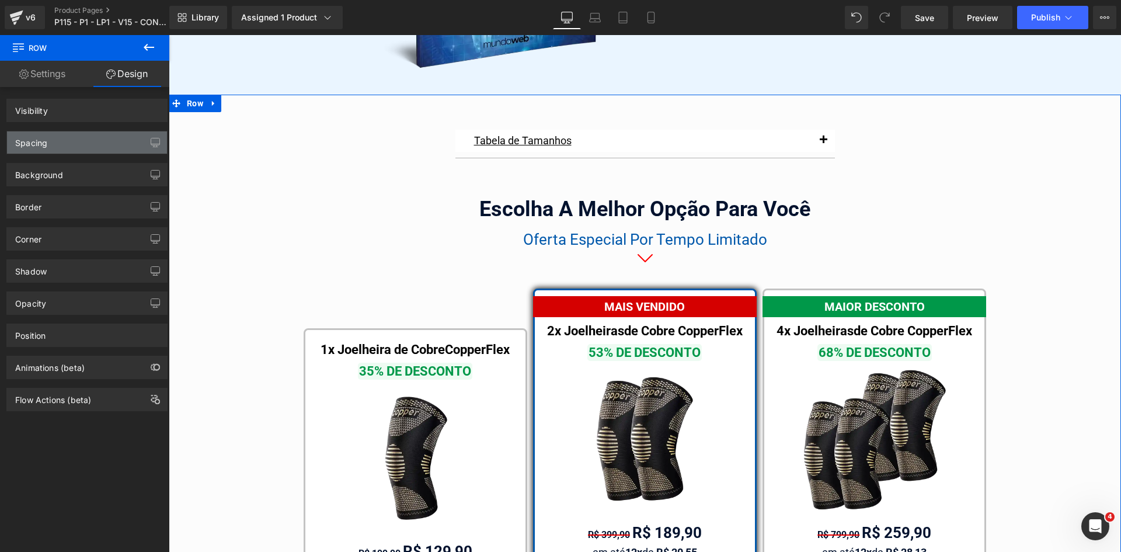
click at [30, 141] on div "Spacing" at bounding box center [31, 139] width 32 height 16
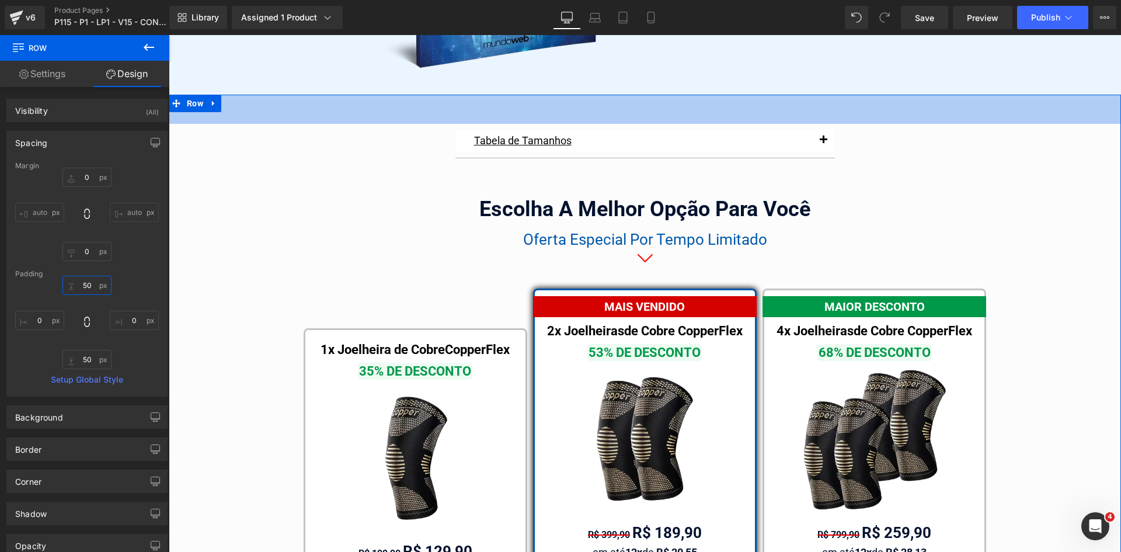
click at [86, 286] on input "text" at bounding box center [86, 284] width 49 height 19
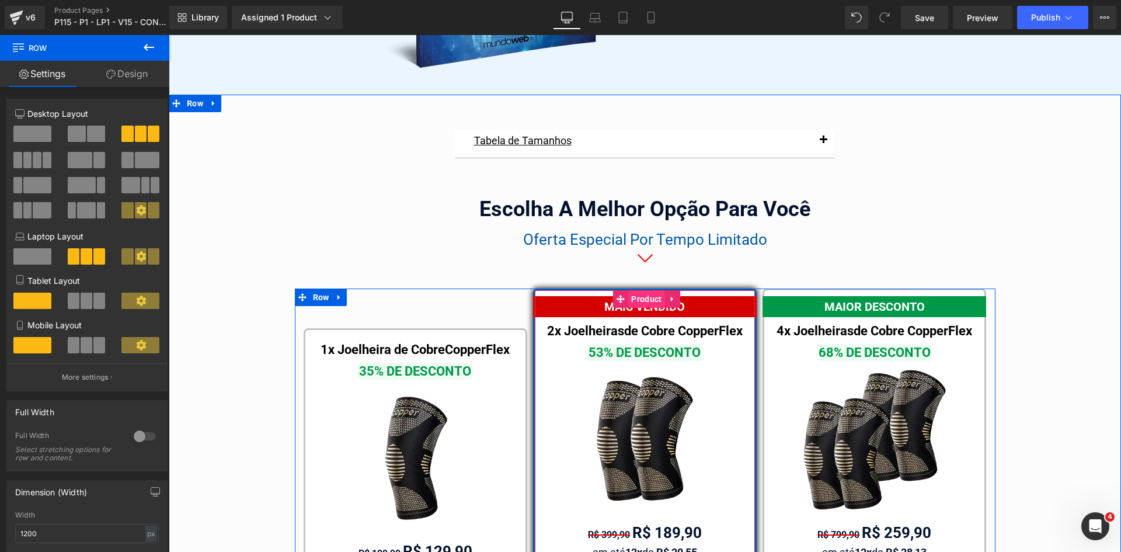
click at [628, 290] on span "Product" at bounding box center [646, 299] width 36 height 18
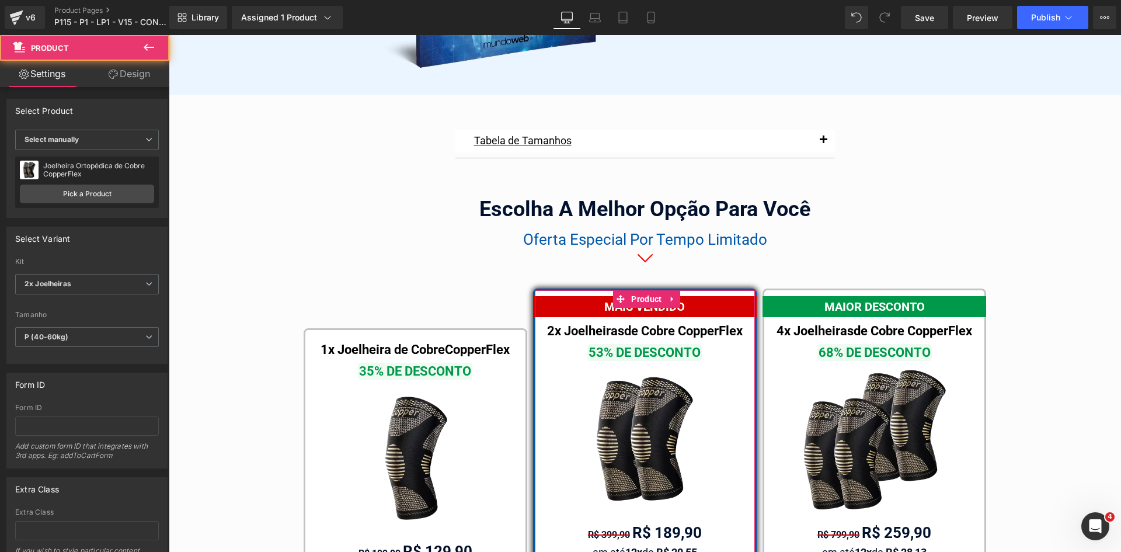
click at [124, 74] on link "Design" at bounding box center [129, 74] width 85 height 26
click at [0, 0] on div "Spacing" at bounding box center [0, 0] width 0 height 0
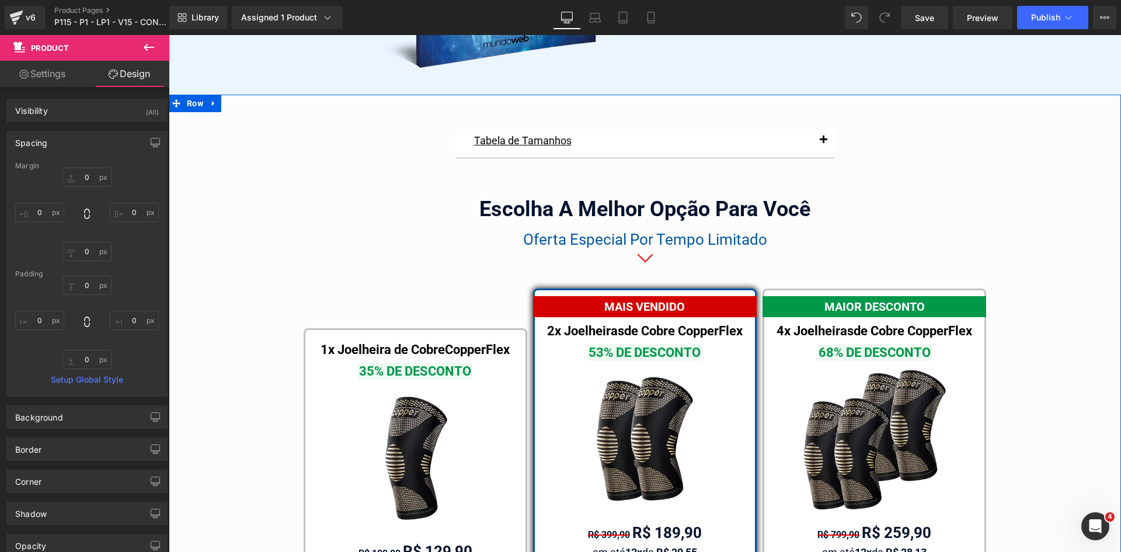
drag, startPoint x: 626, startPoint y: 271, endPoint x: 556, endPoint y: 277, distance: 69.8
click at [626, 271] on div "Tabela de Tamanhos Text Block Image Se você estiver entre tamanhos, recomendamo…" at bounding box center [645, 490] width 952 height 732
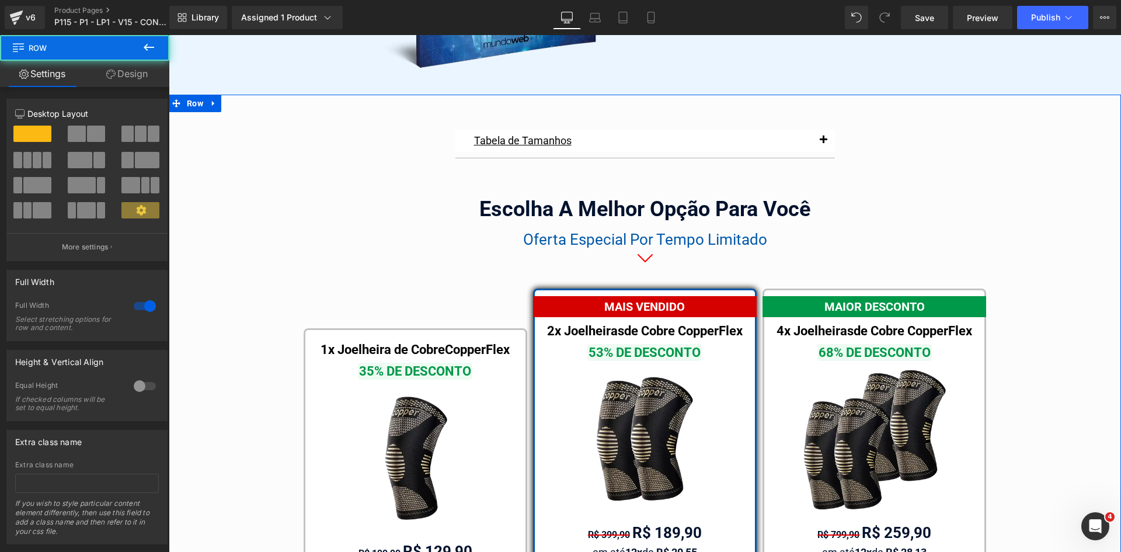
click at [203, 284] on div "Tabela de Tamanhos Text Block Image Se você estiver entre tamanhos, recomendamo…" at bounding box center [645, 490] width 952 height 732
drag, startPoint x: 203, startPoint y: 284, endPoint x: 327, endPoint y: 296, distance: 124.9
click at [204, 284] on div "Tabela de Tamanhos Text Block Image Se você estiver entre tamanhos, recomendamo…" at bounding box center [645, 490] width 952 height 732
click at [130, 79] on link "Design" at bounding box center [127, 74] width 85 height 26
click at [0, 0] on div "Spacing" at bounding box center [0, 0] width 0 height 0
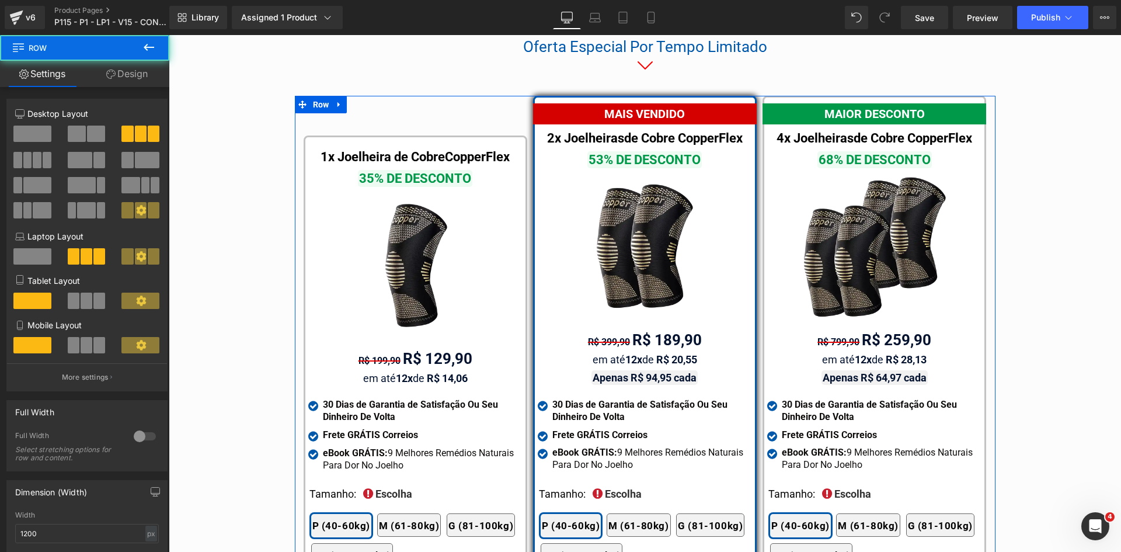
scroll to position [6741, 0]
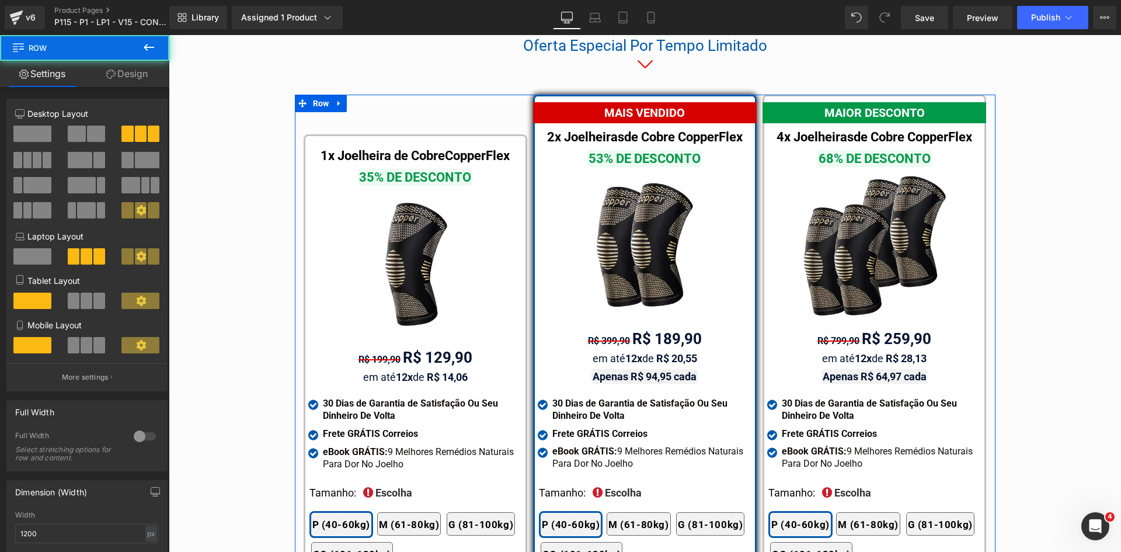
drag, startPoint x: 128, startPoint y: 79, endPoint x: 54, endPoint y: 146, distance: 99.2
click at [127, 79] on link "Design" at bounding box center [127, 74] width 85 height 26
click at [0, 0] on div "Spacing" at bounding box center [0, 0] width 0 height 0
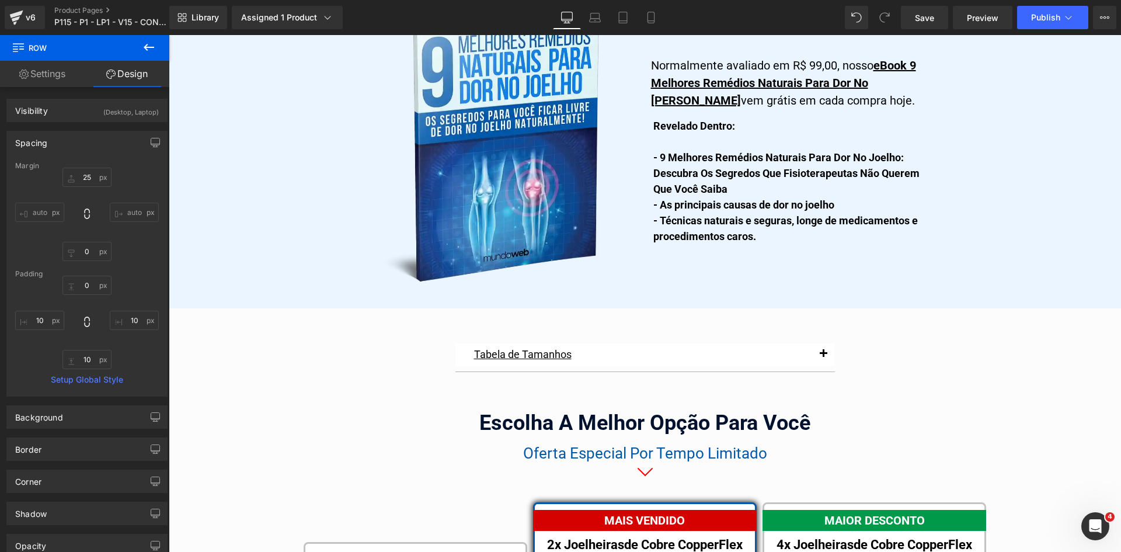
scroll to position [6333, 0]
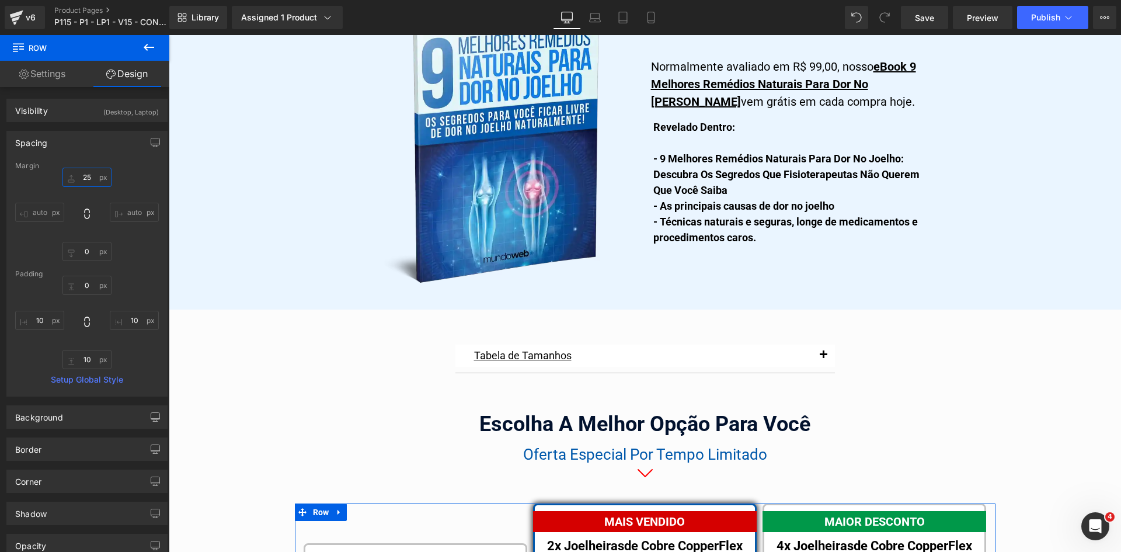
click at [90, 177] on input "text" at bounding box center [86, 177] width 49 height 19
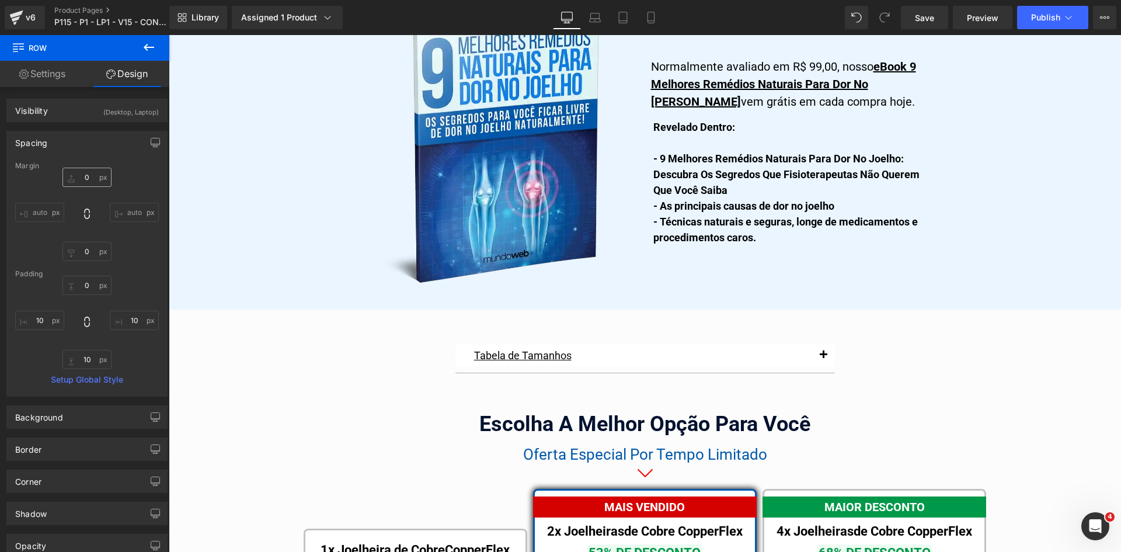
click at [591, 18] on icon at bounding box center [595, 15] width 9 height 5
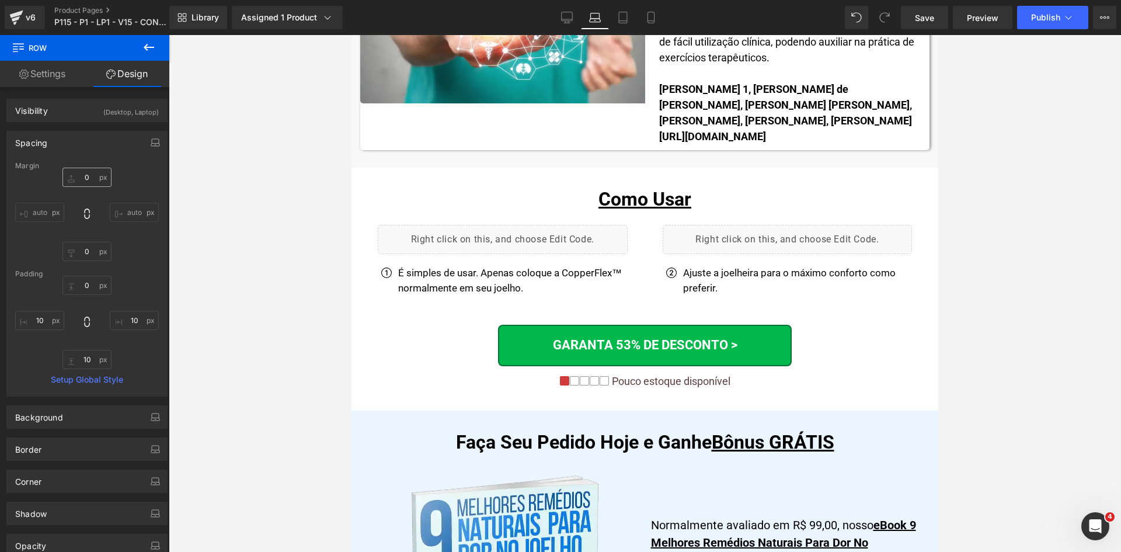
scroll to position [6814, 0]
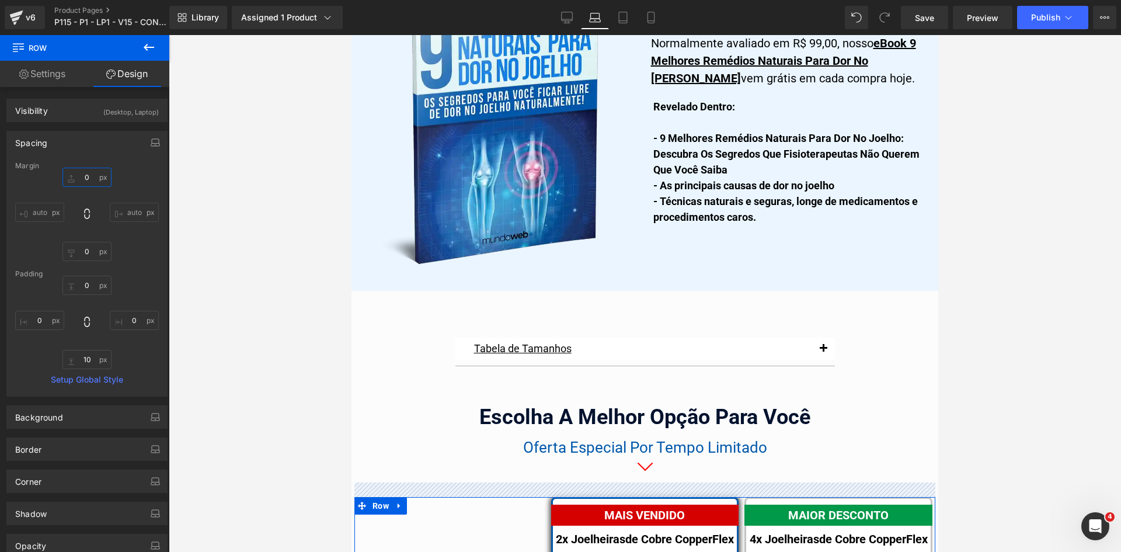
click at [86, 179] on input "0" at bounding box center [86, 177] width 49 height 19
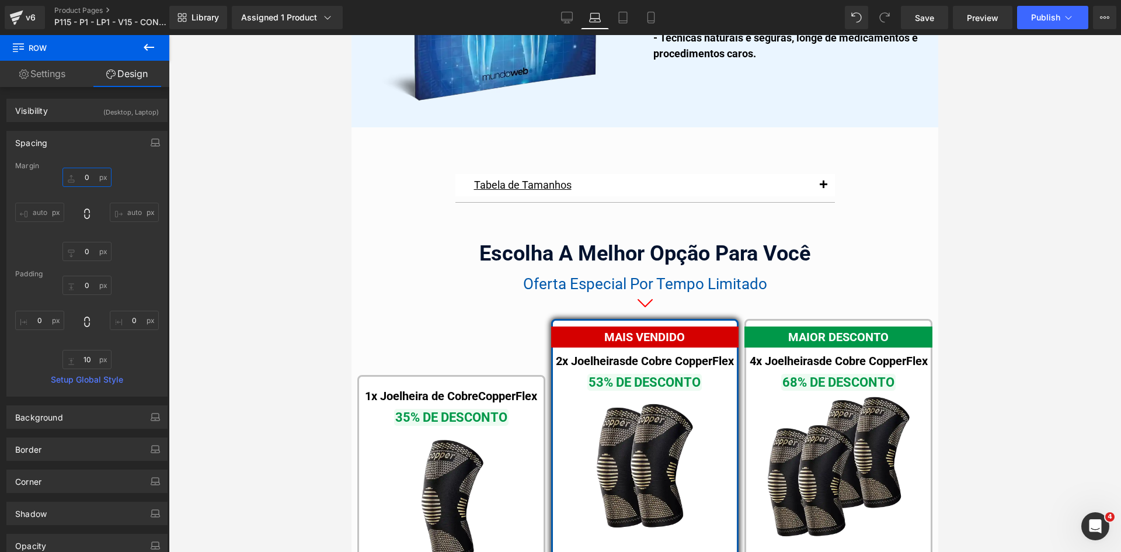
scroll to position [6989, 0]
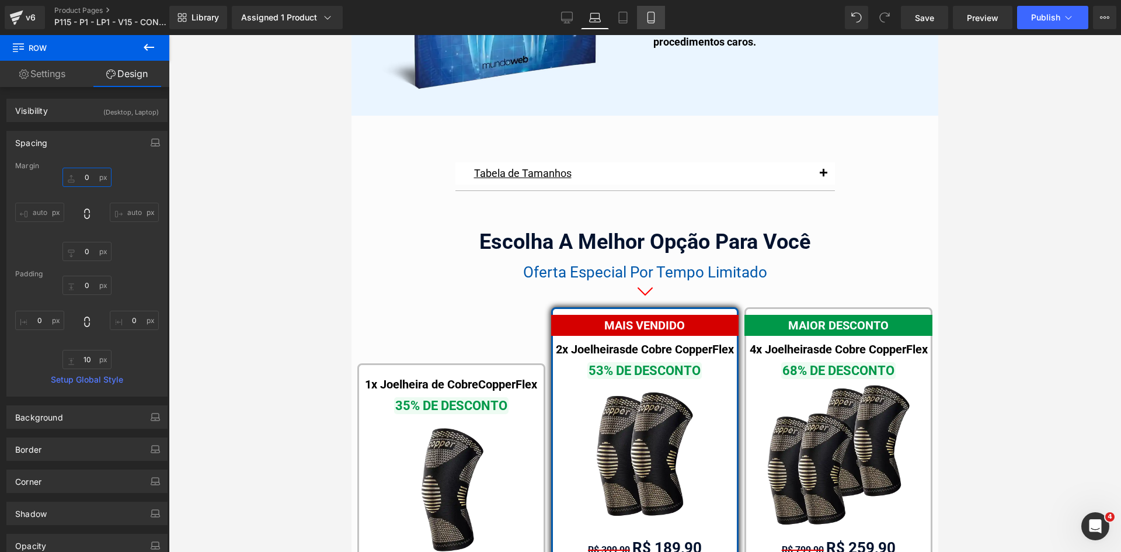
type input "0"
click at [654, 19] on icon at bounding box center [651, 18] width 12 height 12
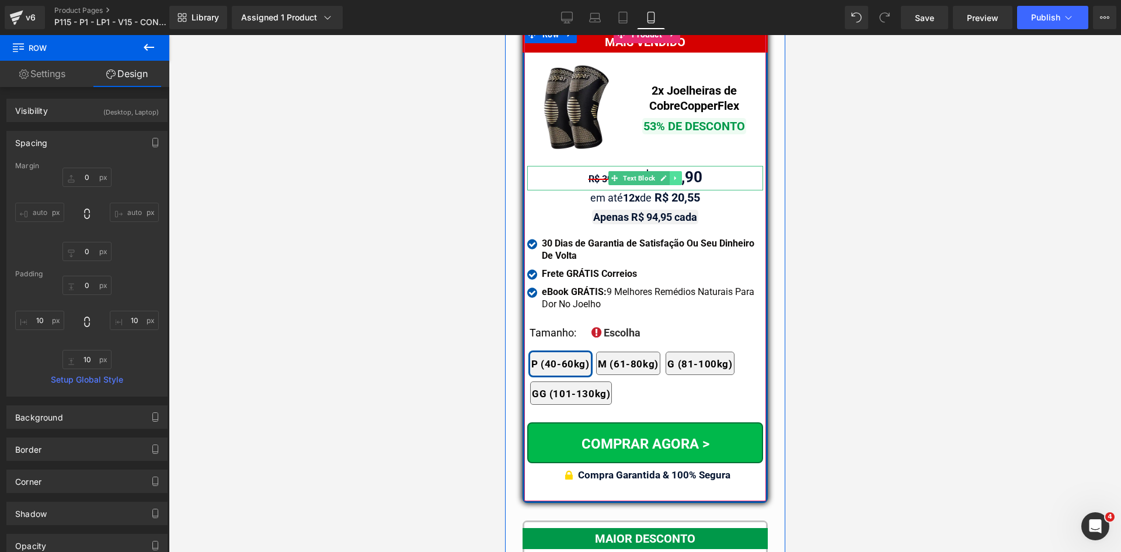
scroll to position [10296, 0]
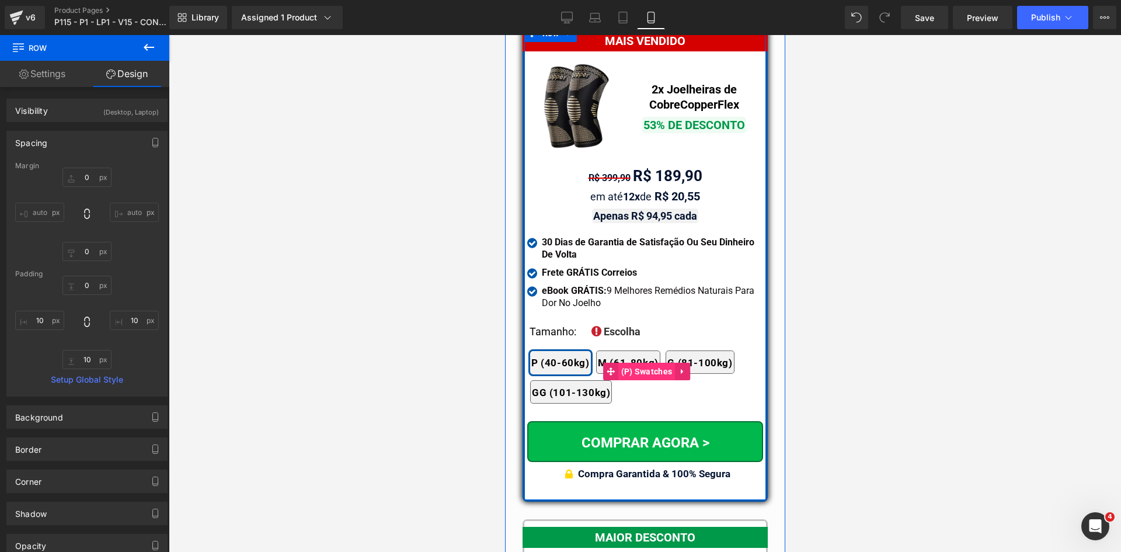
click at [630, 362] on span "(P) Swatches" at bounding box center [645, 371] width 57 height 18
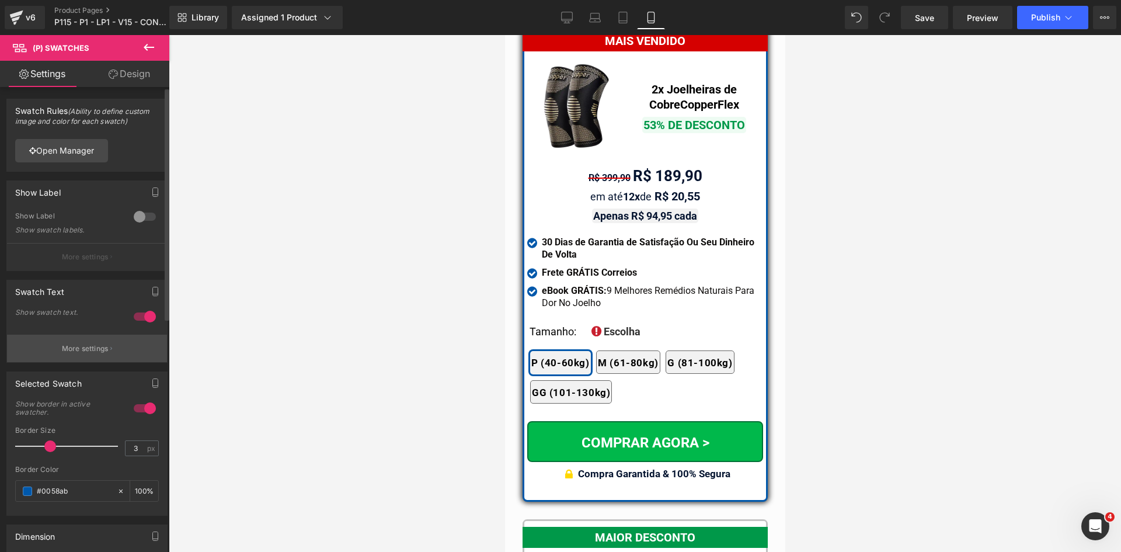
click at [98, 348] on p "More settings" at bounding box center [85, 348] width 47 height 11
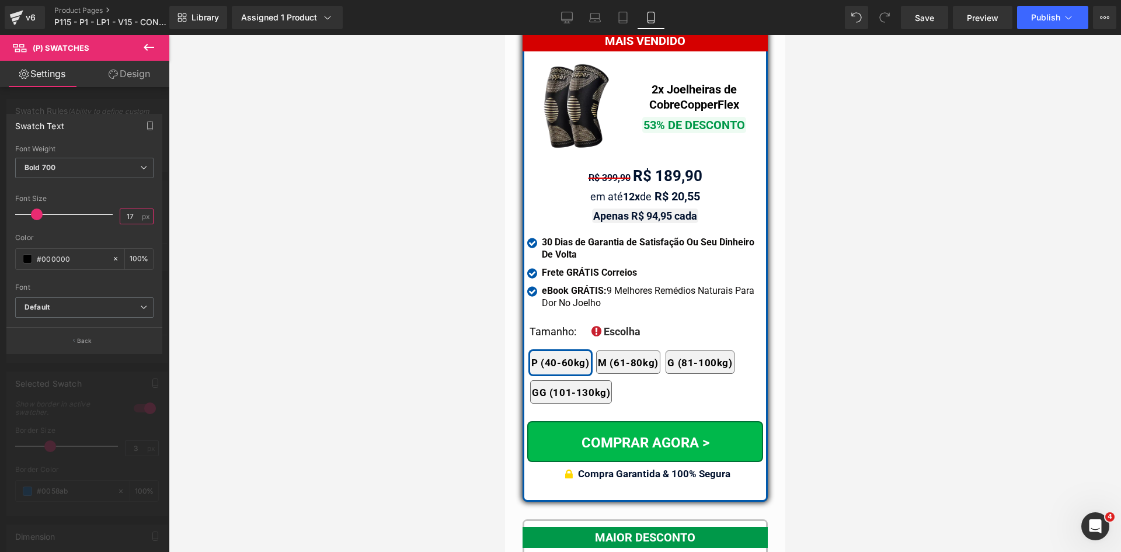
drag, startPoint x: 124, startPoint y: 215, endPoint x: 147, endPoint y: 214, distance: 22.8
click at [146, 214] on div "17 px" at bounding box center [137, 216] width 34 height 16
type input "16"
click at [85, 339] on p "Back" at bounding box center [84, 340] width 15 height 9
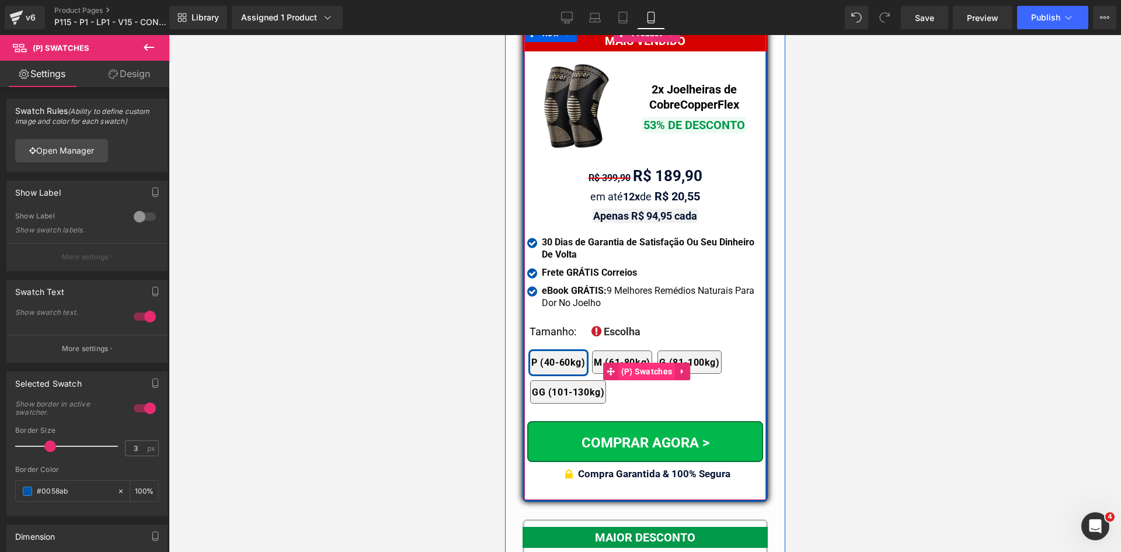
click at [635, 362] on span "(P) Swatches" at bounding box center [645, 371] width 57 height 18
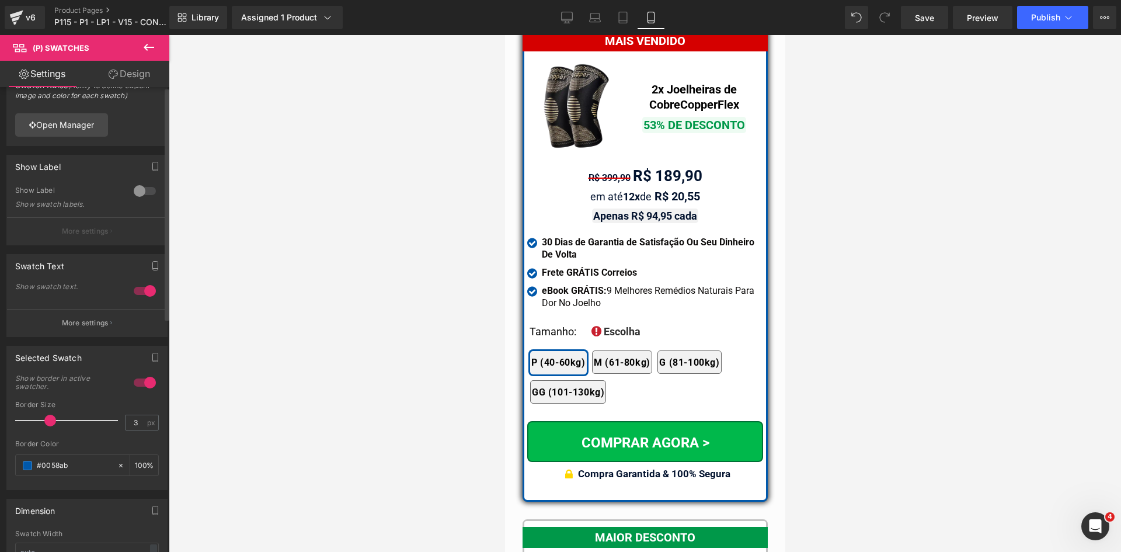
scroll to position [0, 0]
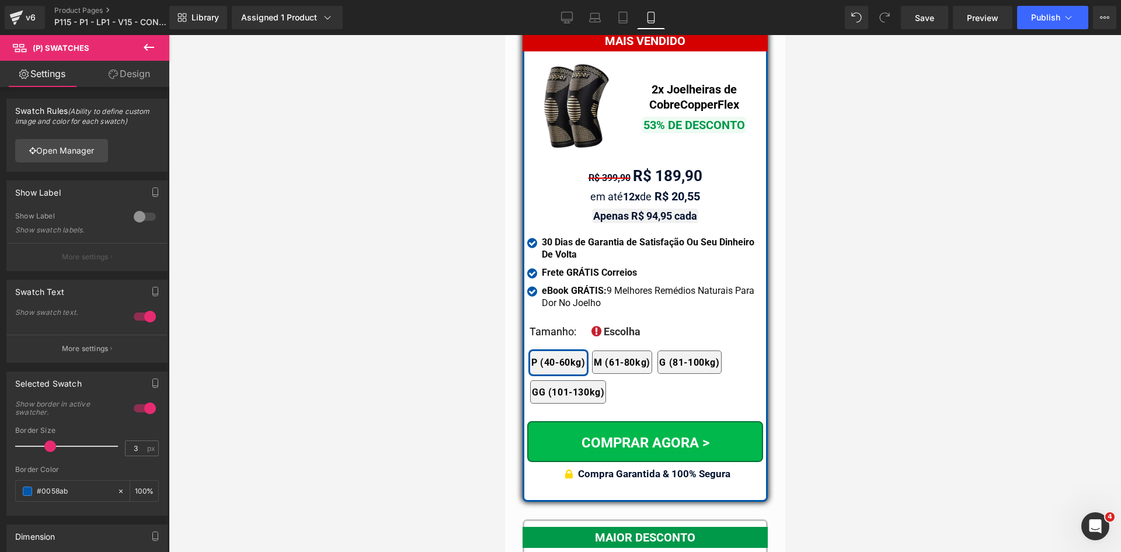
click at [127, 71] on link "Design" at bounding box center [129, 74] width 85 height 26
click at [0, 0] on div "Spacing" at bounding box center [0, 0] width 0 height 0
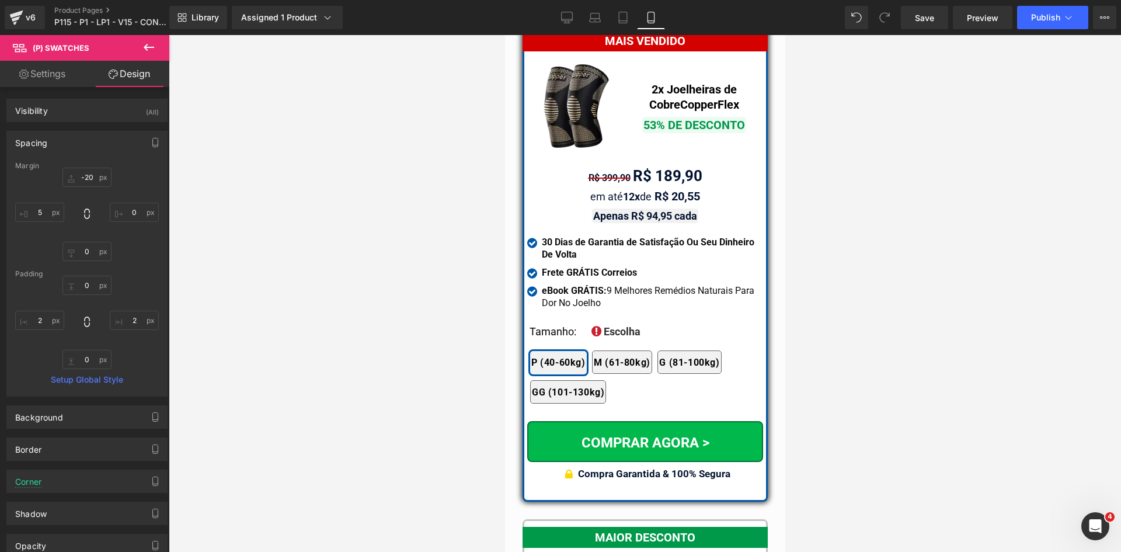
click at [30, 73] on link "Settings" at bounding box center [42, 74] width 85 height 26
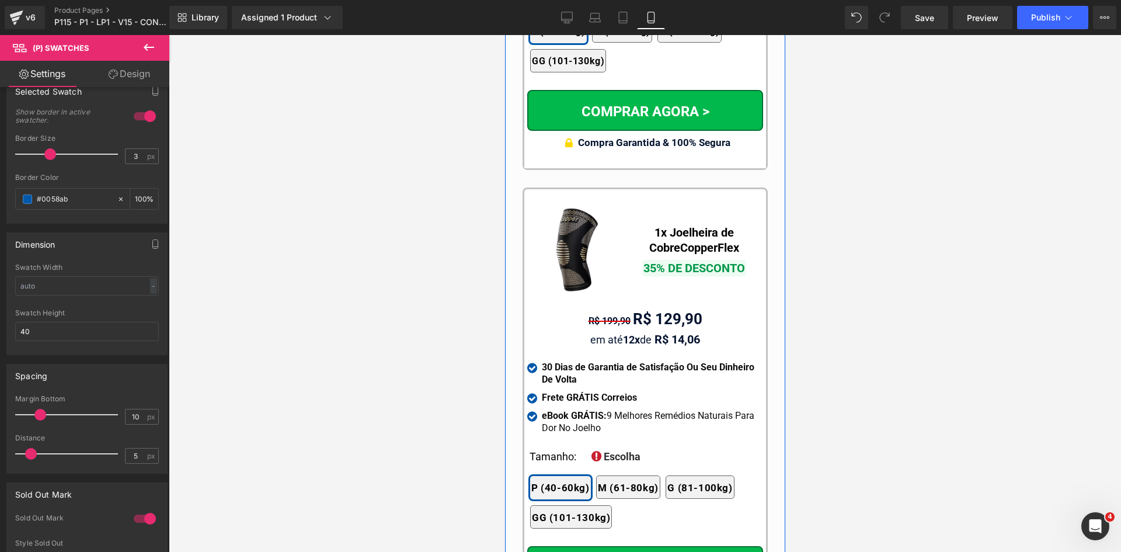
scroll to position [11171, 0]
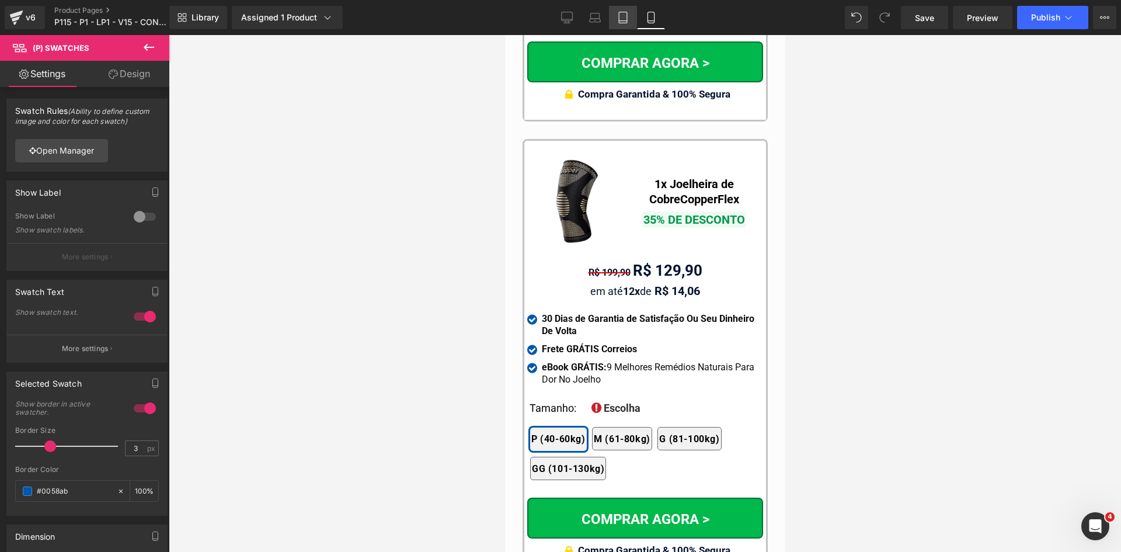
click at [620, 21] on icon at bounding box center [623, 21] width 8 height 0
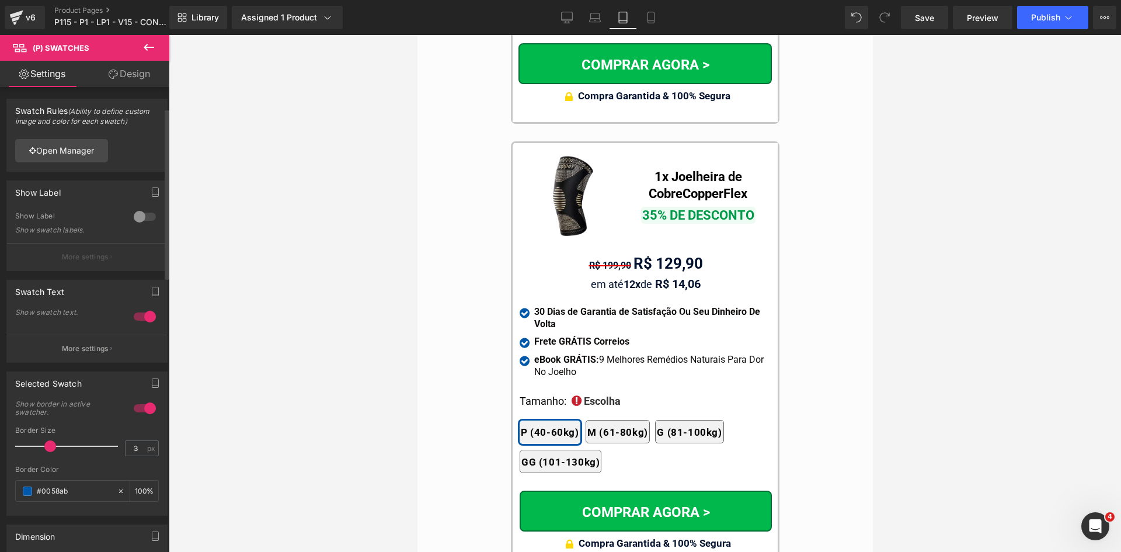
scroll to position [58, 0]
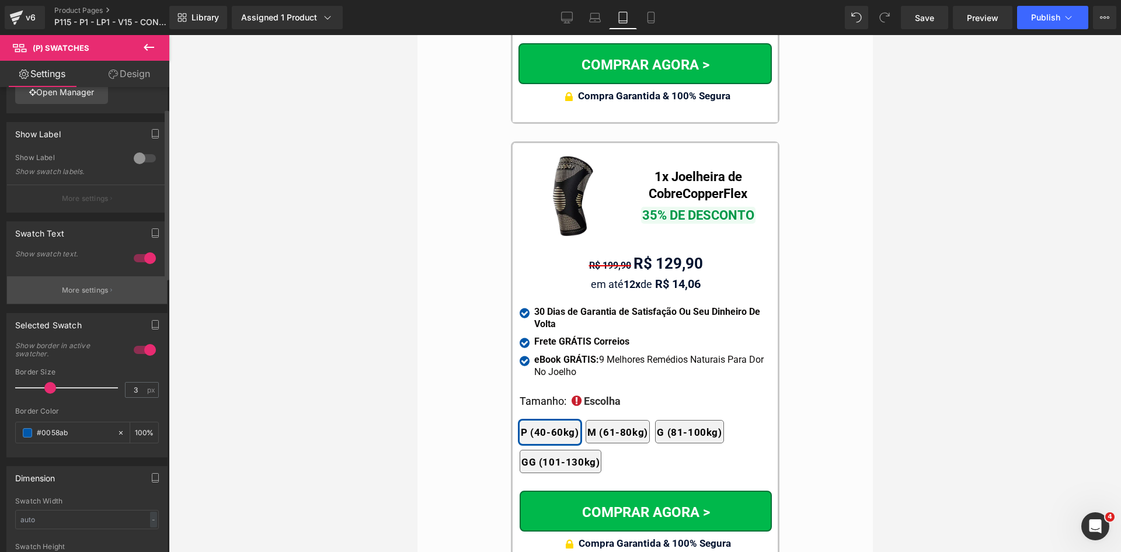
click at [81, 294] on p "More settings" at bounding box center [85, 290] width 47 height 11
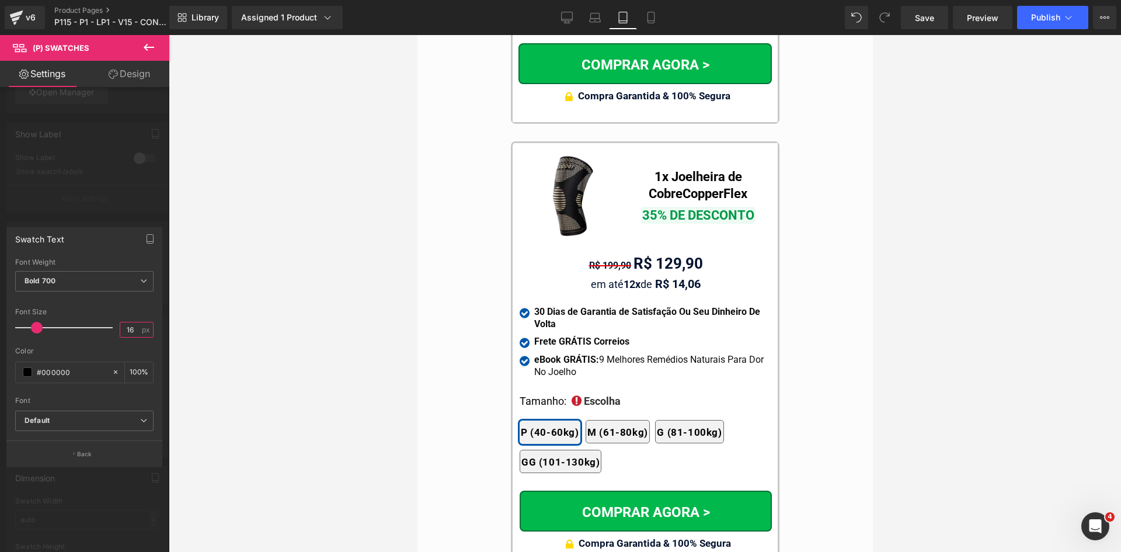
drag, startPoint x: 135, startPoint y: 329, endPoint x: 163, endPoint y: 332, distance: 28.7
click at [159, 331] on div "Thin 100 Semi Thin 200 Light 300 Regular 400 Medium 500 Semi Bold 600 Super Bol…" at bounding box center [84, 349] width 155 height 182
type input "16"
click at [114, 208] on div at bounding box center [84, 296] width 169 height 522
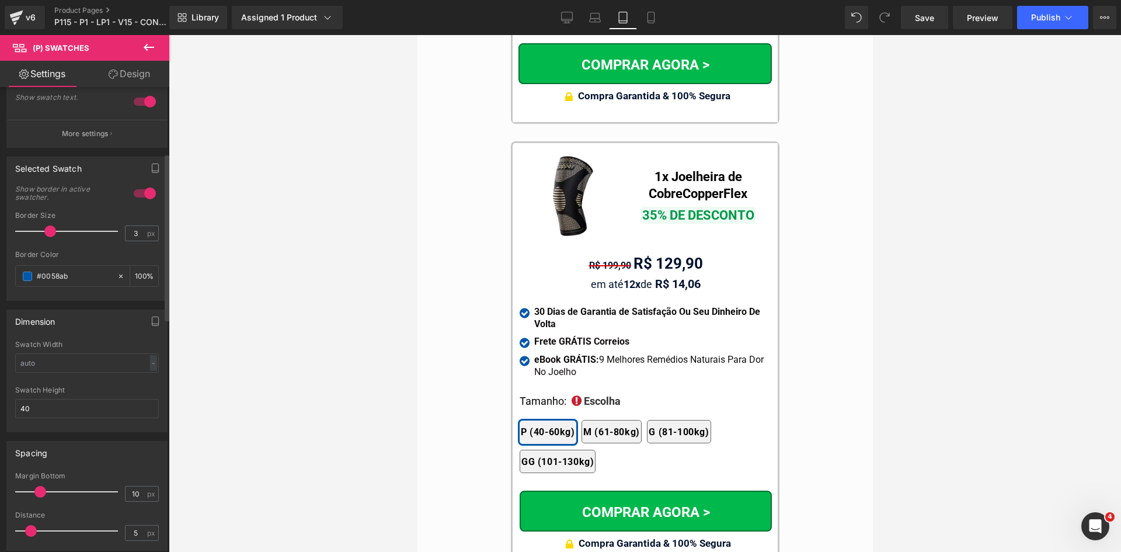
scroll to position [350, 0]
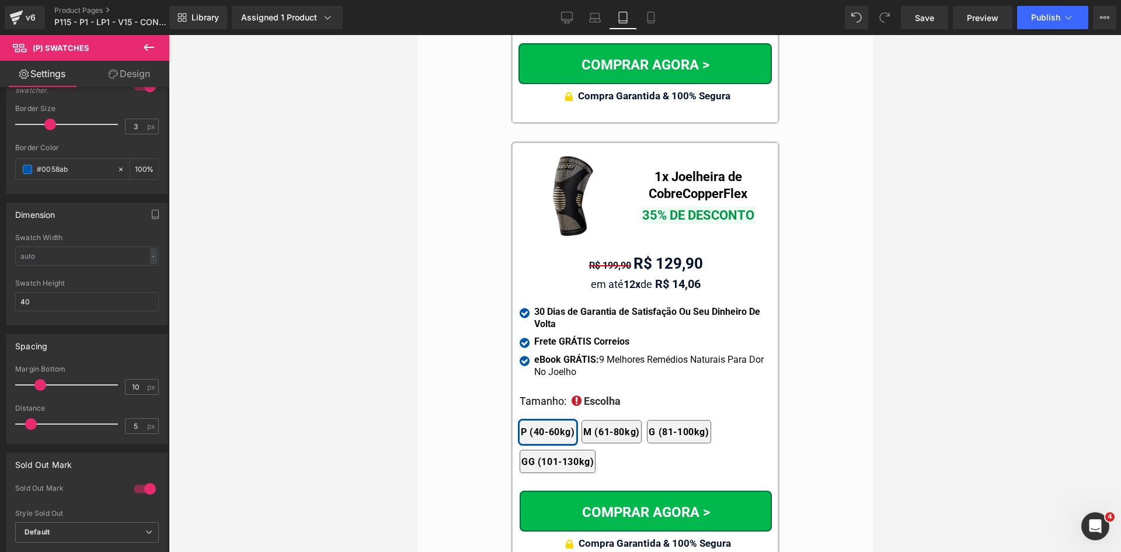
click at [128, 73] on link "Design" at bounding box center [129, 74] width 85 height 26
click at [0, 0] on div "Spacing" at bounding box center [0, 0] width 0 height 0
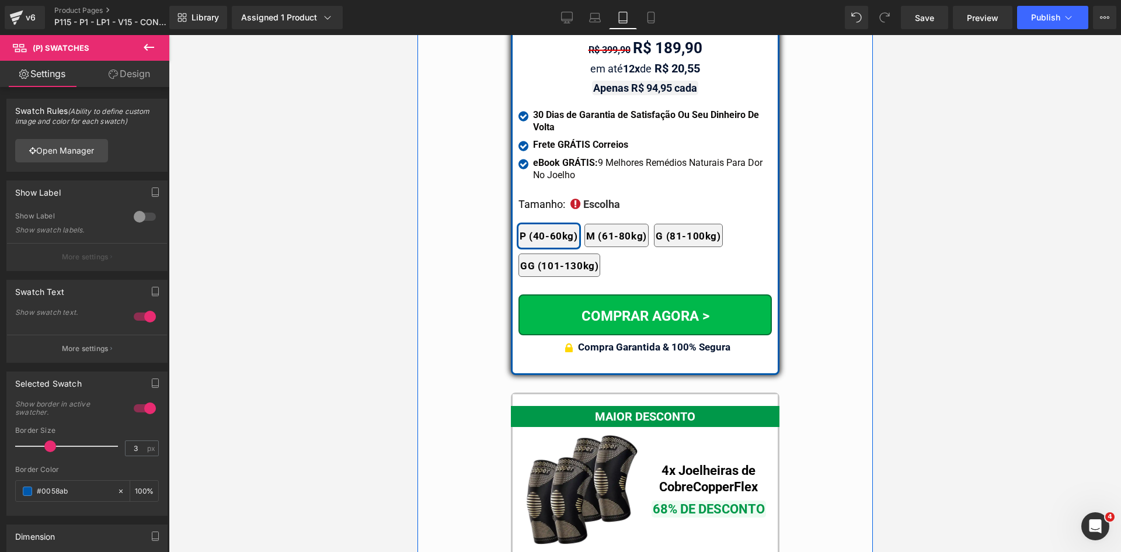
scroll to position [10148, 0]
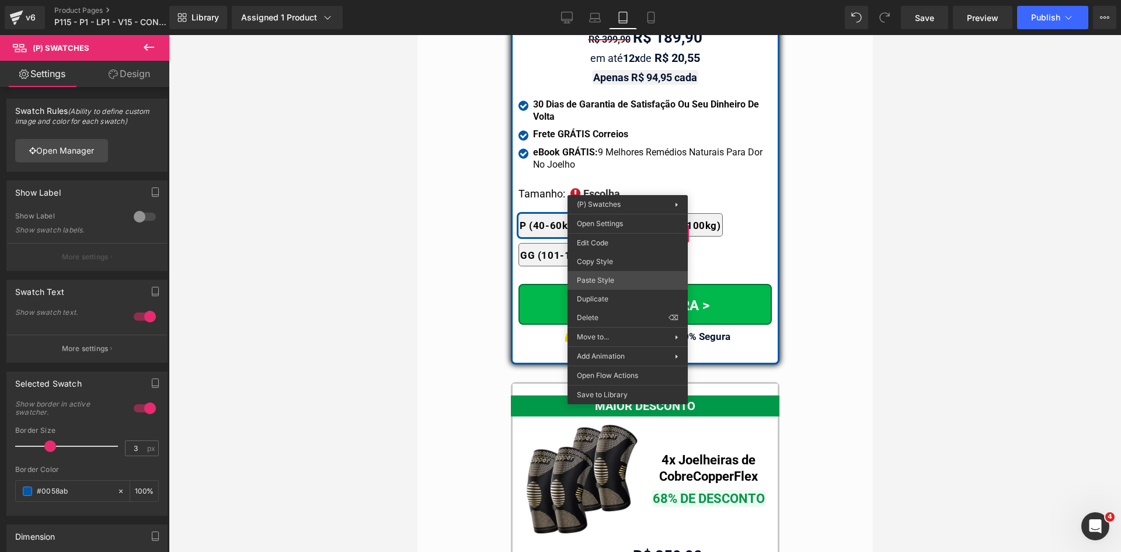
drag, startPoint x: 1026, startPoint y: 313, endPoint x: 1024, endPoint y: 56, distance: 256.8
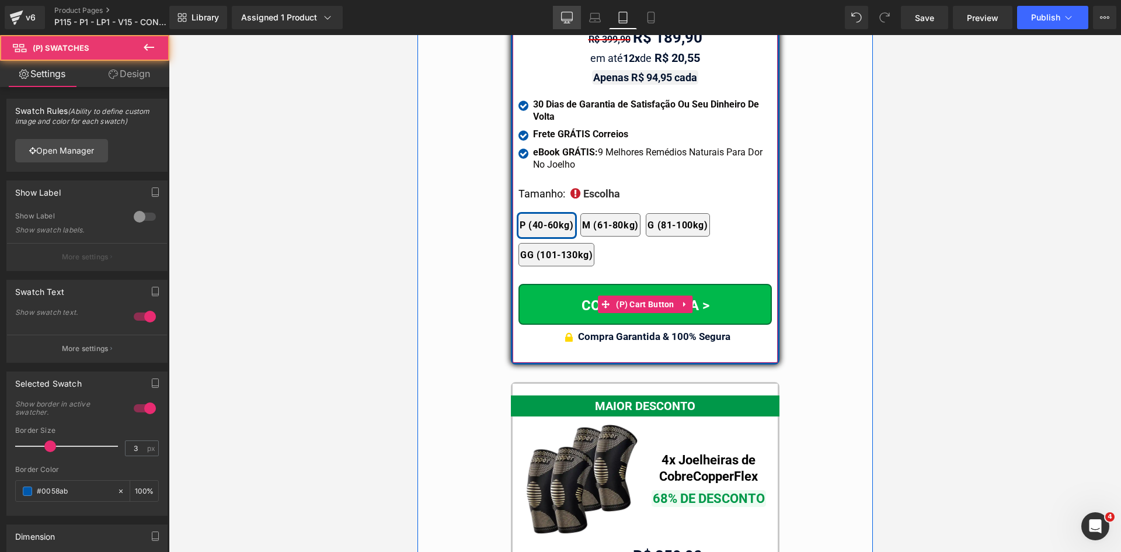
drag, startPoint x: 563, startPoint y: 13, endPoint x: 253, endPoint y: 65, distance: 314.2
click at [563, 13] on icon at bounding box center [567, 18] width 12 height 12
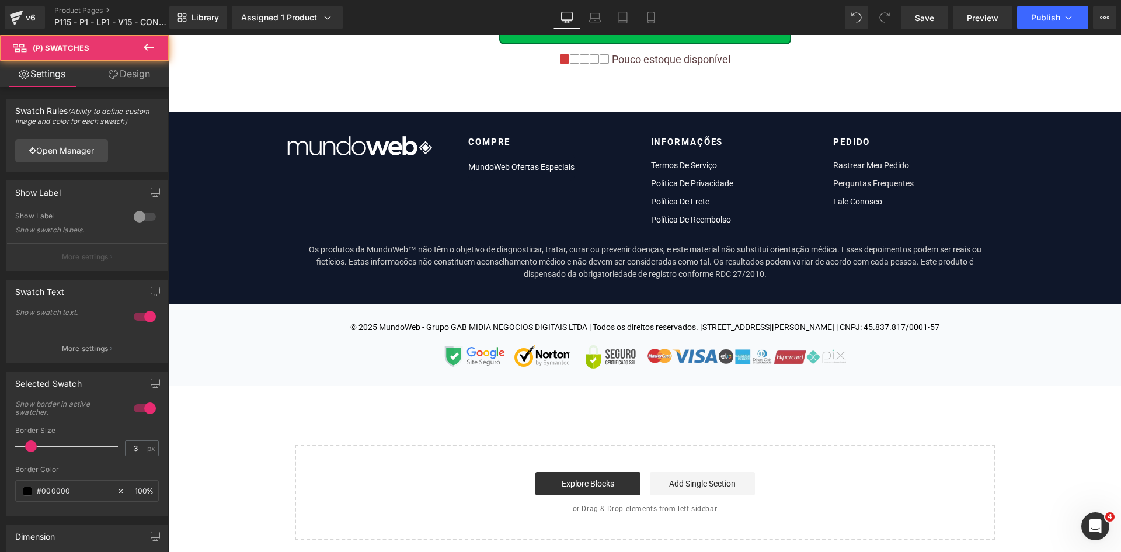
scroll to position [0, 0]
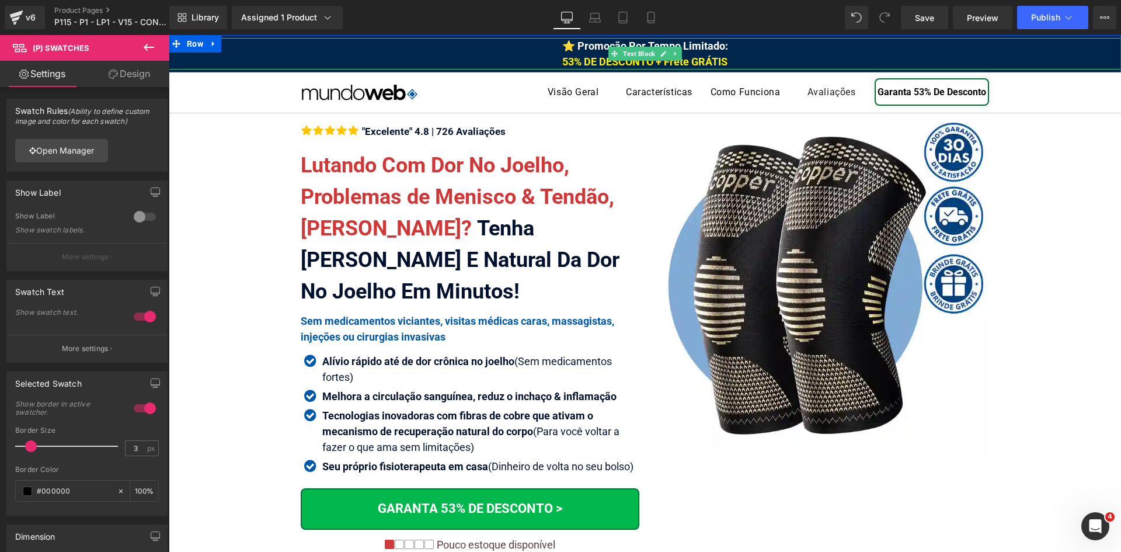
drag, startPoint x: 1103, startPoint y: 63, endPoint x: 1113, endPoint y: 57, distance: 12.3
click at [1107, 69] on div "⭐ Promoção Por Tempo Limitado: 53% DE DESCONTO + Frete GRÁTIS Text Block Row" at bounding box center [645, 53] width 952 height 37
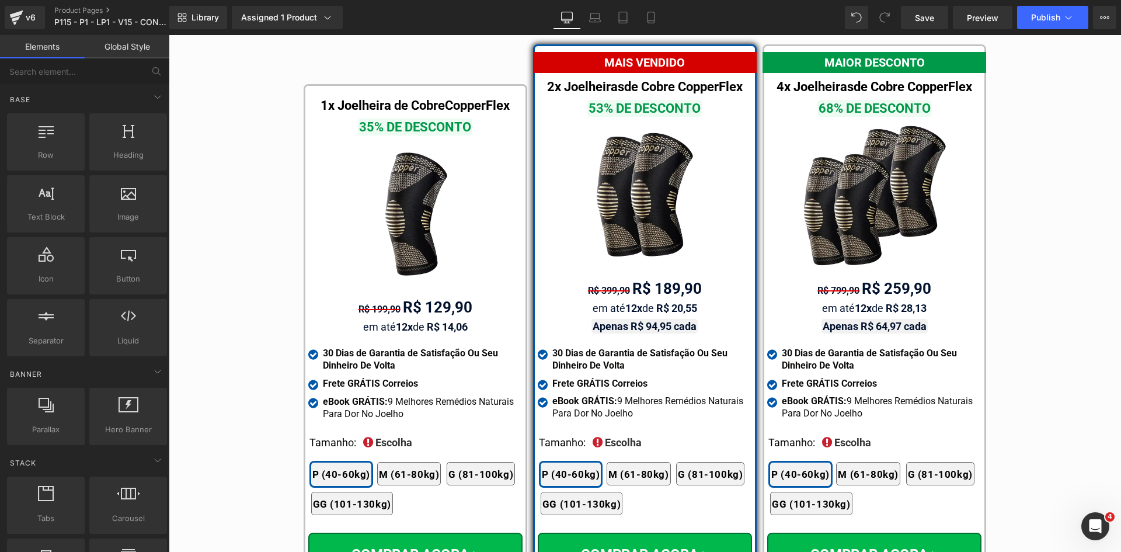
scroll to position [6846, 0]
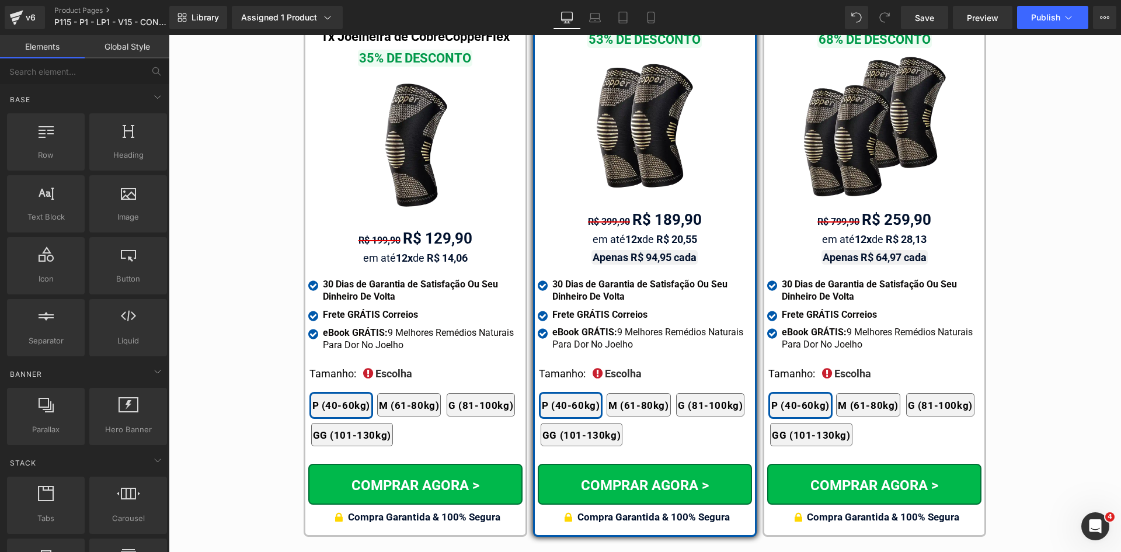
click at [633, 406] on span "(P) Swatches" at bounding box center [628, 413] width 46 height 14
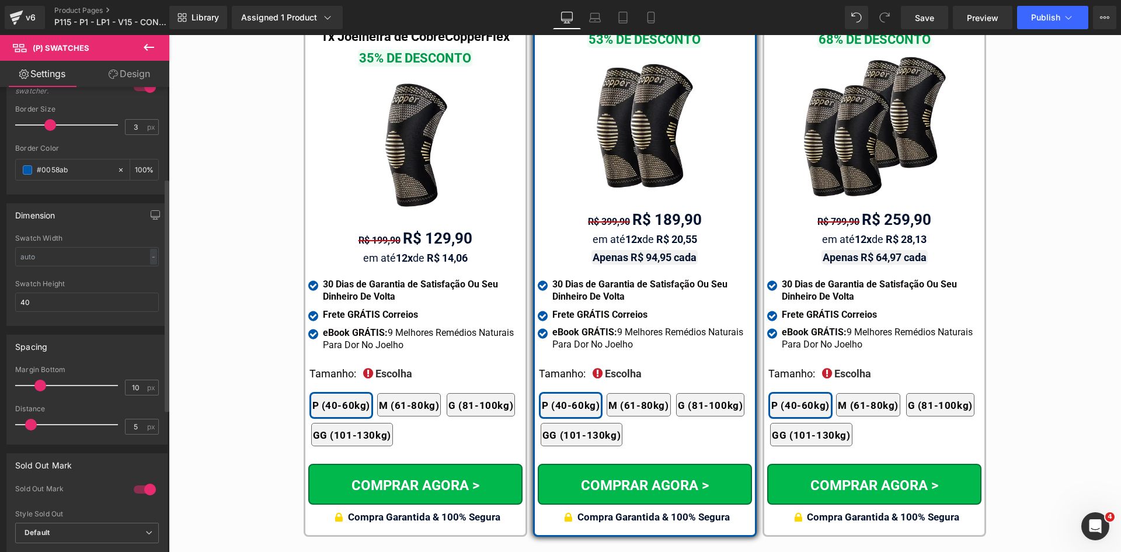
scroll to position [175, 0]
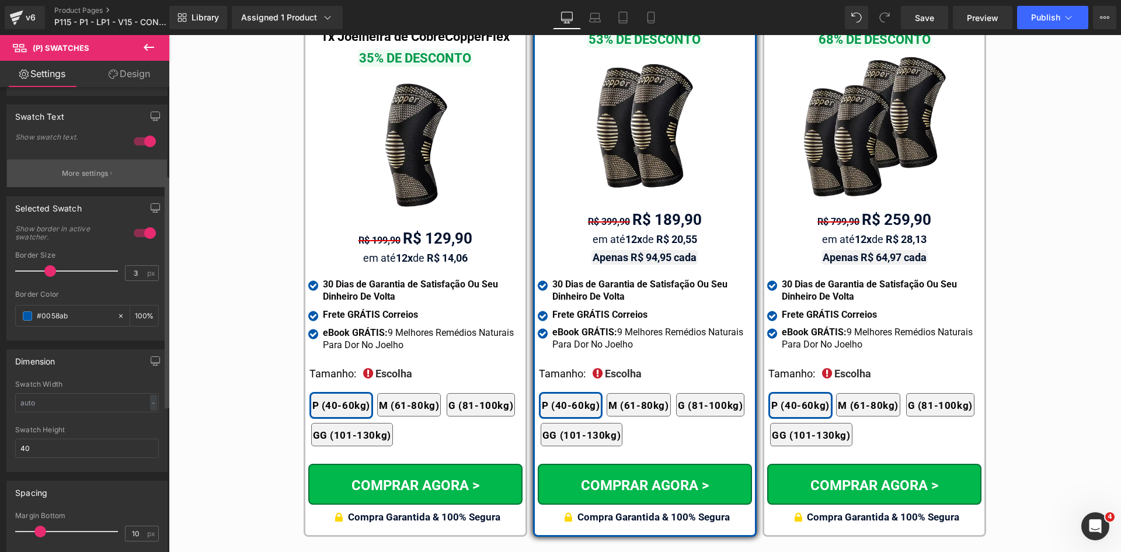
click at [77, 176] on p "More settings" at bounding box center [85, 173] width 47 height 11
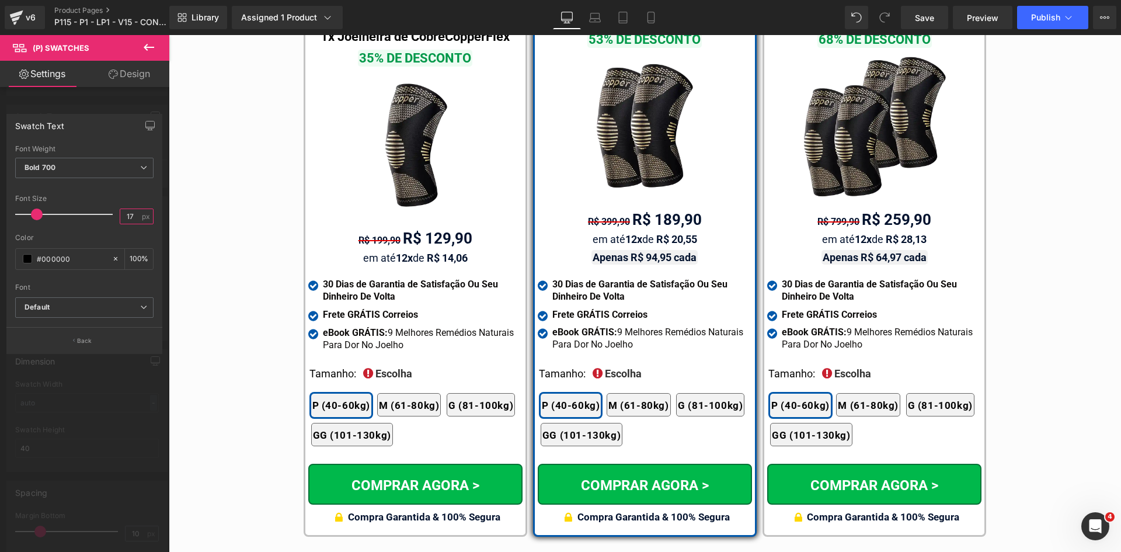
drag, startPoint x: 125, startPoint y: 219, endPoint x: 167, endPoint y: 225, distance: 41.8
click at [166, 224] on div "Swatch Text Thin 100 Semi Thin 200 Light 300 Regular 400 Medium 500 Semi Bold 6…" at bounding box center [84, 229] width 169 height 249
type input "16"
click at [137, 71] on link "Design" at bounding box center [129, 74] width 85 height 26
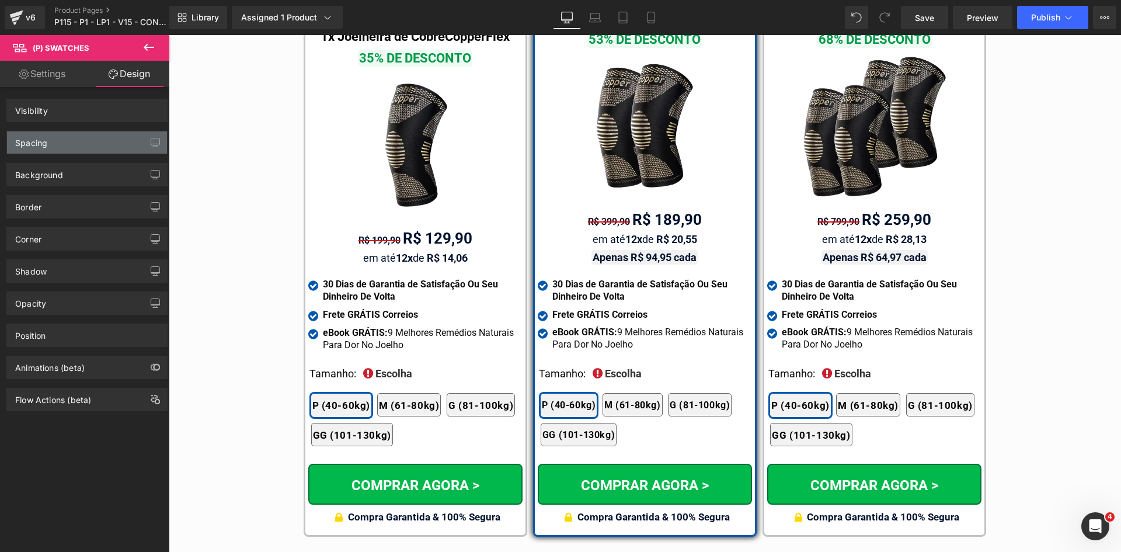
click at [29, 148] on div "Spacing" at bounding box center [87, 142] width 160 height 22
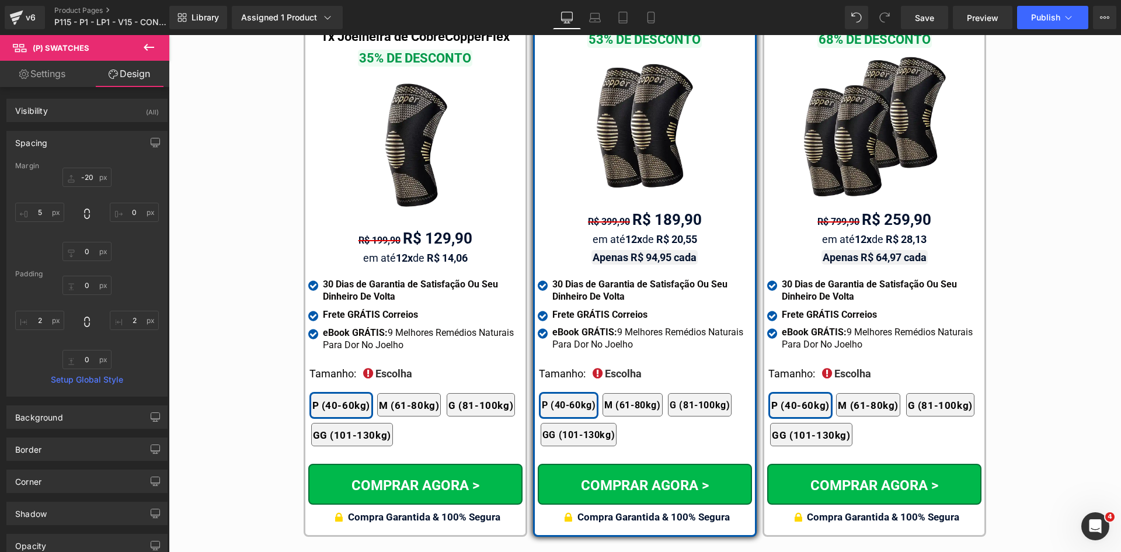
scroll to position [0, 0]
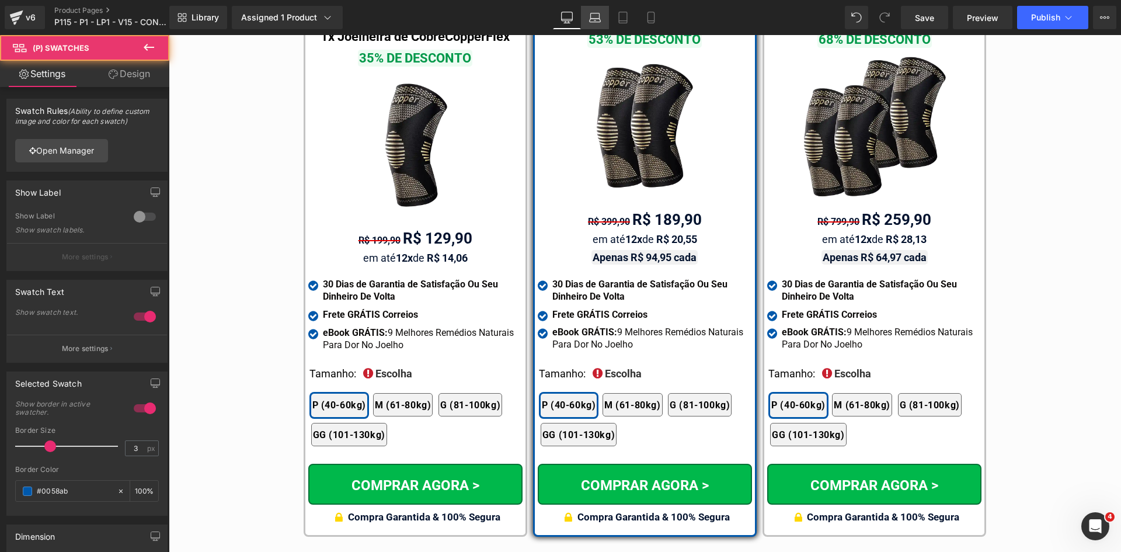
click at [599, 14] on icon at bounding box center [595, 15] width 9 height 5
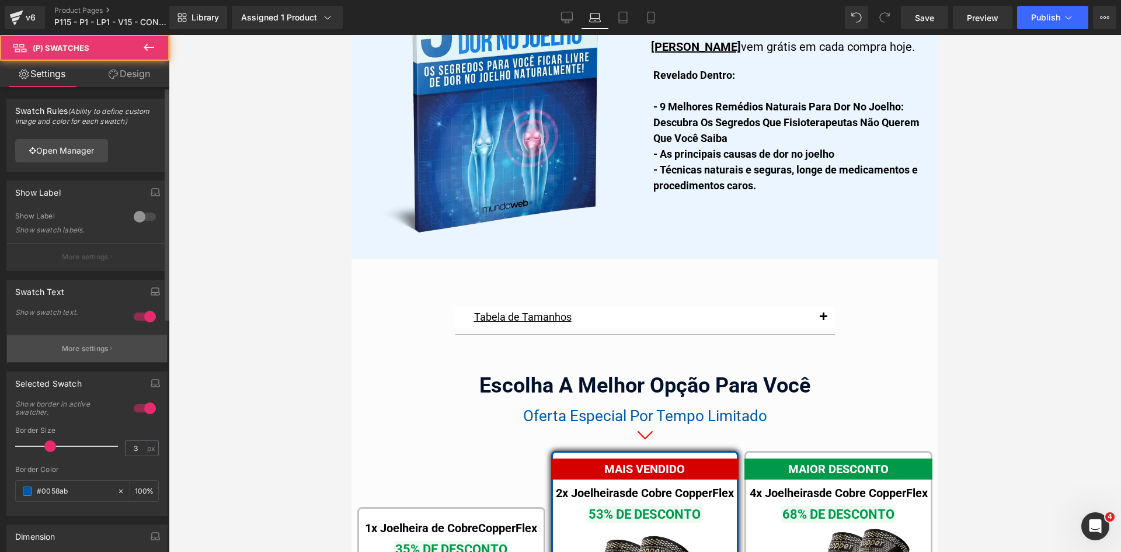
scroll to position [7326, 0]
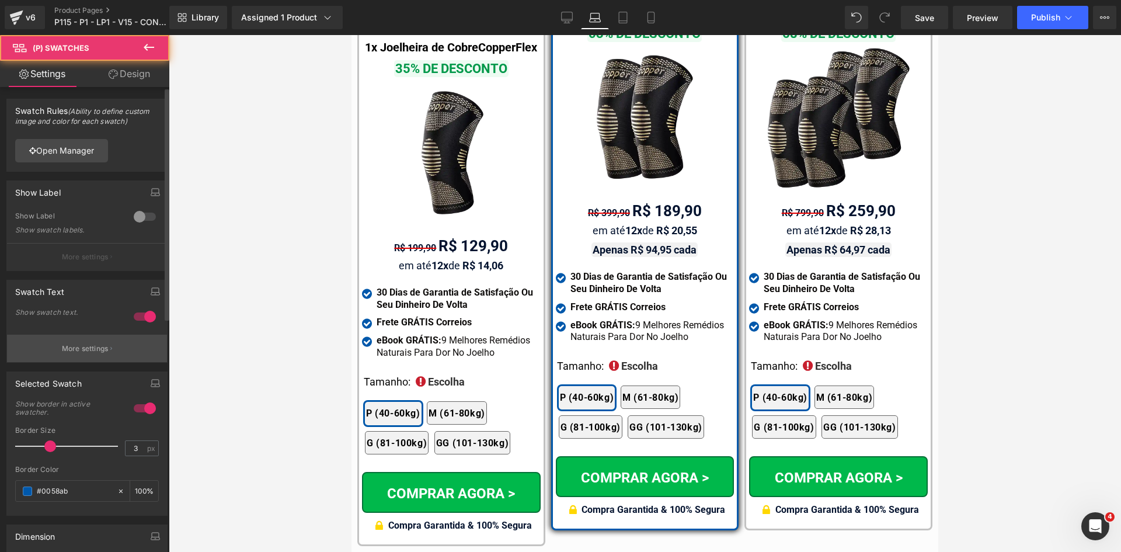
click at [87, 346] on p "More settings" at bounding box center [85, 348] width 47 height 11
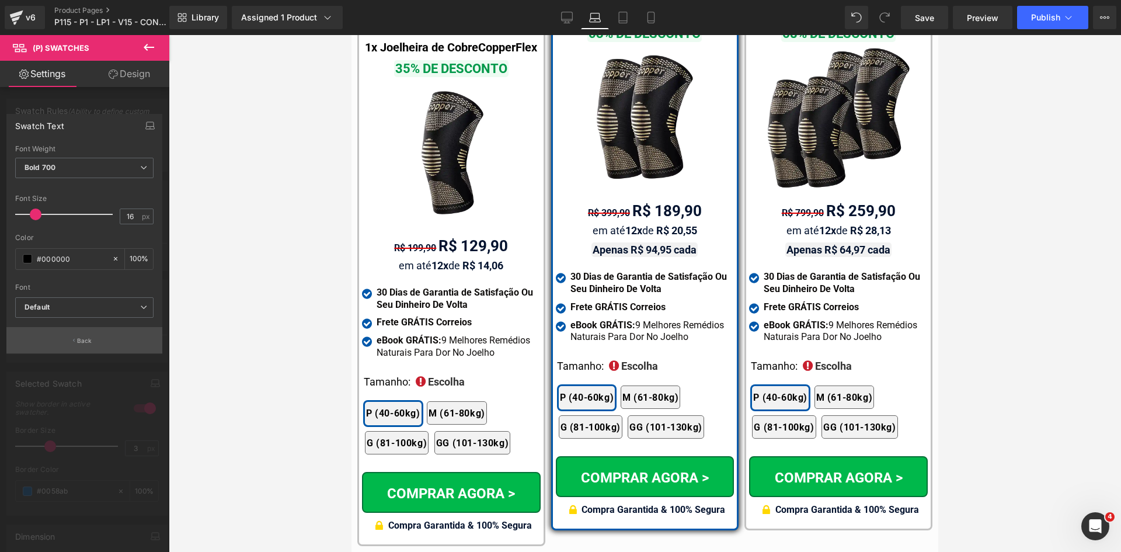
click at [85, 340] on p "Back" at bounding box center [84, 340] width 15 height 9
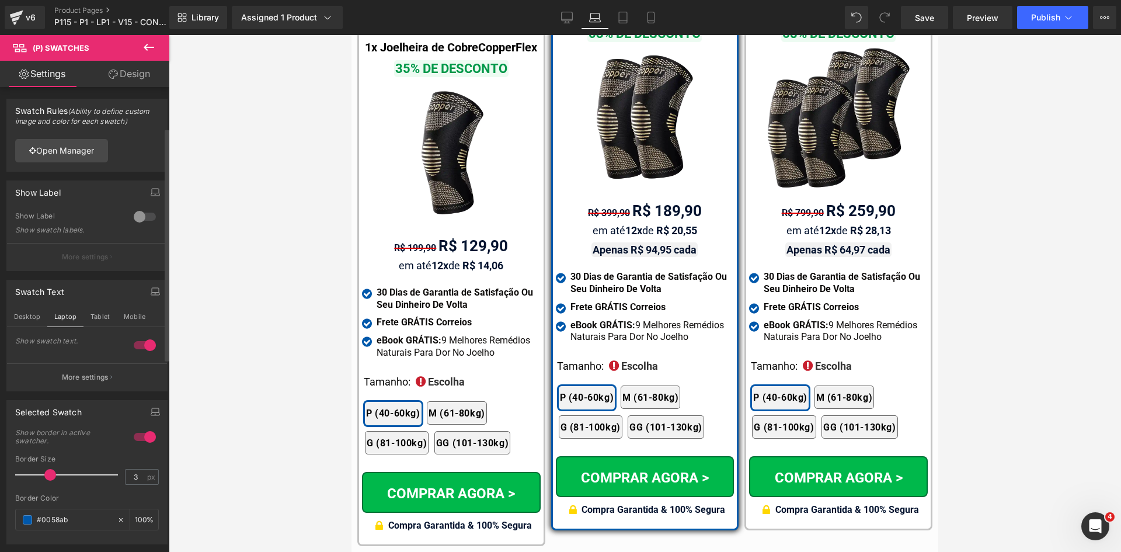
scroll to position [350, 0]
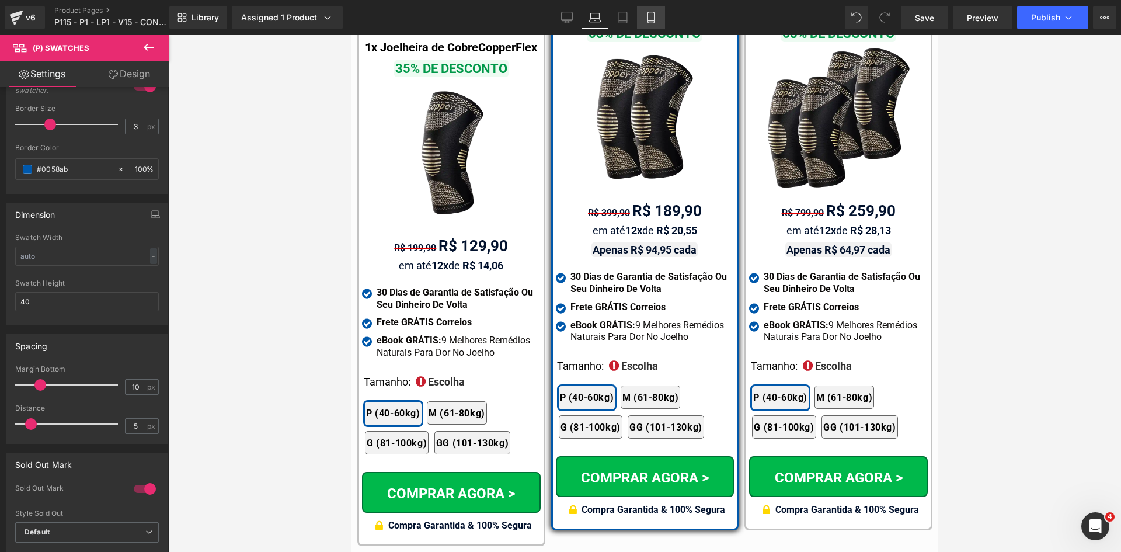
click at [652, 20] on icon at bounding box center [651, 18] width 12 height 12
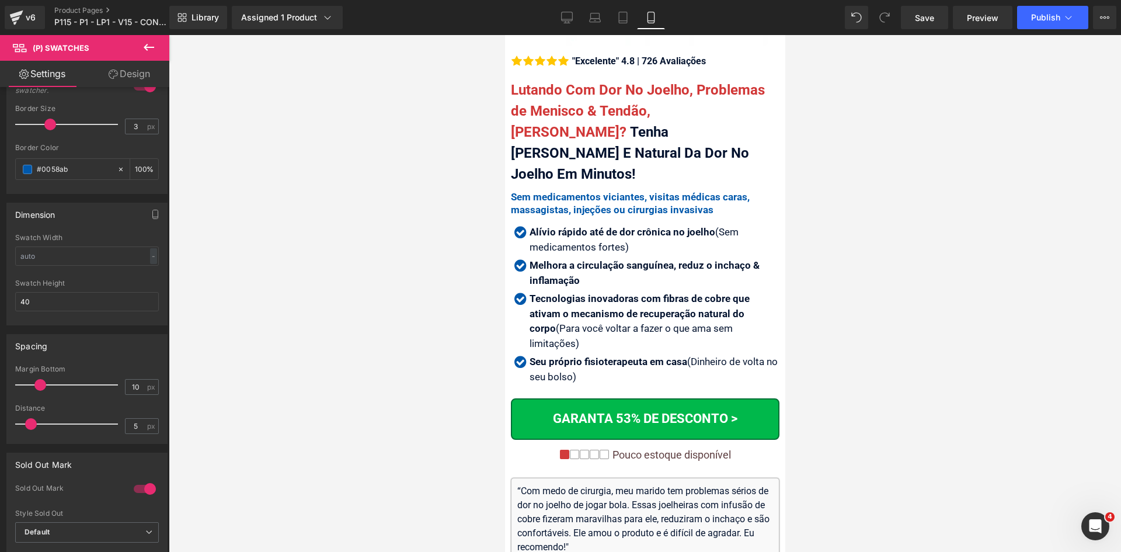
scroll to position [409, 0]
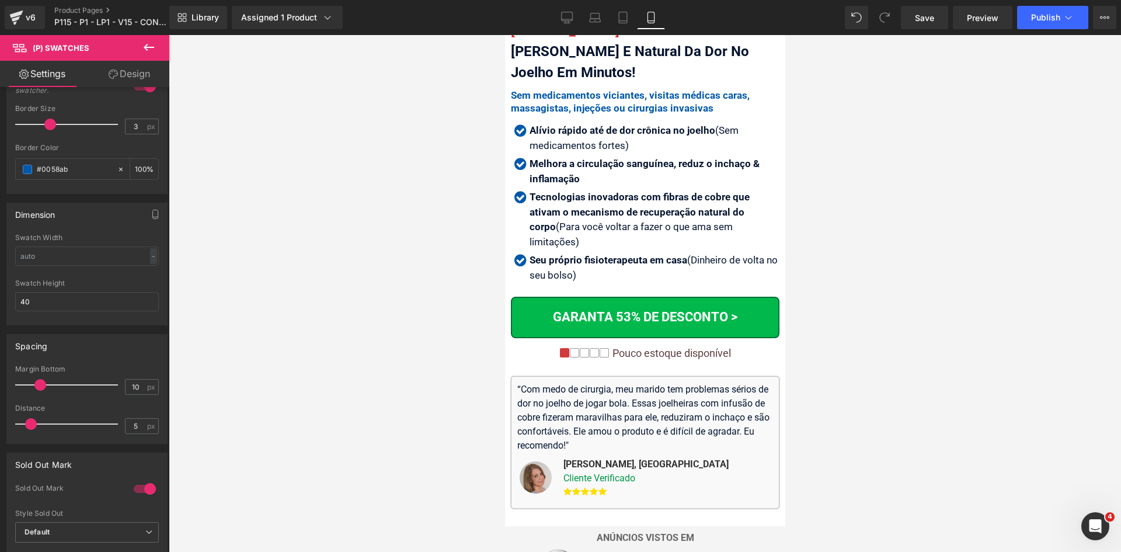
click at [721, 347] on div "Pouco estoque disponível" at bounding box center [669, 353] width 121 height 13
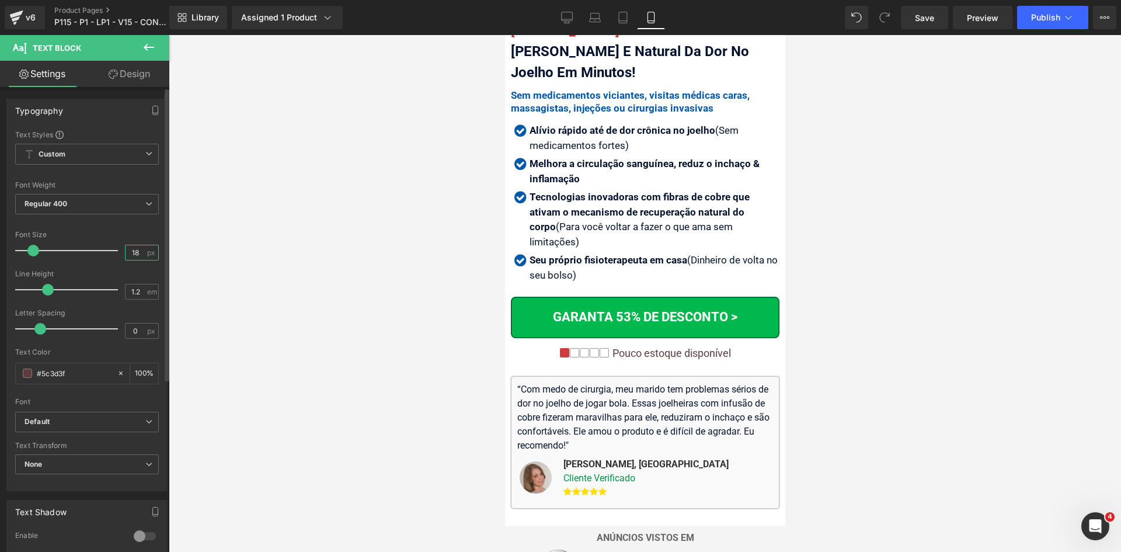
drag, startPoint x: 127, startPoint y: 254, endPoint x: 149, endPoint y: 254, distance: 21.6
click at [148, 254] on div "18 px" at bounding box center [142, 253] width 34 height 16
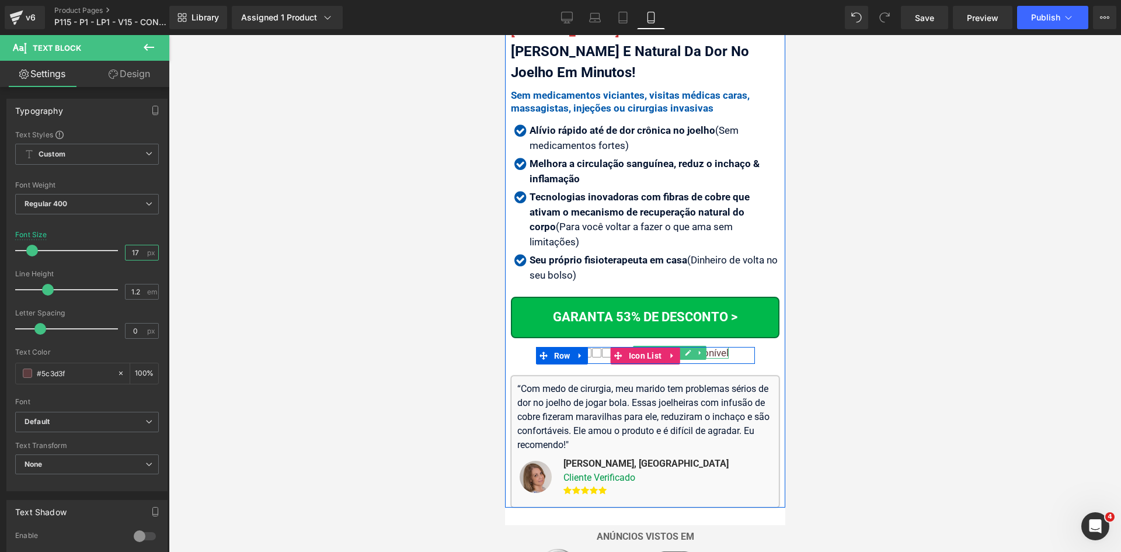
type input "17"
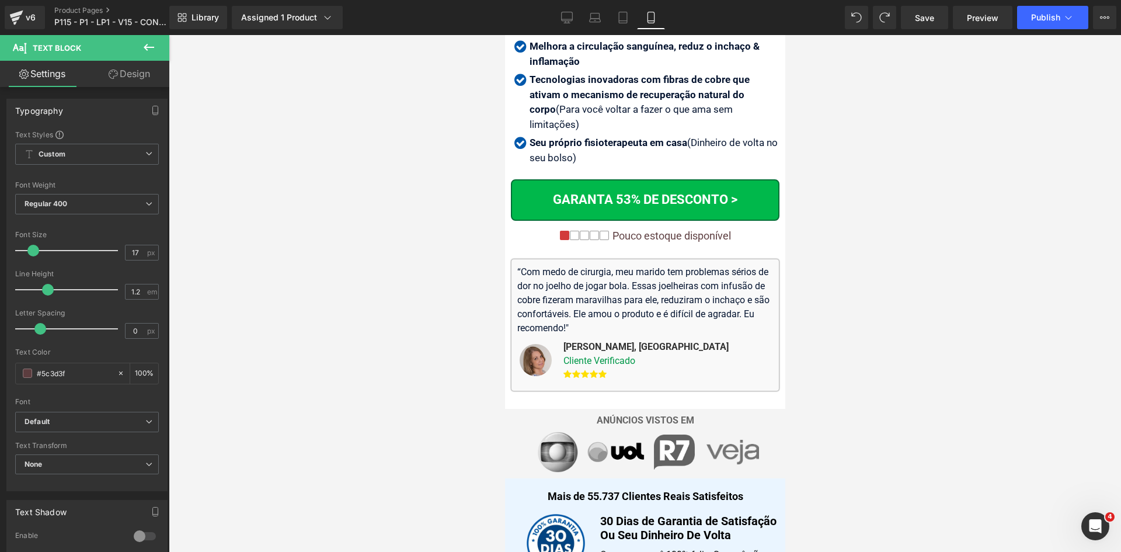
scroll to position [501, 0]
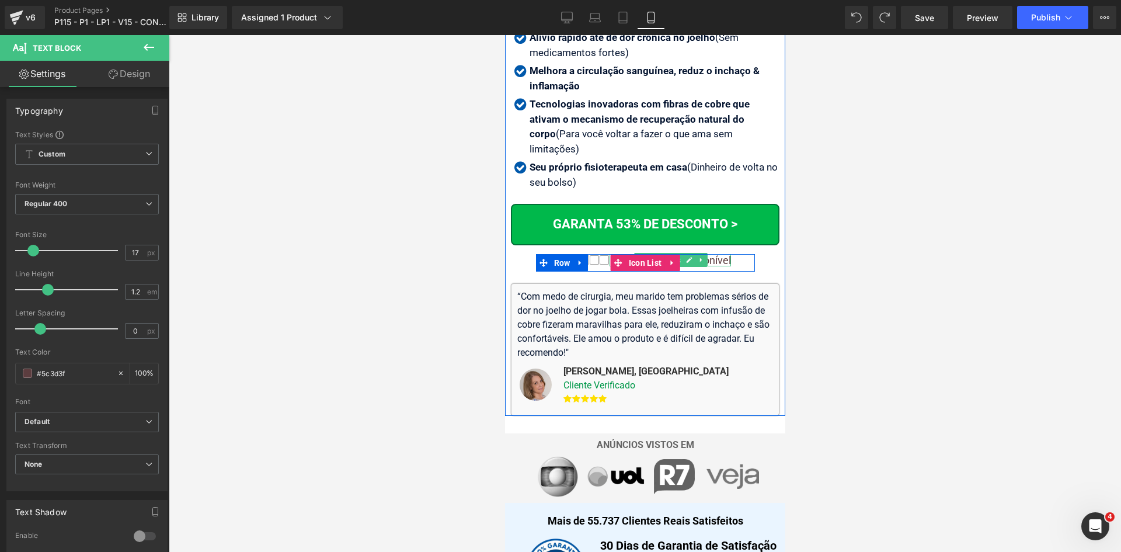
click at [717, 254] on div "Pouco estoque disponível" at bounding box center [669, 260] width 121 height 13
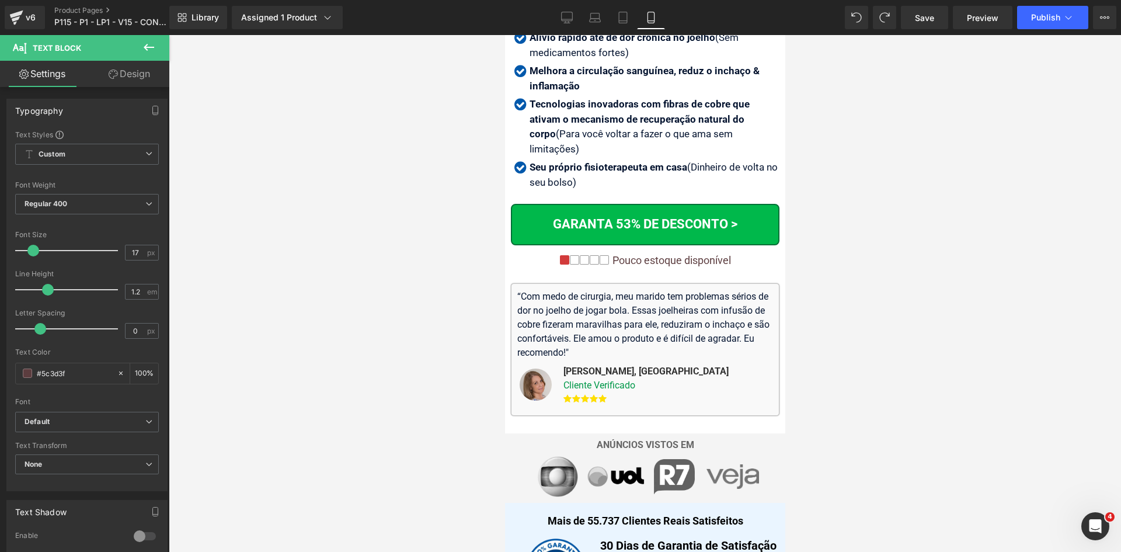
drag, startPoint x: 829, startPoint y: 233, endPoint x: 795, endPoint y: 231, distance: 33.9
click at [827, 233] on div at bounding box center [645, 293] width 952 height 517
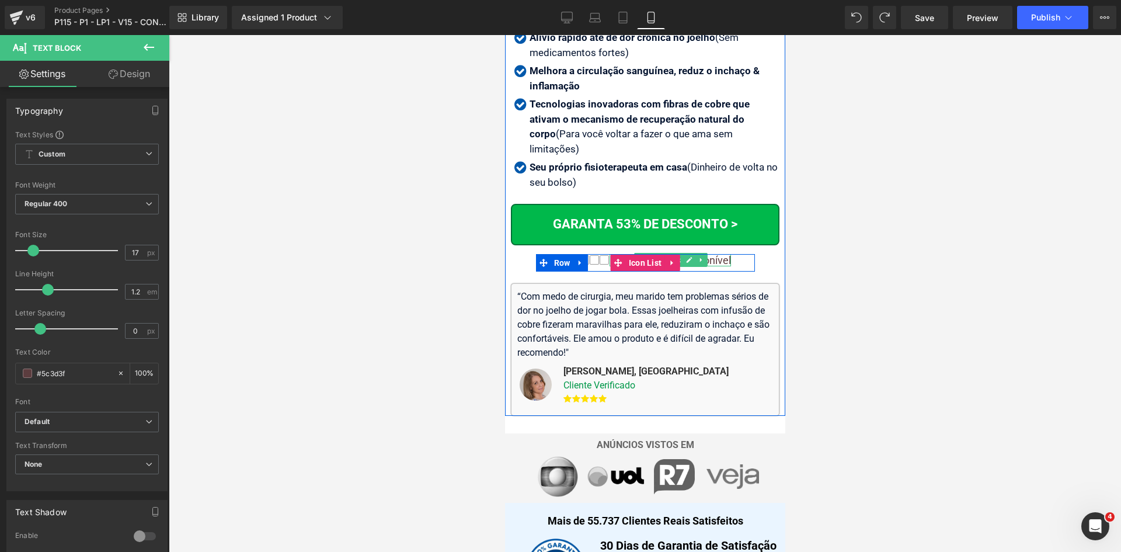
click at [711, 254] on div "Pouco estoque disponível" at bounding box center [669, 260] width 121 height 13
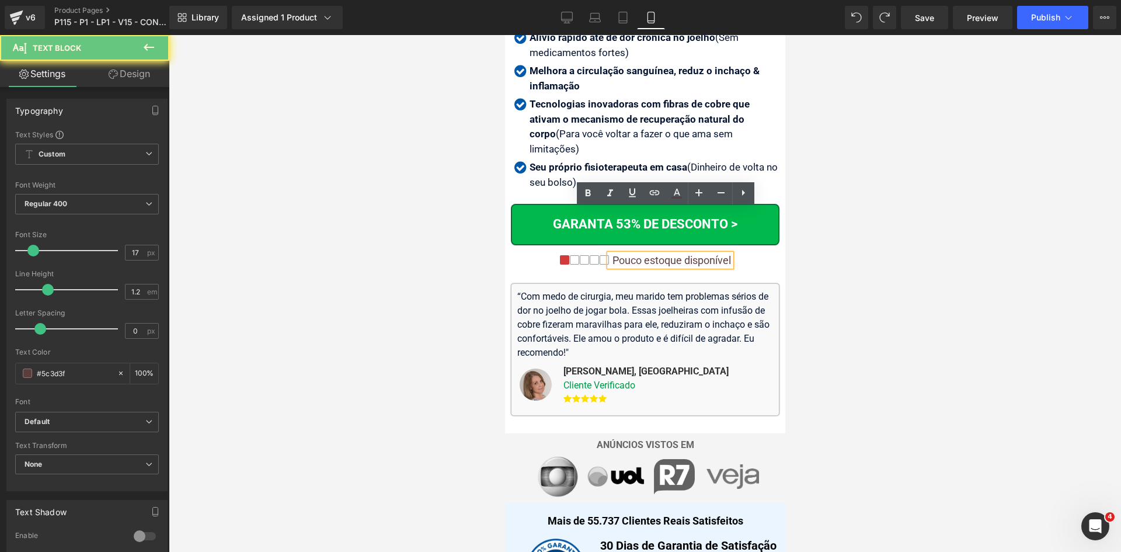
click at [711, 254] on div "Pouco estoque disponível" at bounding box center [669, 260] width 121 height 13
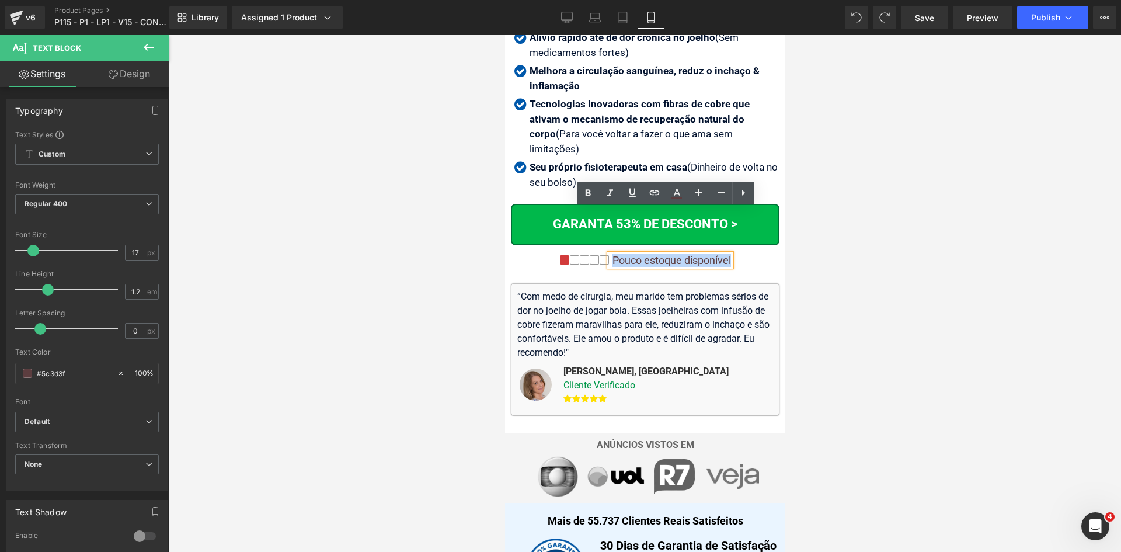
click at [703, 254] on div "Pouco estoque disponível" at bounding box center [669, 260] width 121 height 13
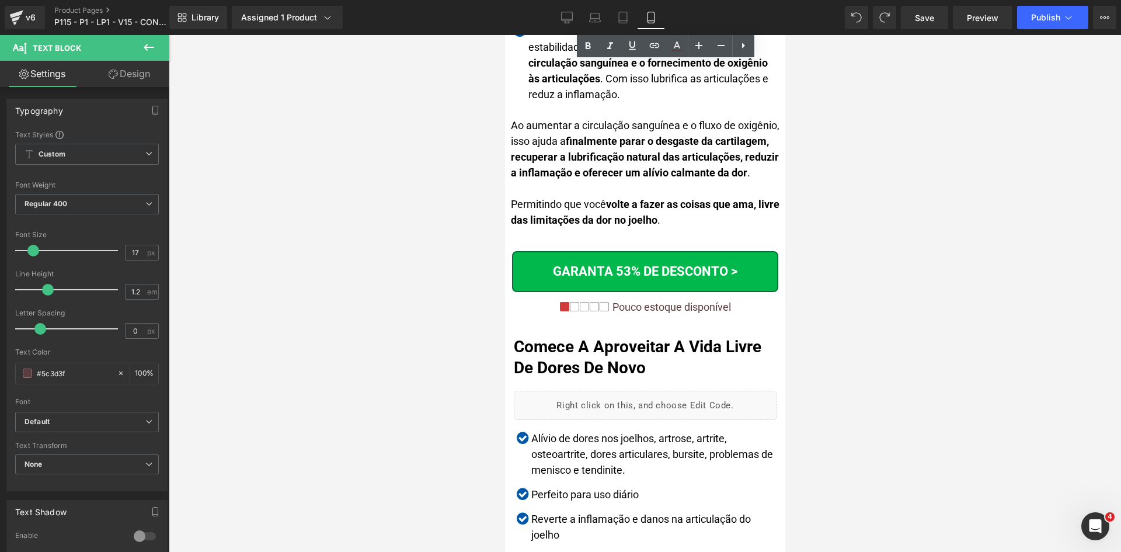
click at [711, 301] on div "Pouco estoque disponível" at bounding box center [669, 307] width 121 height 13
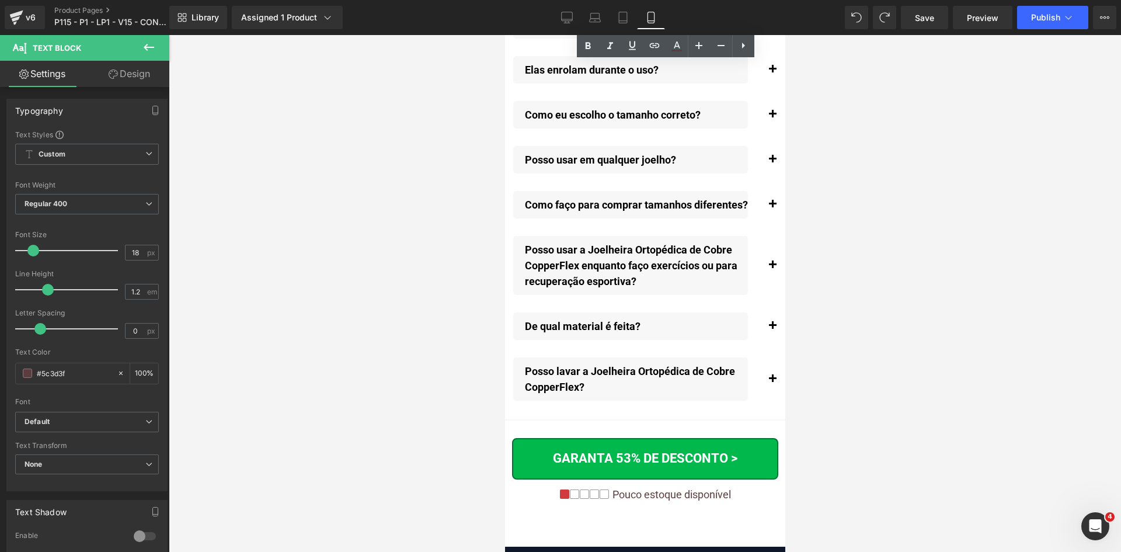
scroll to position [13389, 0]
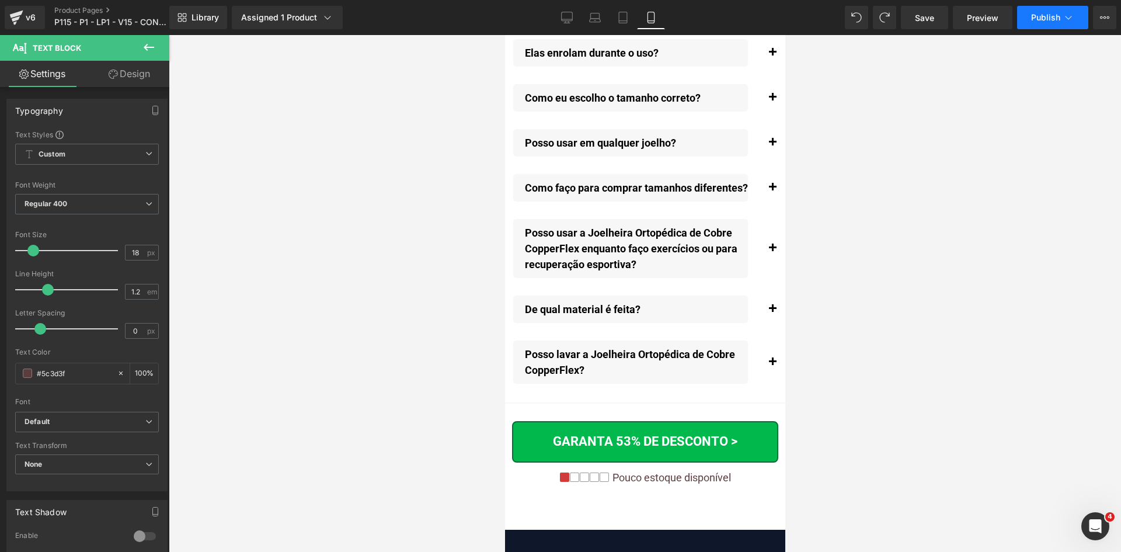
click at [1057, 19] on span "Publish" at bounding box center [1045, 17] width 29 height 9
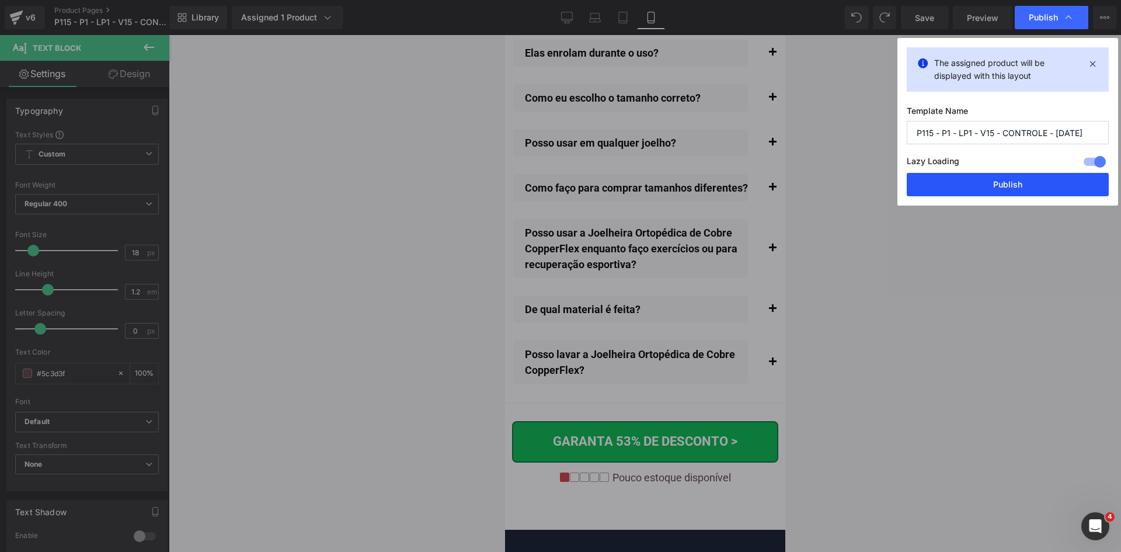
click at [975, 185] on button "Publish" at bounding box center [1007, 184] width 202 height 23
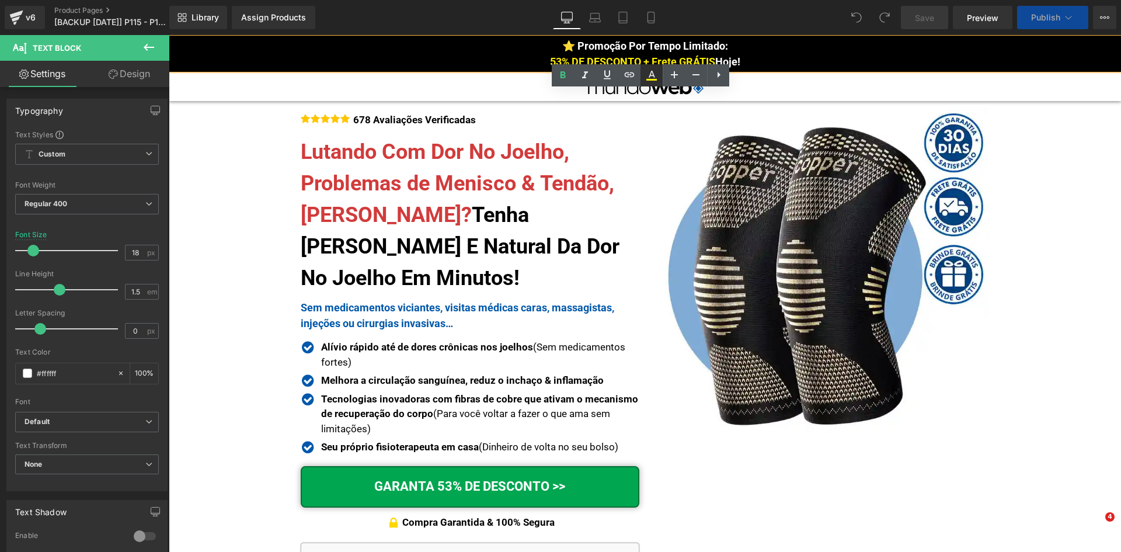
click at [661, 79] on link at bounding box center [651, 75] width 22 height 22
click at [653, 77] on icon at bounding box center [651, 75] width 14 height 14
click at [650, 75] on icon at bounding box center [651, 74] width 6 height 7
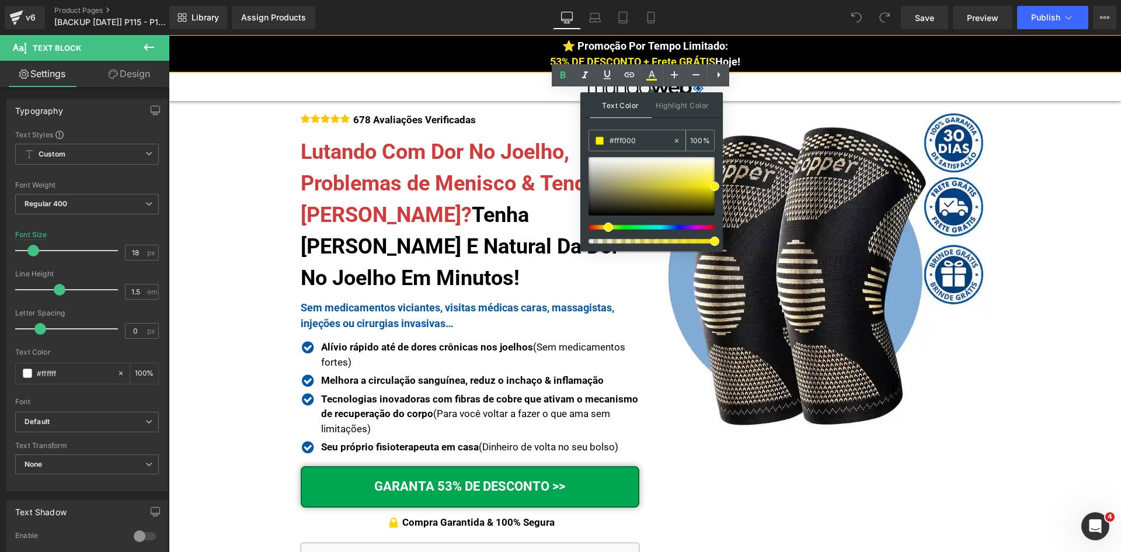
click at [627, 142] on input "#fff000" at bounding box center [640, 140] width 63 height 13
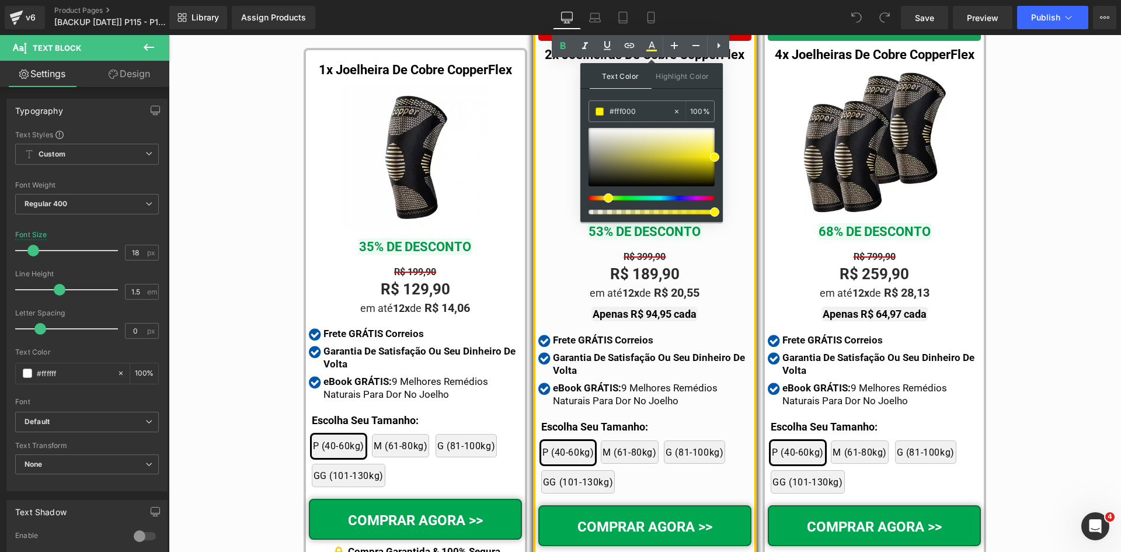
scroll to position [6492, 0]
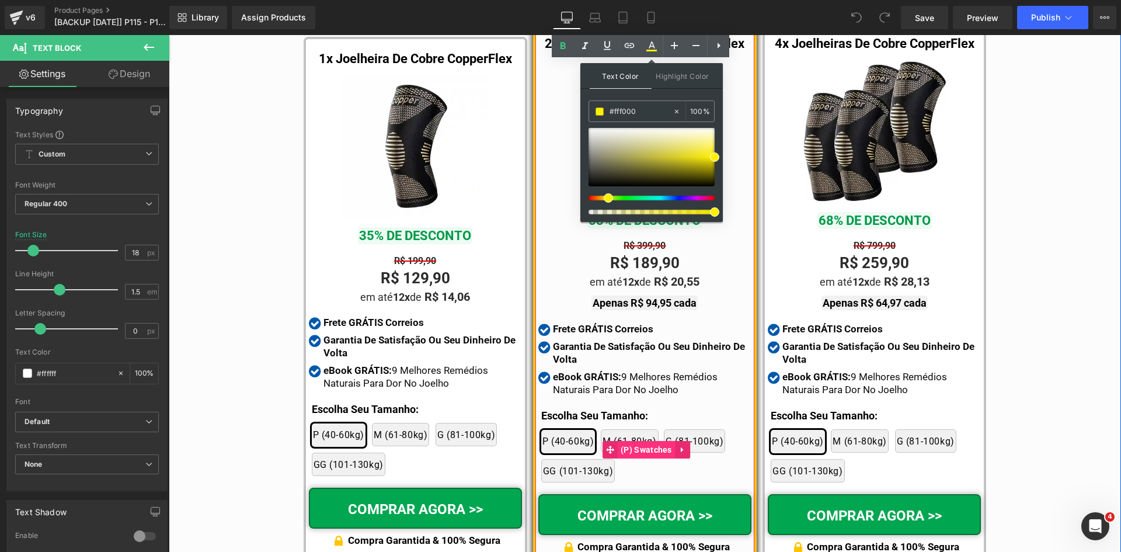
click at [639, 441] on span "(P) Swatches" at bounding box center [645, 450] width 57 height 18
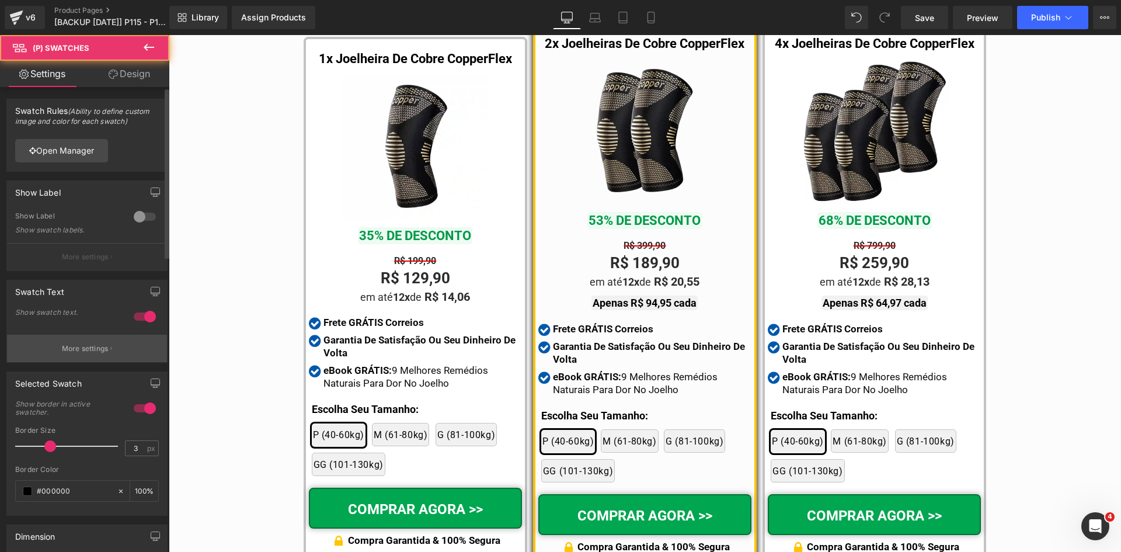
click at [73, 348] on p "More settings" at bounding box center [85, 348] width 47 height 11
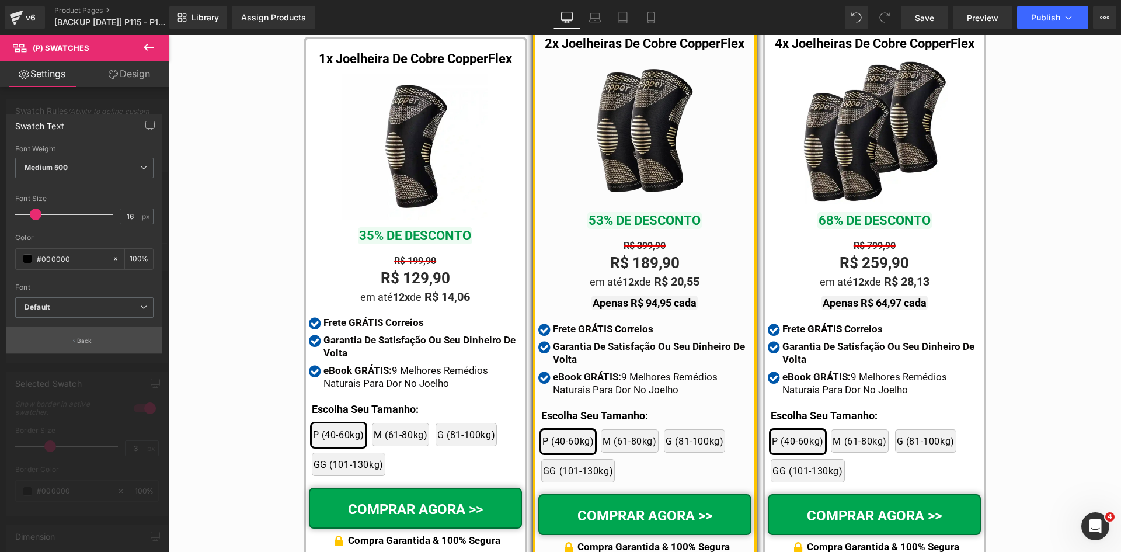
click at [76, 340] on button "Back" at bounding box center [84, 340] width 156 height 26
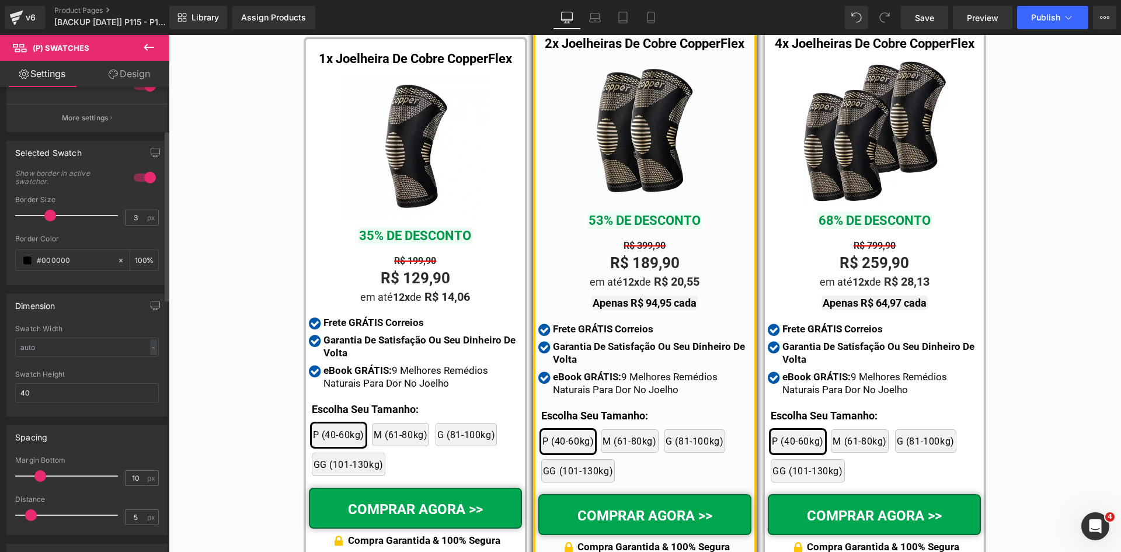
scroll to position [117, 0]
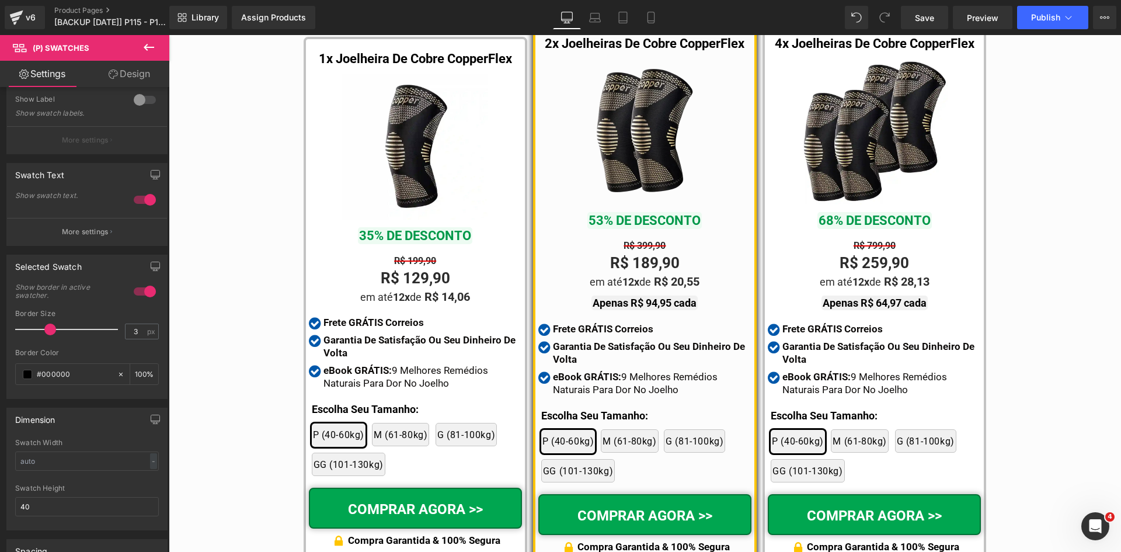
click at [126, 72] on link "Design" at bounding box center [129, 74] width 85 height 26
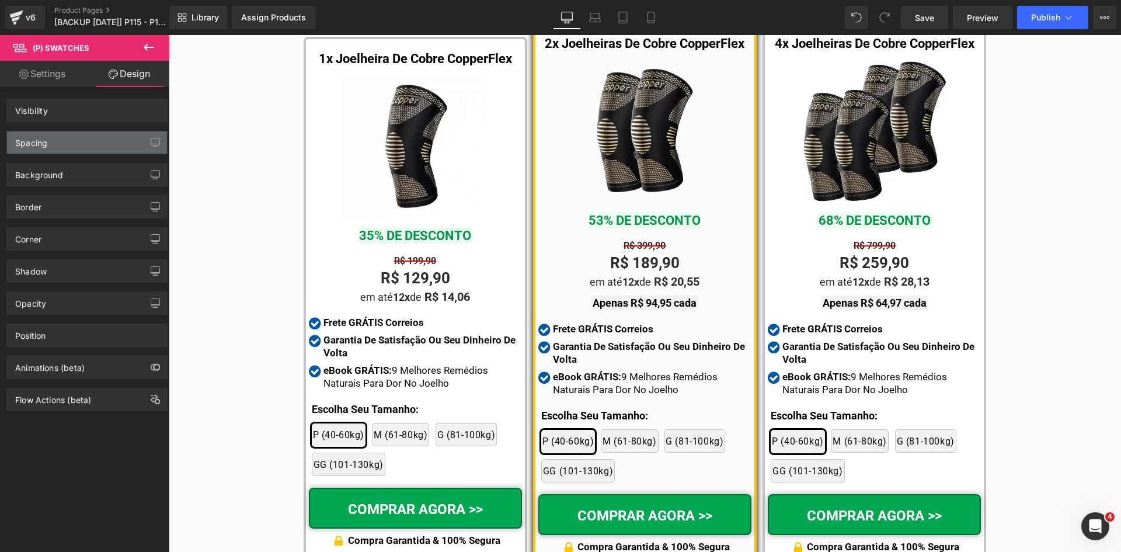
click at [36, 144] on div "Spacing" at bounding box center [31, 139] width 32 height 16
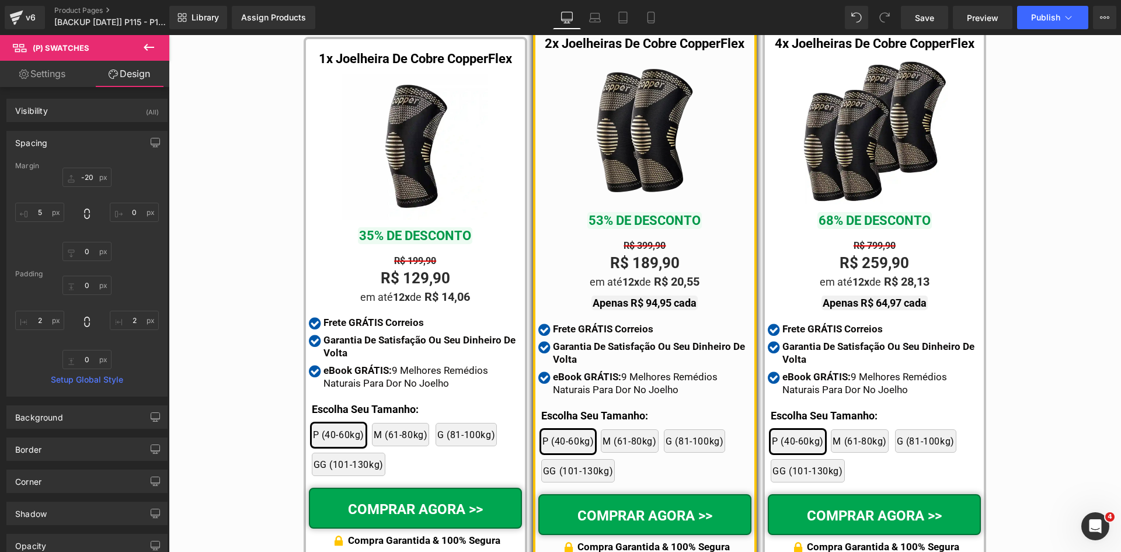
click at [42, 74] on link "Settings" at bounding box center [42, 74] width 85 height 26
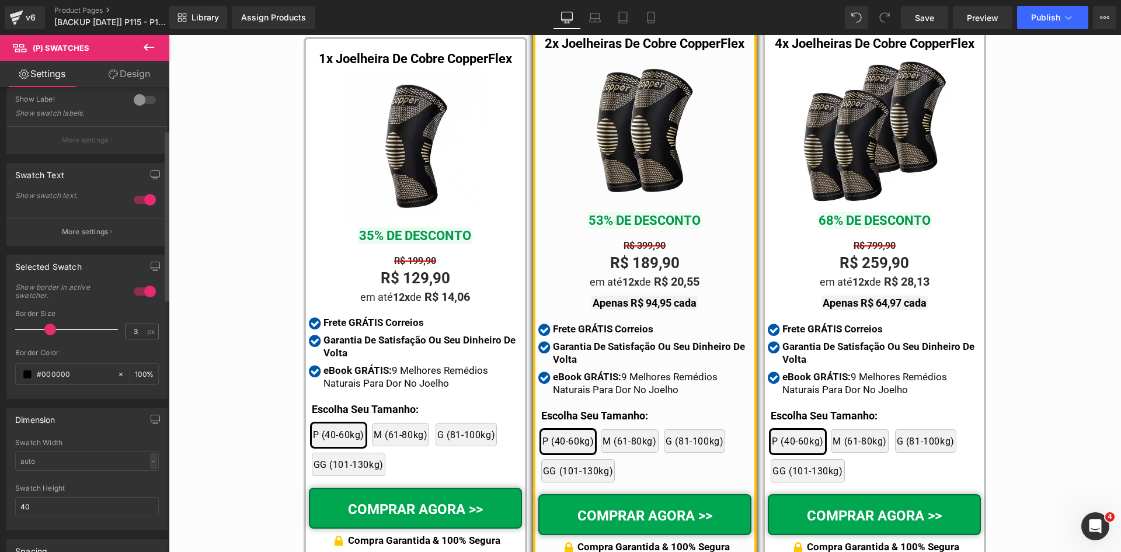
scroll to position [292, 0]
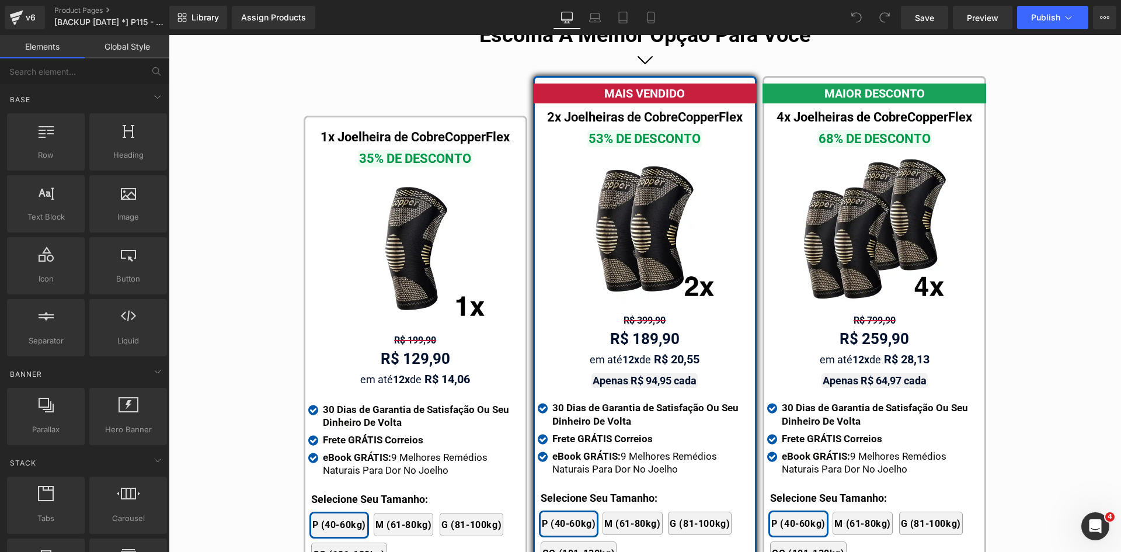
scroll to position [6808, 0]
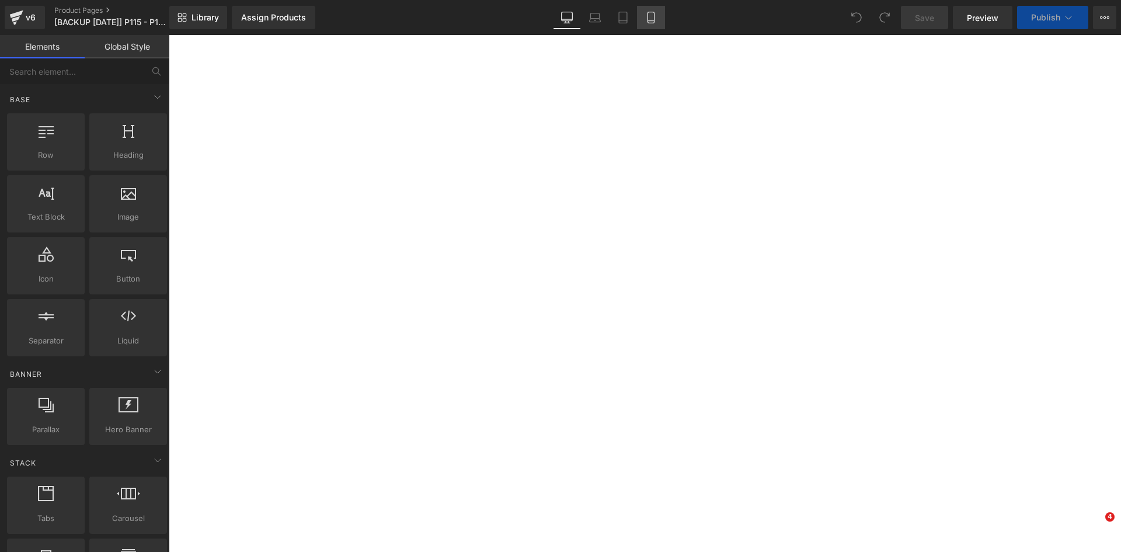
click at [649, 13] on icon at bounding box center [651, 18] width 12 height 12
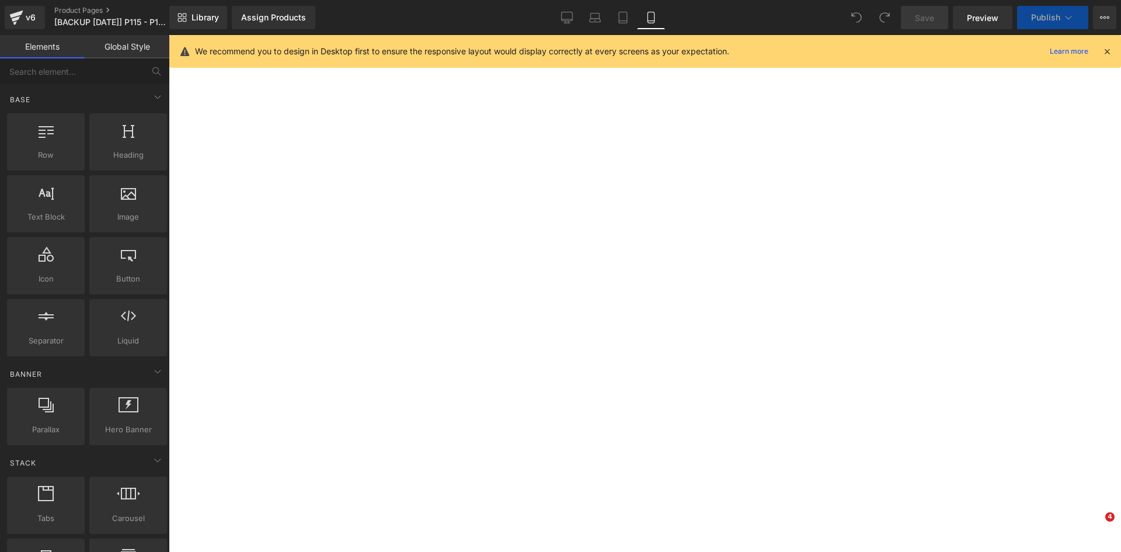
click at [1103, 51] on icon at bounding box center [1106, 51] width 11 height 11
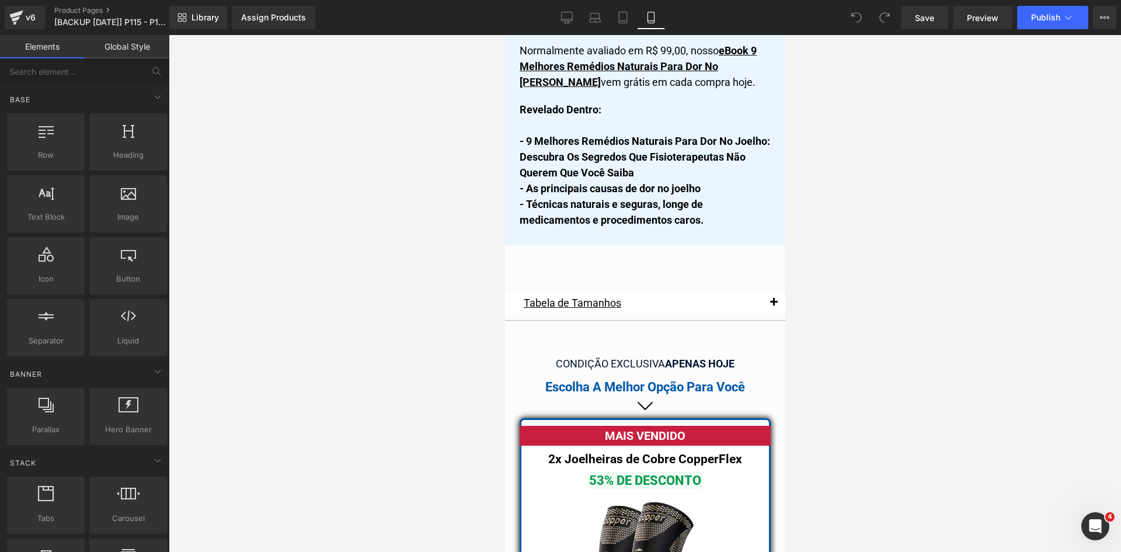
scroll to position [9996, 0]
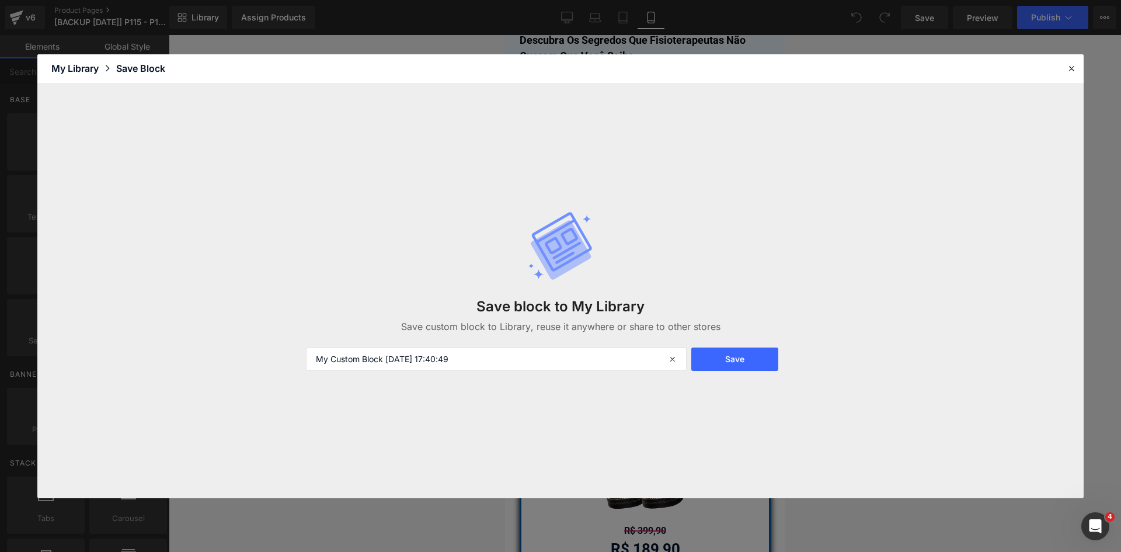
click at [720, 359] on button "Save" at bounding box center [734, 358] width 87 height 23
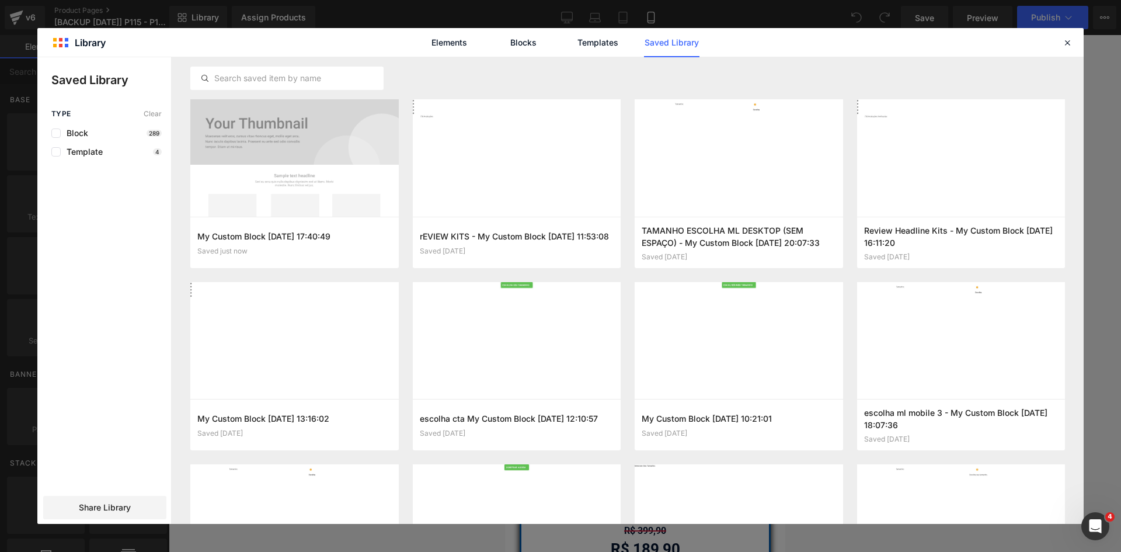
click at [1067, 39] on icon at bounding box center [1067, 42] width 11 height 11
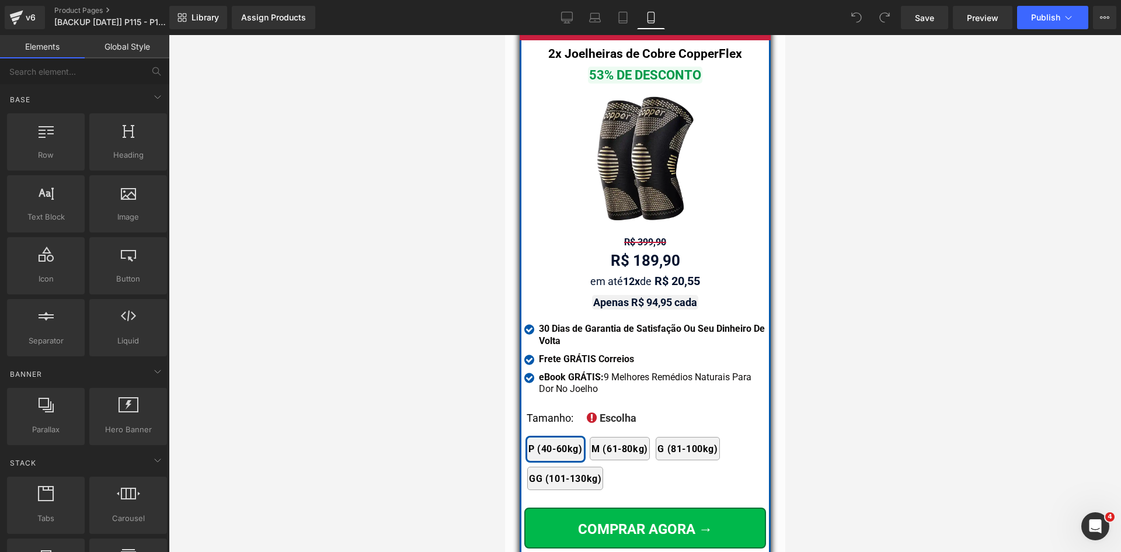
scroll to position [10288, 0]
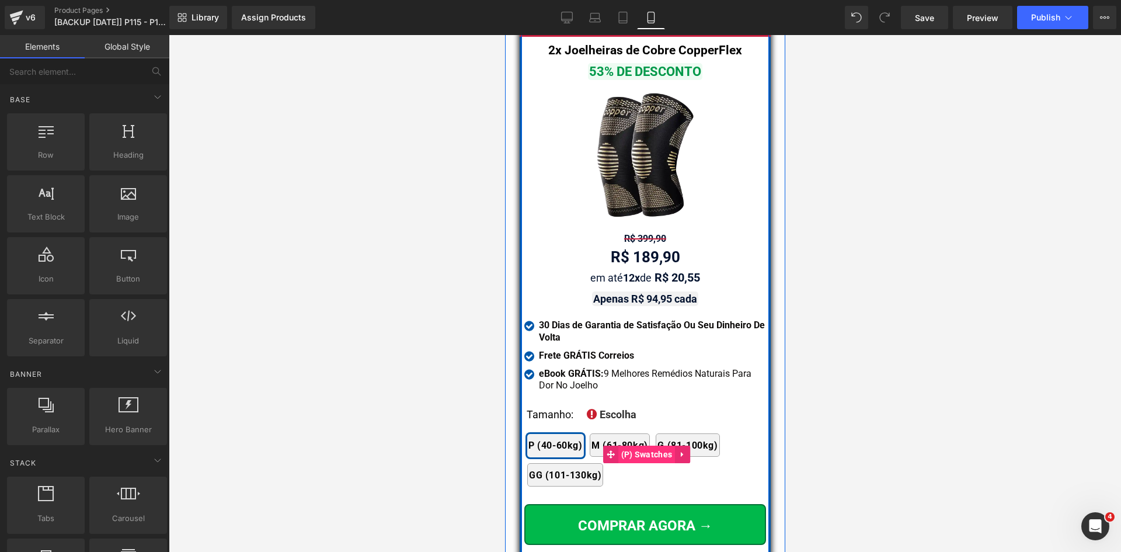
click at [632, 445] on span "(P) Swatches" at bounding box center [645, 454] width 57 height 18
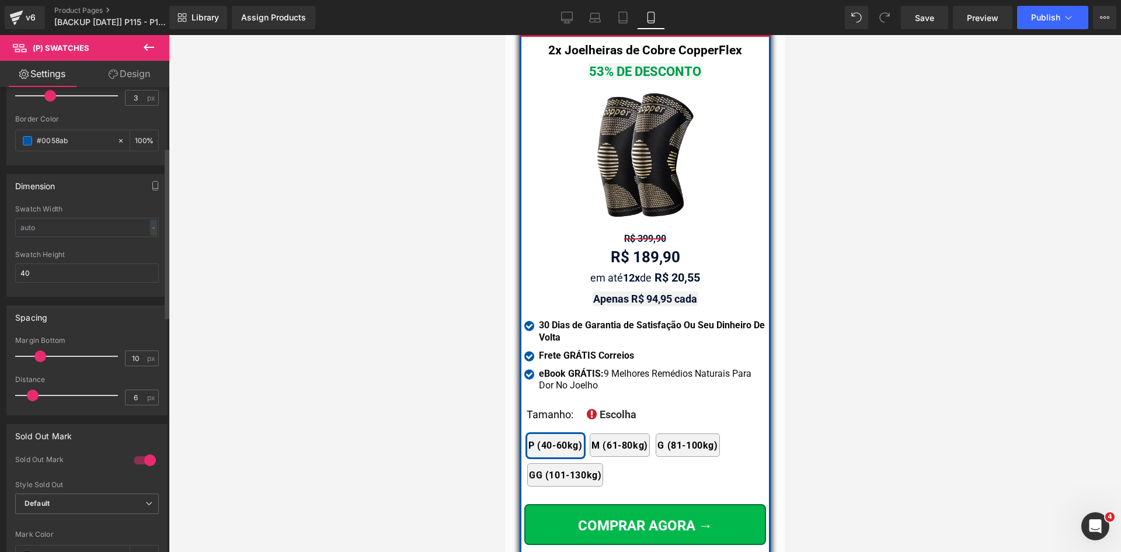
scroll to position [117, 0]
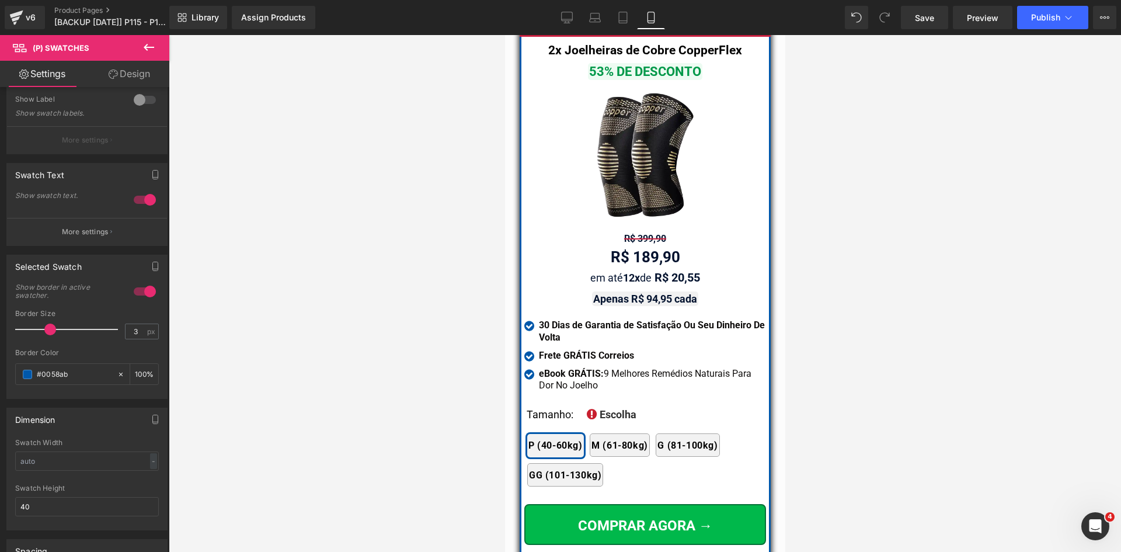
click at [127, 69] on link "Design" at bounding box center [129, 74] width 85 height 26
click at [60, 82] on link "Settings" at bounding box center [42, 74] width 85 height 26
click at [82, 236] on p "More settings" at bounding box center [85, 231] width 47 height 11
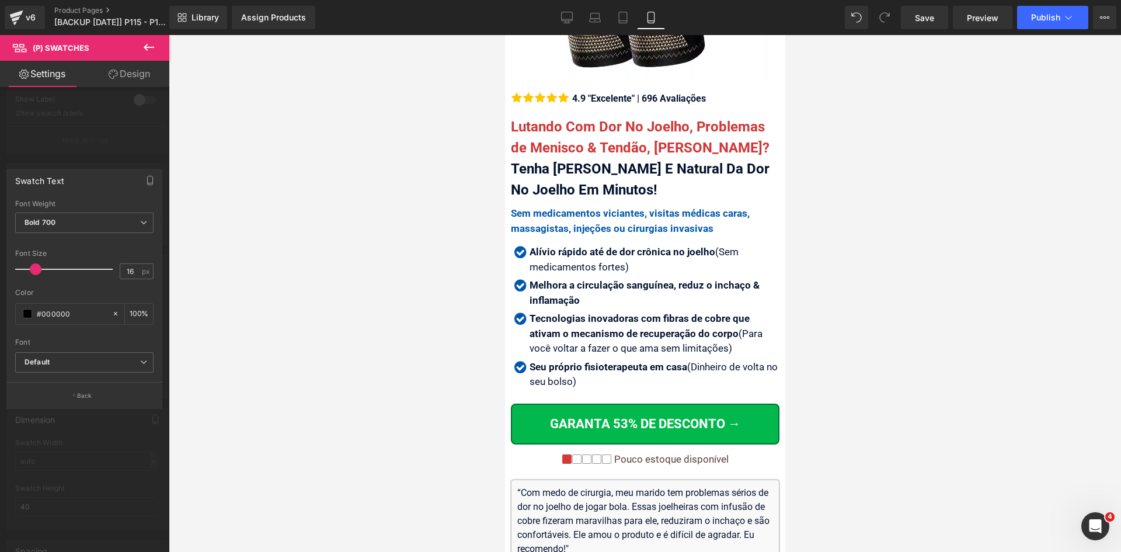
scroll to position [292, 0]
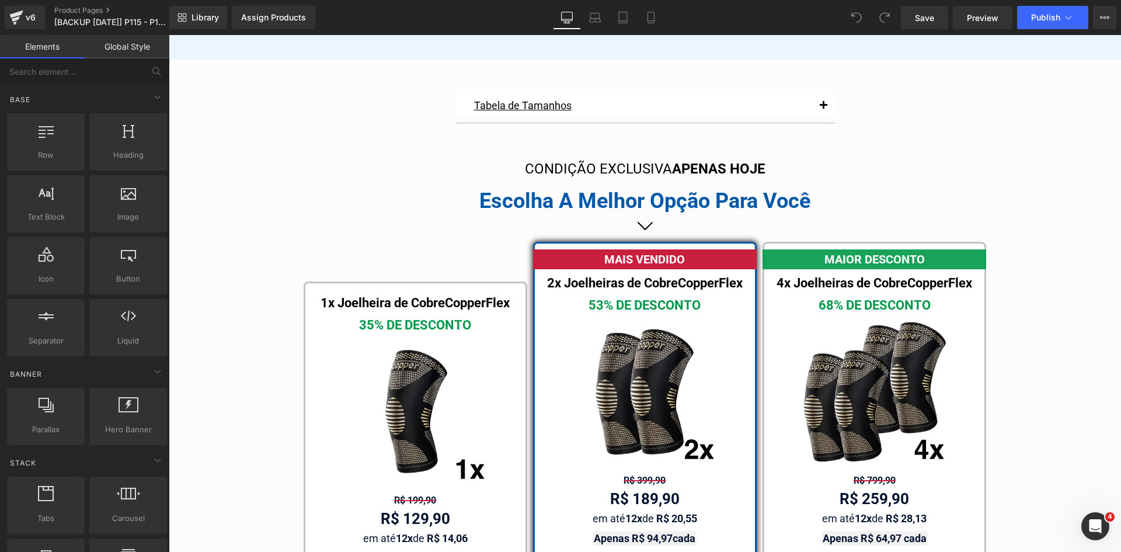
scroll to position [5647, 0]
